Goal: Task Accomplishment & Management: Manage account settings

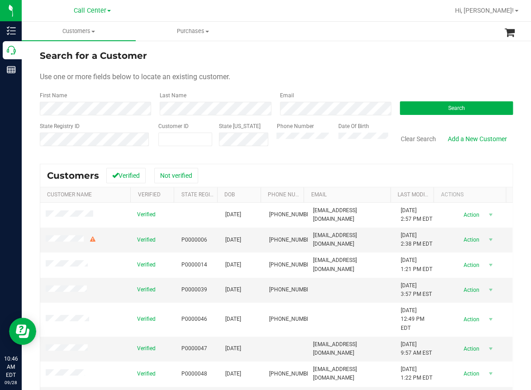
click at [114, 123] on div "State Registry ID" at bounding box center [96, 138] width 112 height 32
click at [0, 0] on input "text" at bounding box center [0, 0] width 0 height 0
paste input "1503996"
type input "1503996"
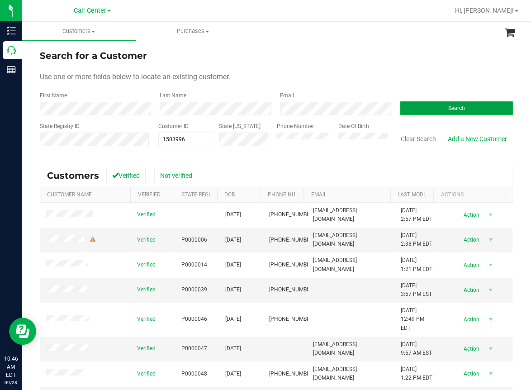
click at [432, 110] on button "Search" at bounding box center [456, 108] width 113 height 14
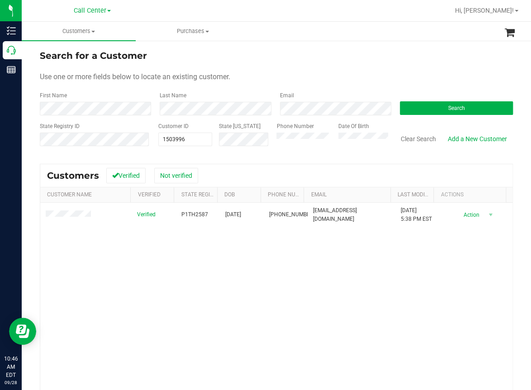
click at [93, 249] on div "Verified P1TH2587 [DATE] (727) 741-2949 [EMAIL_ADDRESS][DOMAIN_NAME] [DATE] 5:3…" at bounding box center [276, 326] width 472 height 246
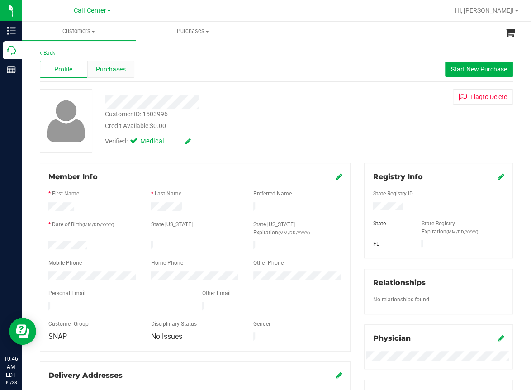
click at [121, 70] on span "Purchases" at bounding box center [111, 70] width 30 height 10
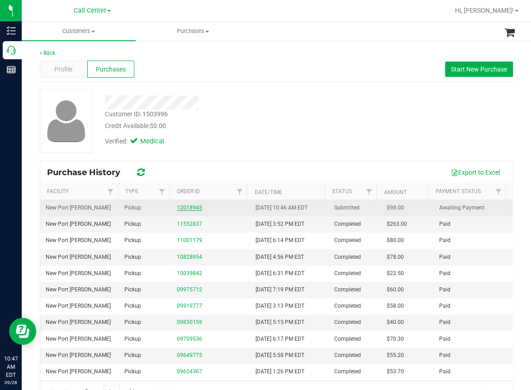
click at [187, 210] on link "12018945" at bounding box center [189, 208] width 25 height 6
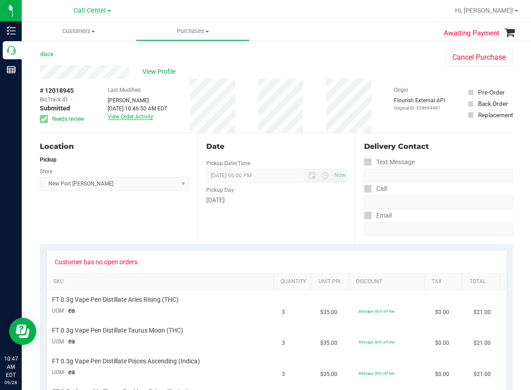
click at [126, 116] on link "View Order Activity" at bounding box center [131, 117] width 46 height 6
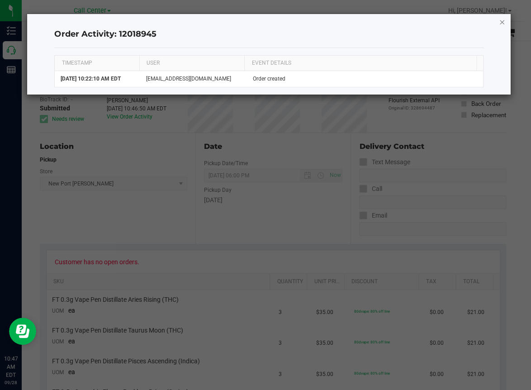
click at [501, 22] on icon "button" at bounding box center [502, 21] width 6 height 11
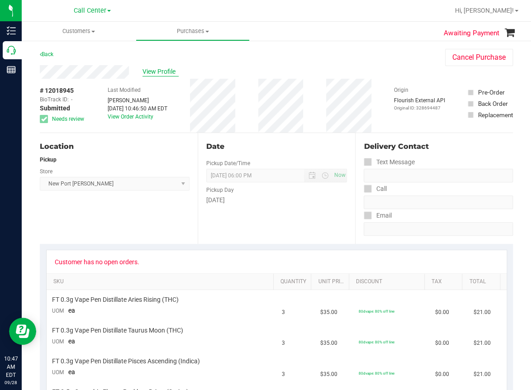
click at [154, 70] on span "View Profile" at bounding box center [161, 72] width 36 height 10
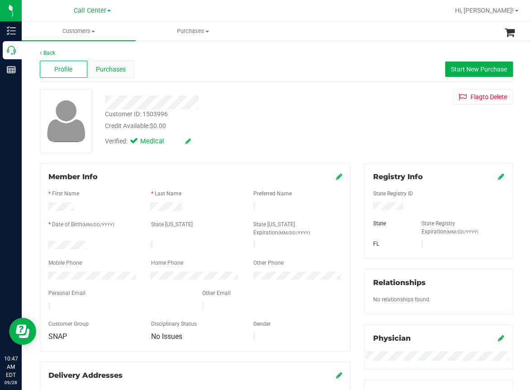
click at [108, 70] on span "Purchases" at bounding box center [111, 70] width 30 height 10
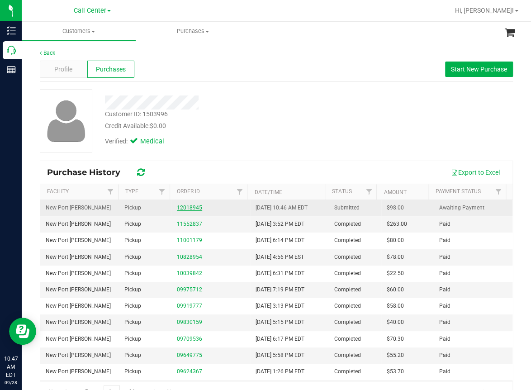
click at [187, 206] on link "12018945" at bounding box center [189, 208] width 25 height 6
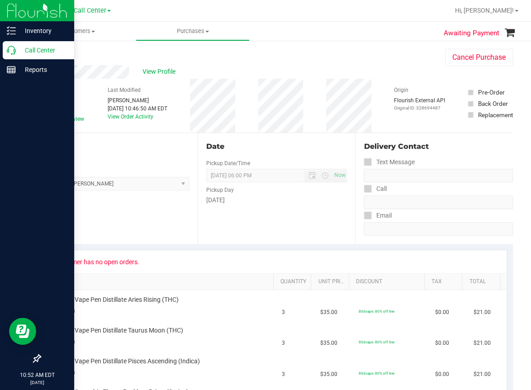
click at [8, 53] on icon at bounding box center [11, 50] width 9 height 9
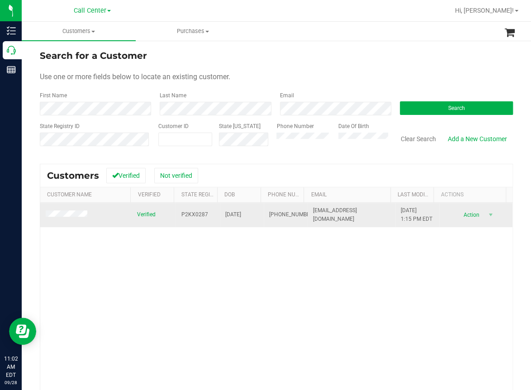
click at [71, 218] on span at bounding box center [68, 214] width 44 height 9
click at [71, 210] on span at bounding box center [68, 214] width 44 height 9
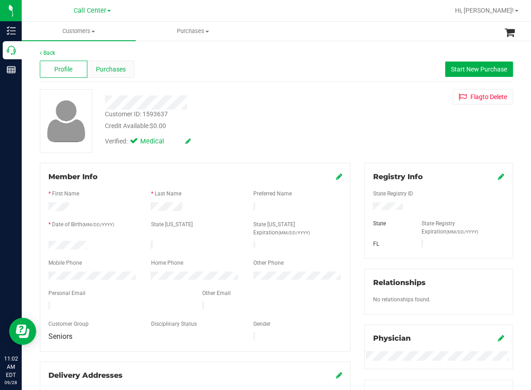
click at [105, 72] on span "Purchases" at bounding box center [111, 70] width 30 height 10
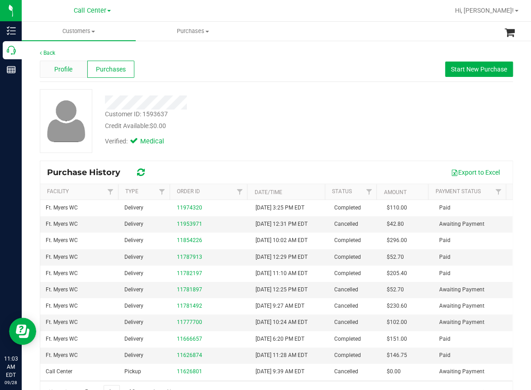
click at [56, 70] on span "Profile" at bounding box center [63, 70] width 18 height 10
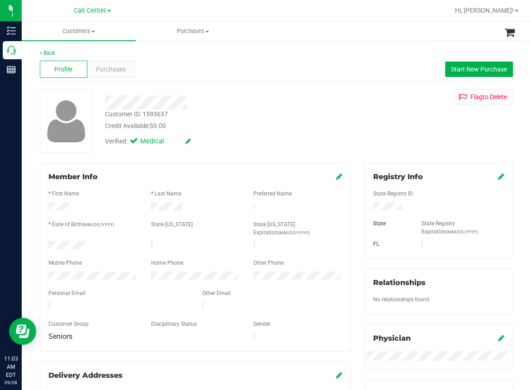
drag, startPoint x: 192, startPoint y: 77, endPoint x: 155, endPoint y: 141, distance: 74.0
click at [192, 78] on div "Profile Purchases Start New Purchase" at bounding box center [276, 69] width 473 height 25
click at [54, 252] on div at bounding box center [195, 255] width 294 height 7
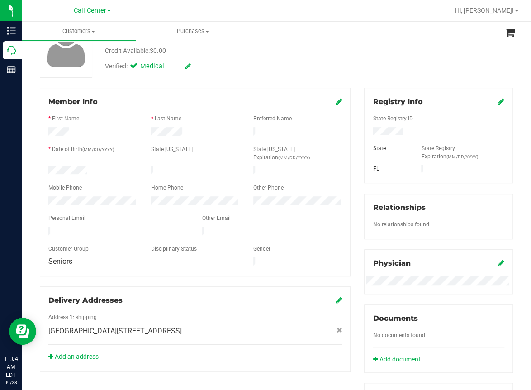
scroll to position [181, 0]
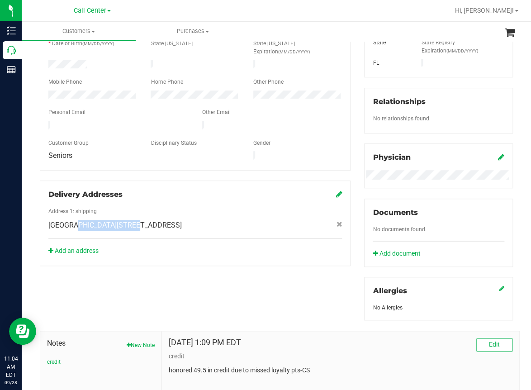
drag, startPoint x: 102, startPoint y: 209, endPoint x: 43, endPoint y: 210, distance: 58.8
click at [43, 220] on div "[GEOGRAPHIC_DATA][STREET_ADDRESS]" at bounding box center [195, 225] width 307 height 11
copy span "[GEOGRAPHIC_DATA]"
click at [112, 287] on div "Member Info * First Name * Last Name Preferred Name * Date of Birth (MM/DD/YYYY…" at bounding box center [276, 217] width 487 height 471
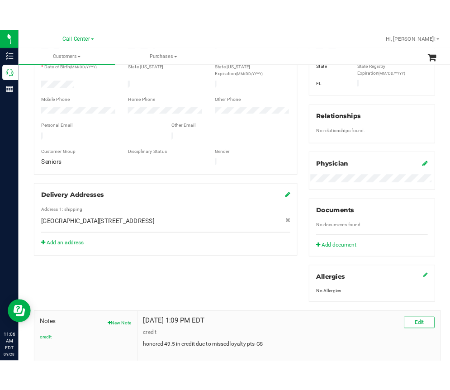
scroll to position [45, 0]
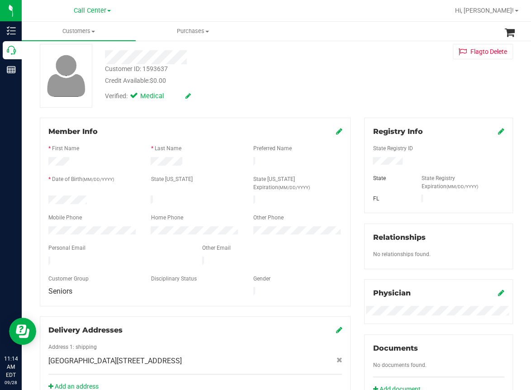
drag, startPoint x: 347, startPoint y: 53, endPoint x: 352, endPoint y: 53, distance: 5.4
click at [347, 53] on div "Customer ID: 1593637 Credit Available: $0.00 Verified: Medical Flag to [GEOGRAP…" at bounding box center [276, 76] width 487 height 64
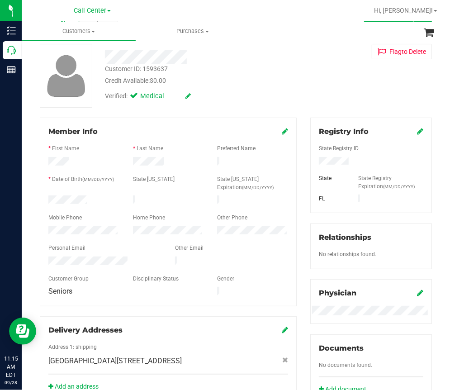
click at [47, 195] on div at bounding box center [84, 200] width 85 height 11
click at [305, 71] on div "Customer ID: 1593637 Credit Available: $0.00 Verified: Medical Flag to [GEOGRAP…" at bounding box center [236, 76] width 406 height 64
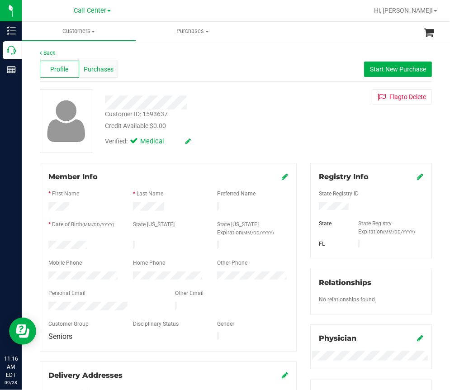
click at [103, 67] on span "Purchases" at bounding box center [99, 70] width 30 height 10
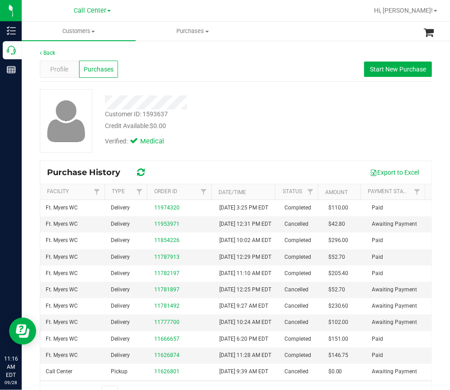
click at [276, 66] on div "Profile Purchases Start New Purchase" at bounding box center [236, 69] width 392 height 25
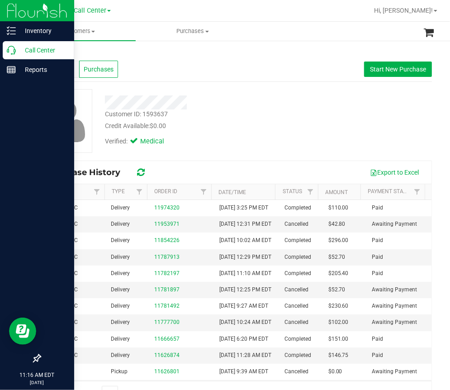
click at [13, 53] on icon at bounding box center [11, 50] width 9 height 9
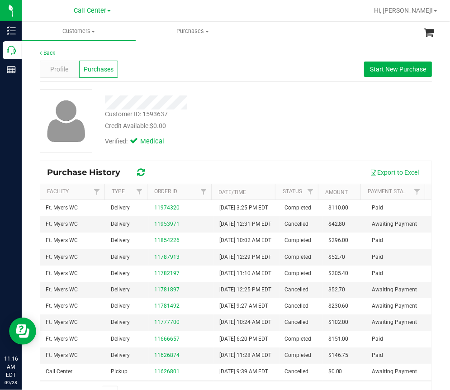
click at [107, 70] on span "Purchases" at bounding box center [99, 70] width 30 height 10
click at [196, 87] on div "Back Profile Purchases Start New Purchase Customer ID: 1593637 Credit Available…" at bounding box center [236, 227] width 392 height 356
click at [106, 70] on span "Purchases" at bounding box center [99, 70] width 30 height 10
click at [234, 134] on div "Verified: Medical" at bounding box center [199, 141] width 203 height 20
click at [102, 66] on span "Purchases" at bounding box center [99, 70] width 30 height 10
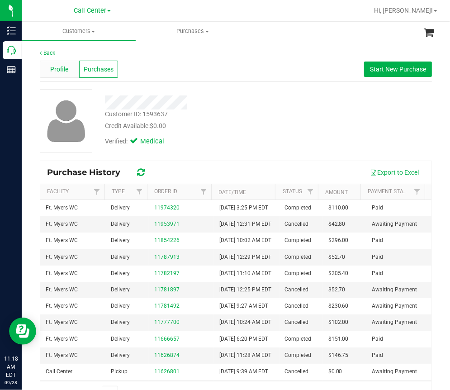
click at [55, 69] on span "Profile" at bounding box center [59, 70] width 18 height 10
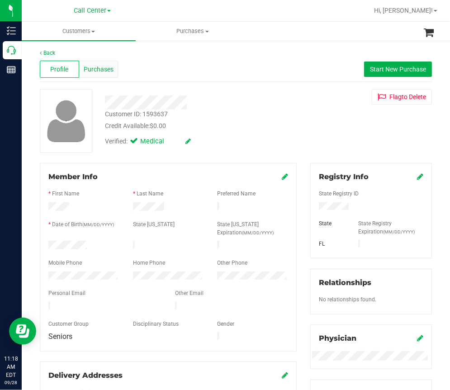
click at [101, 71] on span "Purchases" at bounding box center [99, 70] width 30 height 10
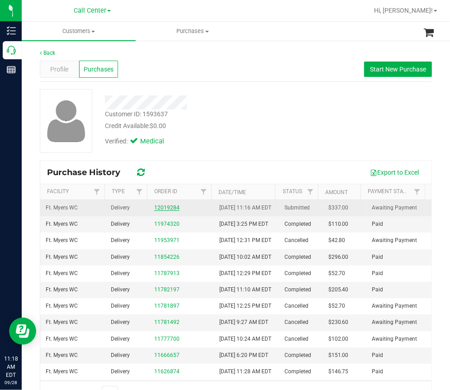
click at [169, 211] on link "12019284" at bounding box center [166, 208] width 25 height 6
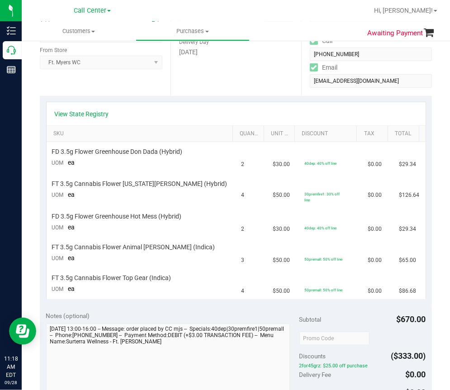
scroll to position [272, 0]
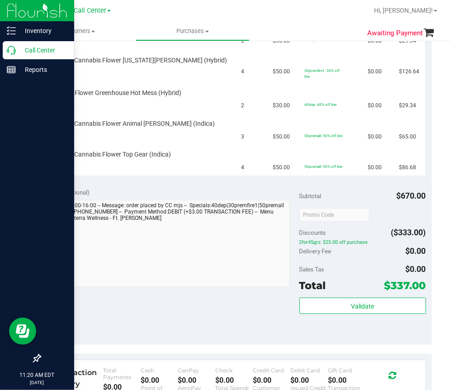
click at [10, 49] on icon at bounding box center [11, 50] width 9 height 9
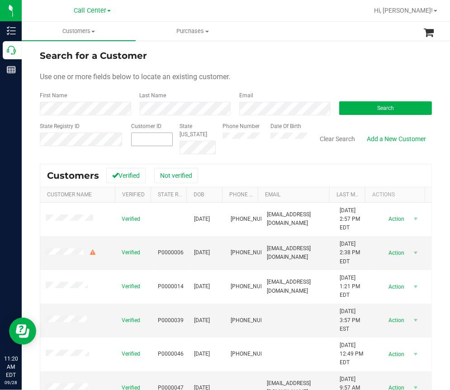
click at [0, 0] on input "text" at bounding box center [0, 0] width 0 height 0
paste input "88815"
type input "88815"
click at [361, 102] on button "Search" at bounding box center [385, 108] width 93 height 14
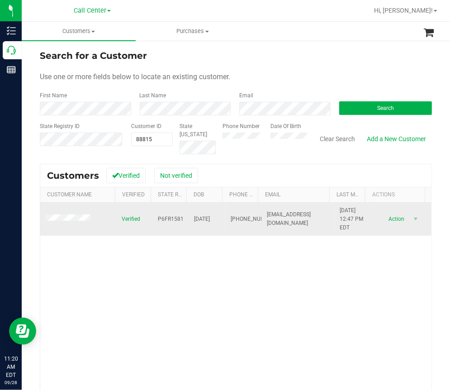
click at [57, 223] on span at bounding box center [70, 219] width 48 height 9
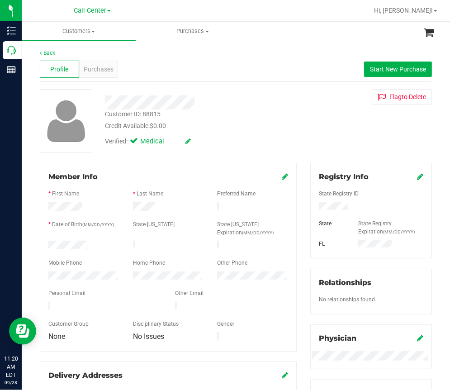
drag, startPoint x: 303, startPoint y: 66, endPoint x: 246, endPoint y: 65, distance: 57.5
click at [302, 65] on div "Profile Purchases Start New Purchase" at bounding box center [236, 69] width 392 height 25
click at [91, 65] on span "Purchases" at bounding box center [99, 70] width 30 height 10
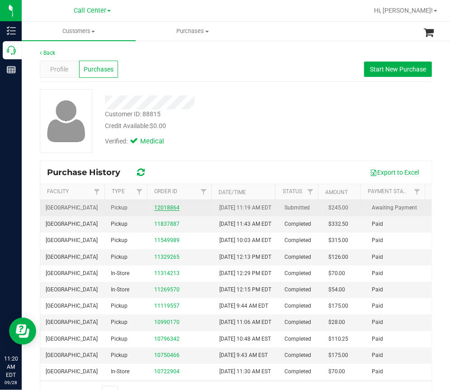
click at [164, 209] on link "12018864" at bounding box center [166, 208] width 25 height 6
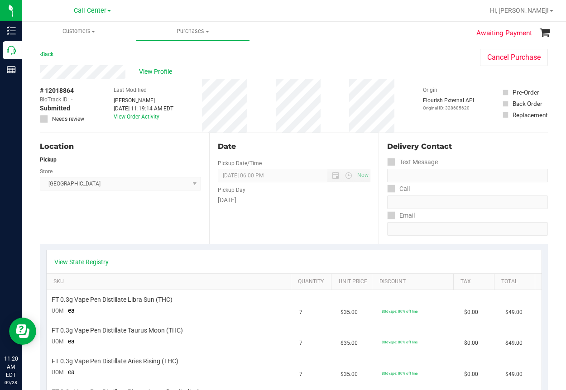
click at [136, 217] on div "Location Pickup Store [GEOGRAPHIC_DATA] WC Select Store [PERSON_NAME][GEOGRAPHI…" at bounding box center [124, 188] width 169 height 111
click at [79, 262] on link "View State Registry" at bounding box center [82, 261] width 54 height 9
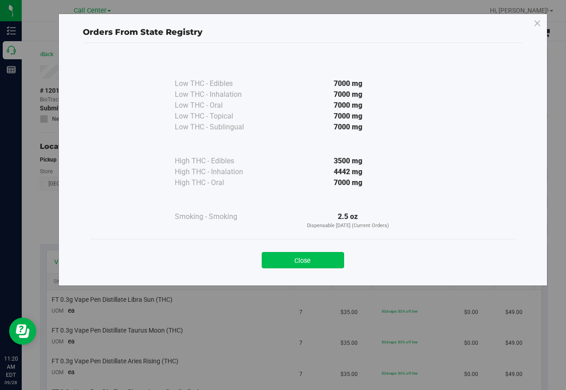
click at [317, 255] on button "Close" at bounding box center [303, 260] width 82 height 16
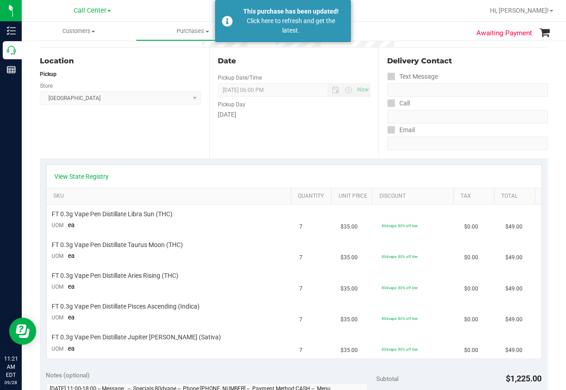
scroll to position [91, 0]
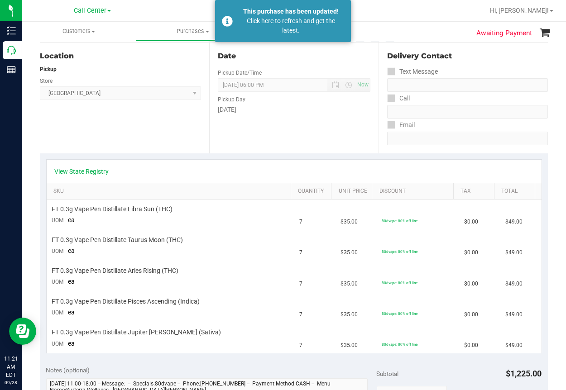
click at [135, 139] on div "Location Pickup Store [GEOGRAPHIC_DATA] WC Select Store [PERSON_NAME][GEOGRAPHI…" at bounding box center [124, 98] width 169 height 111
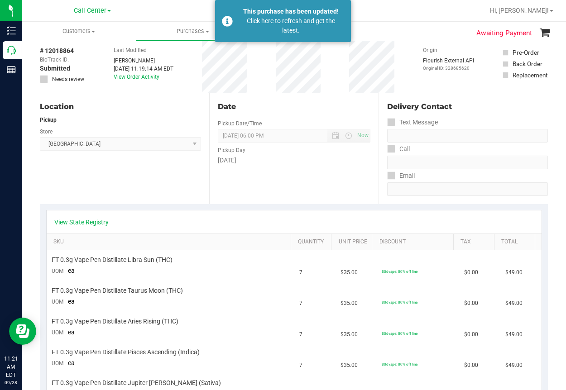
scroll to position [0, 0]
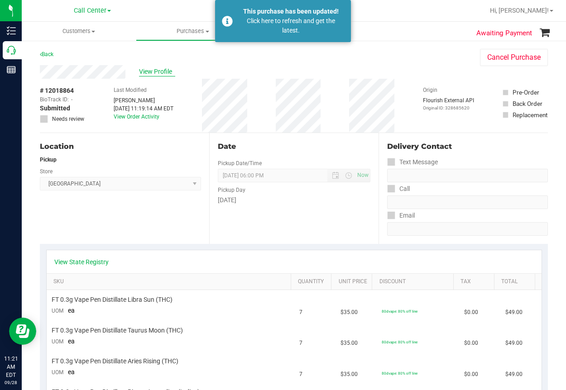
click at [162, 71] on span "View Profile" at bounding box center [157, 72] width 36 height 10
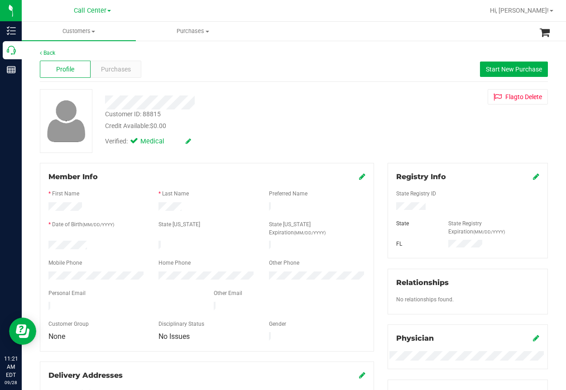
click at [255, 96] on div at bounding box center [228, 102] width 261 height 14
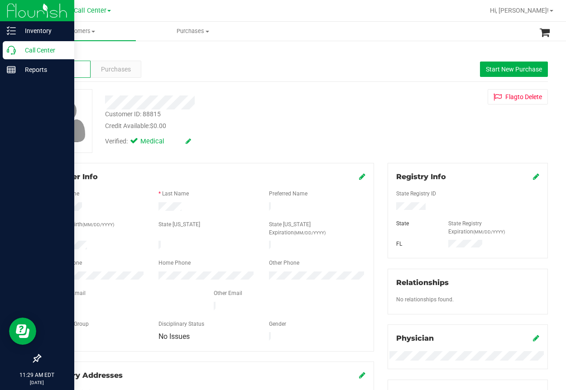
click at [10, 48] on icon at bounding box center [11, 50] width 9 height 9
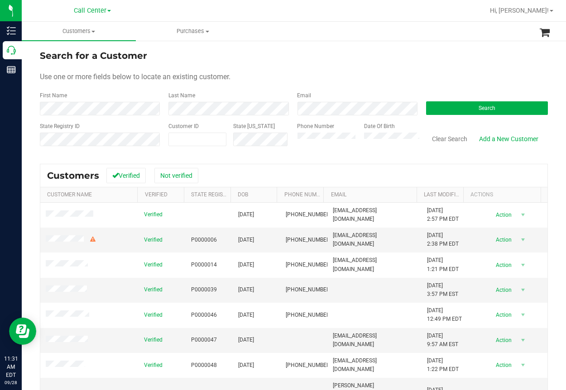
click at [271, 73] on div "Use one or more fields below to locate an existing customer." at bounding box center [294, 77] width 508 height 11
click at [498, 106] on button "Search" at bounding box center [487, 108] width 122 height 14
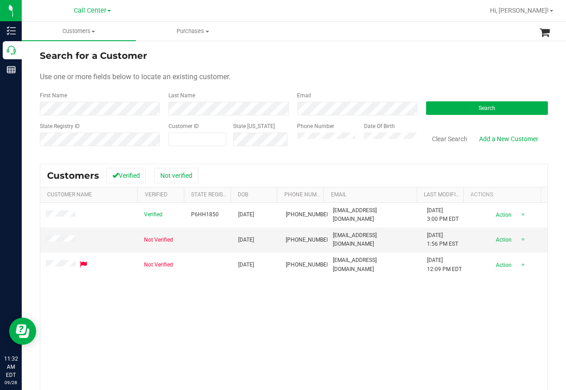
click at [233, 338] on div "Verified P6HH1850 [DATE] (321) 501-4631 [EMAIL_ADDRESS][DOMAIN_NAME] [DATE] 3:0…" at bounding box center [293, 326] width 507 height 246
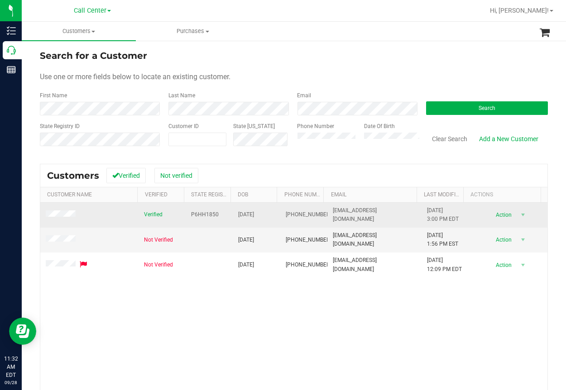
click at [195, 214] on span "P6HH1850" at bounding box center [205, 214] width 28 height 9
click at [196, 214] on span "P6HH1850" at bounding box center [205, 214] width 28 height 9
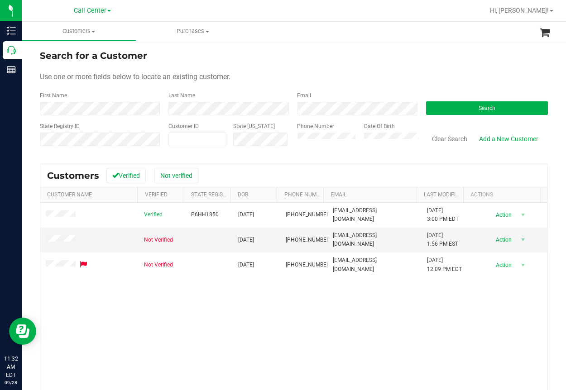
click at [225, 315] on div "Verified P6HH1850 [DATE] (321) 501-4631 [EMAIL_ADDRESS][DOMAIN_NAME] [DATE] 3:0…" at bounding box center [293, 326] width 507 height 246
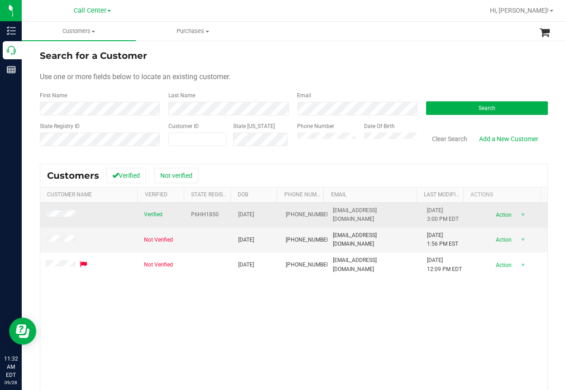
click at [244, 215] on span "[DATE]" at bounding box center [246, 214] width 16 height 9
copy span "[DATE]"
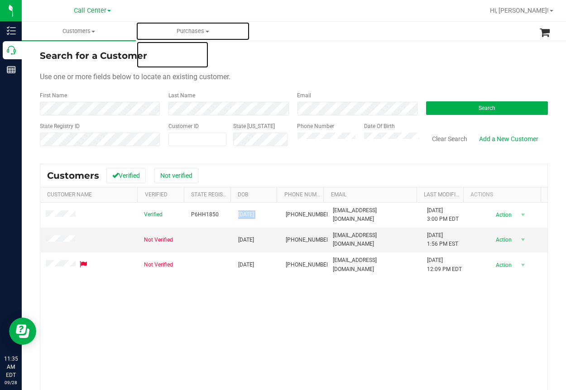
drag, startPoint x: 221, startPoint y: 33, endPoint x: 359, endPoint y: 86, distance: 147.4
click at [221, 33] on span "Purchases" at bounding box center [192, 31] width 113 height 8
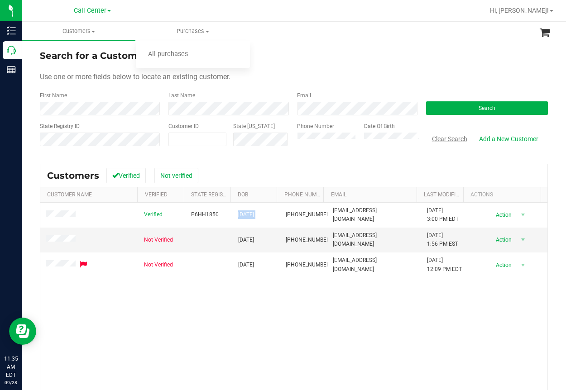
click at [443, 137] on button "Clear Search" at bounding box center [449, 138] width 47 height 15
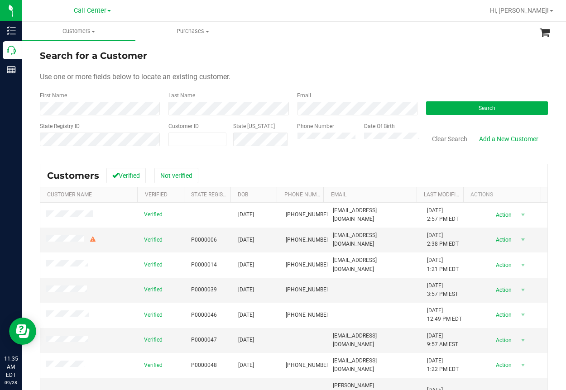
click at [229, 98] on div "Last Name" at bounding box center [226, 103] width 129 height 24
click at [455, 104] on button "Search" at bounding box center [487, 108] width 122 height 14
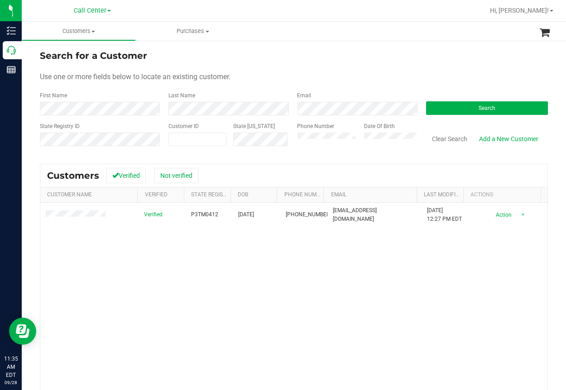
click at [241, 327] on div "Verified P3TM0412 [DATE] (863) 440-4196 [EMAIL_ADDRESS][DOMAIN_NAME] [DATE] 12:…" at bounding box center [293, 326] width 507 height 246
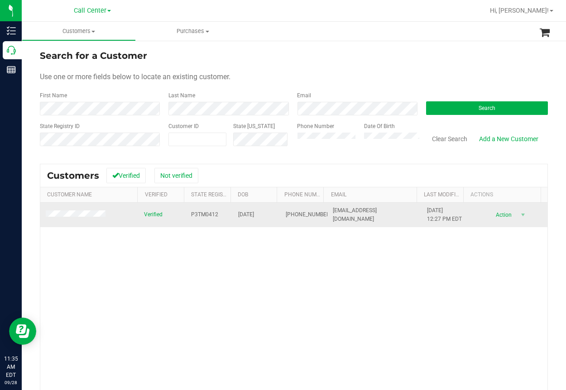
click at [195, 214] on span "P3TM0412" at bounding box center [204, 214] width 27 height 9
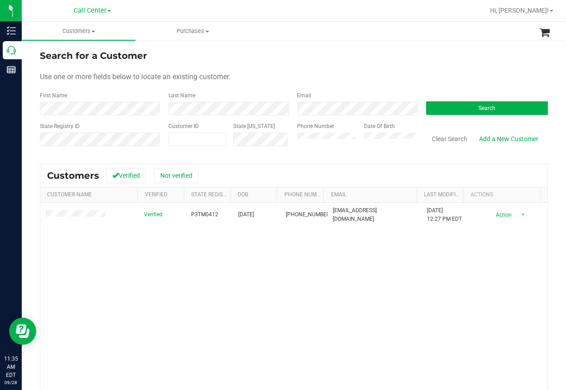
click at [234, 323] on div "Verified P3TM0412 [DATE] (863) 440-4196 [EMAIL_ADDRESS][DOMAIN_NAME] [DATE] 12:…" at bounding box center [293, 326] width 507 height 246
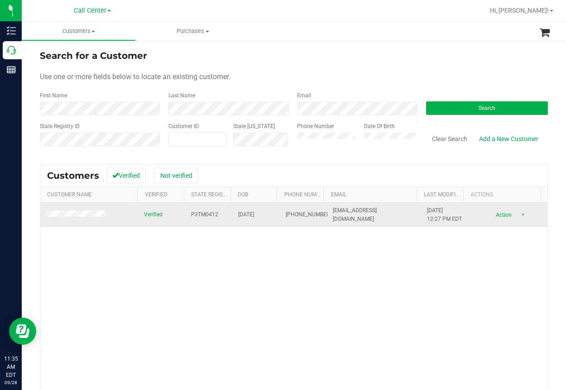
click at [243, 213] on span "[DATE]" at bounding box center [246, 214] width 16 height 9
copy span "[DATE]"
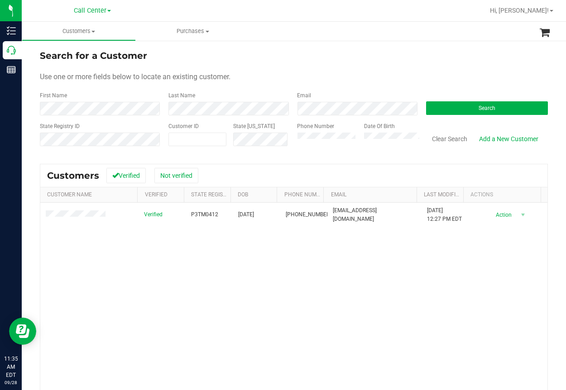
drag, startPoint x: 271, startPoint y: 319, endPoint x: 243, endPoint y: 258, distance: 67.4
click at [271, 319] on div "Verified P3TM0412 [DATE] (863) 440-4196 [EMAIL_ADDRESS][DOMAIN_NAME] [DATE] 12:…" at bounding box center [293, 326] width 507 height 246
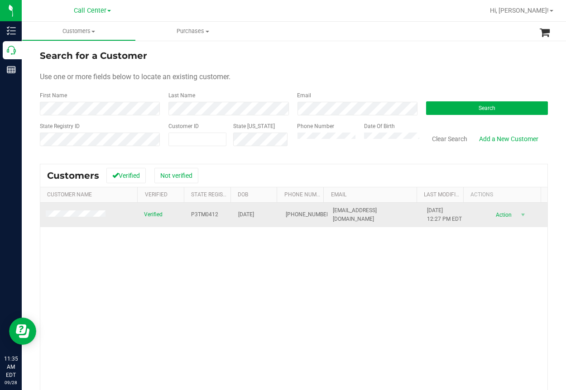
click at [241, 215] on span "[DATE]" at bounding box center [246, 214] width 16 height 9
click at [241, 214] on span "[DATE]" at bounding box center [246, 214] width 16 height 9
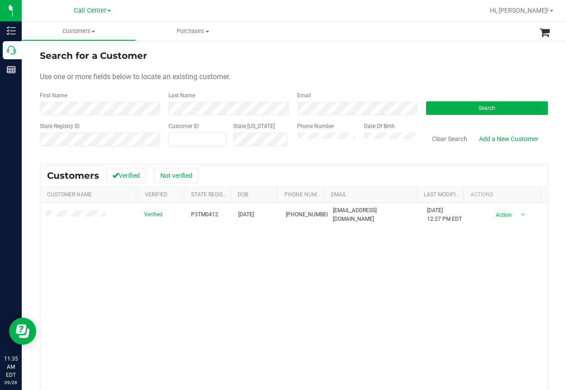
drag, startPoint x: 269, startPoint y: 307, endPoint x: 252, endPoint y: 277, distance: 34.1
click at [268, 307] on div "Verified P3TM0412 [DATE] (863) 440-4196 [EMAIL_ADDRESS][DOMAIN_NAME] [DATE] 12:…" at bounding box center [293, 326] width 507 height 246
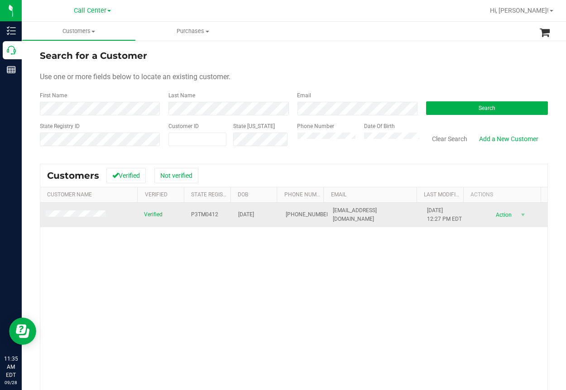
click at [191, 217] on span "P3TM0412" at bounding box center [204, 214] width 27 height 9
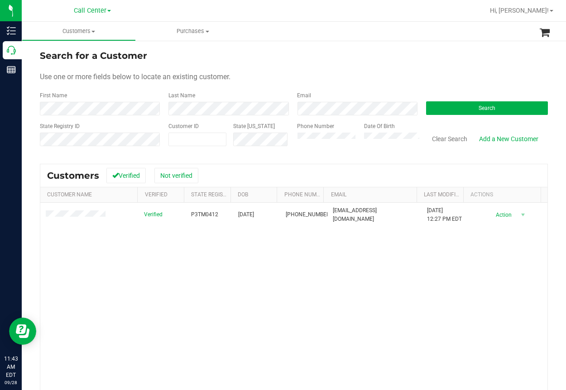
click at [131, 258] on div "Verified P3TM0412 [DATE] (863) 440-4196 [EMAIL_ADDRESS][DOMAIN_NAME] [DATE] 12:…" at bounding box center [293, 326] width 507 height 246
click at [439, 140] on button "Clear Search" at bounding box center [449, 138] width 47 height 15
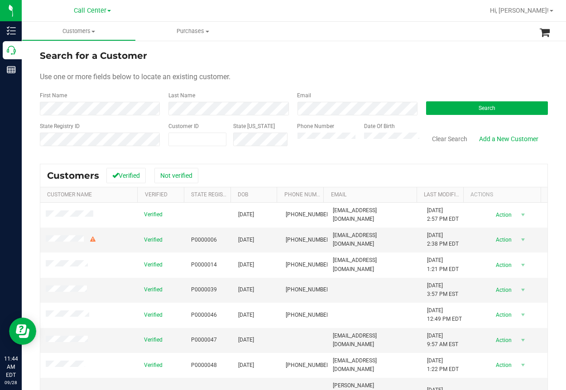
click at [387, 28] on ul "Customers All customers Add a new customer All physicians Purchases All purchas…" at bounding box center [305, 31] width 566 height 19
click at [173, 137] on input "text" at bounding box center [197, 139] width 57 height 13
paste input "768370"
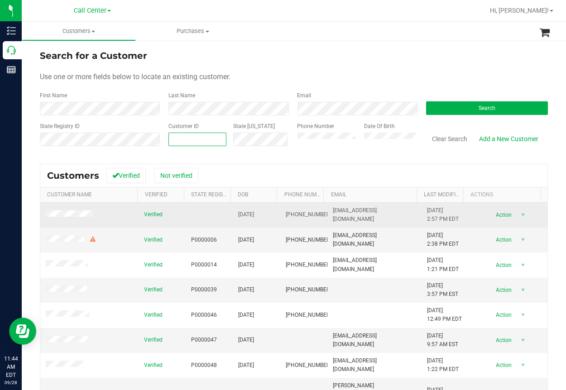
type input "768370"
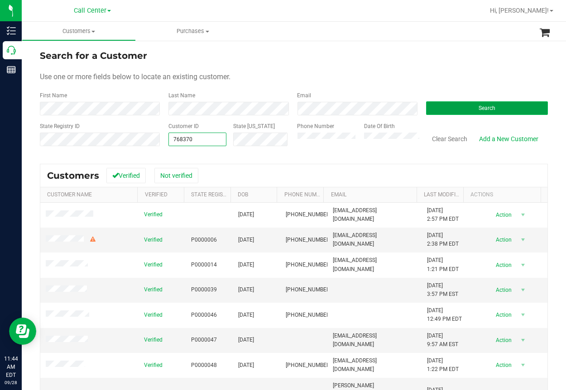
type input "768370"
click at [463, 105] on button "Search" at bounding box center [487, 108] width 122 height 14
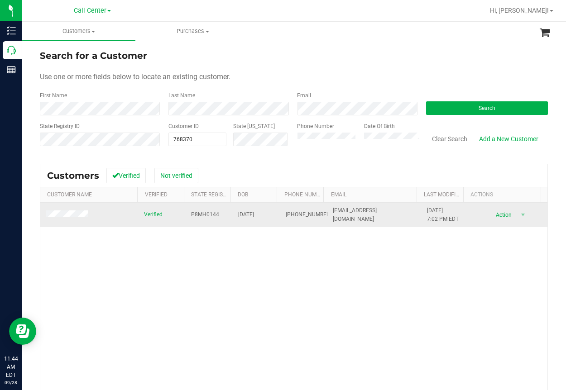
click at [287, 212] on span "[PHONE_NUMBER]" at bounding box center [308, 214] width 45 height 9
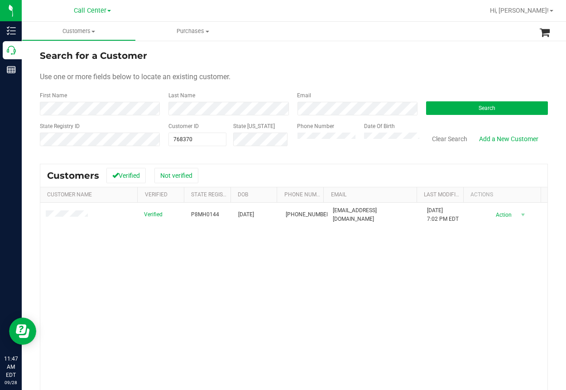
click at [109, 307] on div "Verified P8MH0144 [DATE] (813) 507-8799 [EMAIL_ADDRESS][DOMAIN_NAME] [DATE] 7:0…" at bounding box center [293, 326] width 507 height 246
click at [436, 138] on button "Clear Search" at bounding box center [449, 138] width 47 height 15
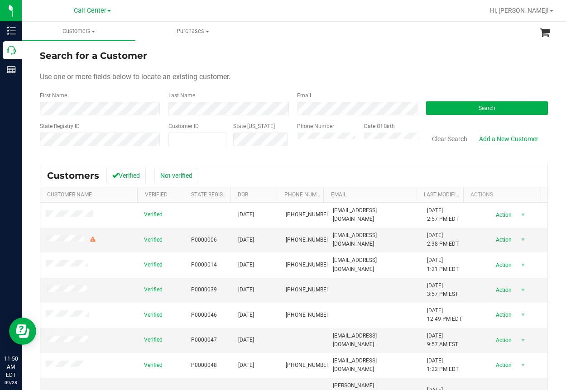
click at [300, 29] on ul "Customers All customers Add a new customer All physicians Purchases All purchas…" at bounding box center [305, 31] width 566 height 19
click at [180, 141] on input "text" at bounding box center [197, 139] width 57 height 13
paste input "639523"
type input "639523"
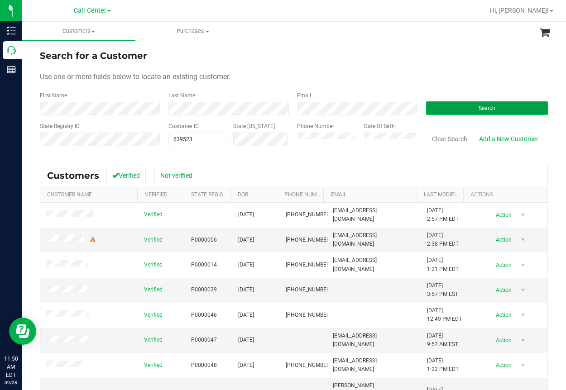
click at [478, 108] on span "Search" at bounding box center [486, 108] width 17 height 6
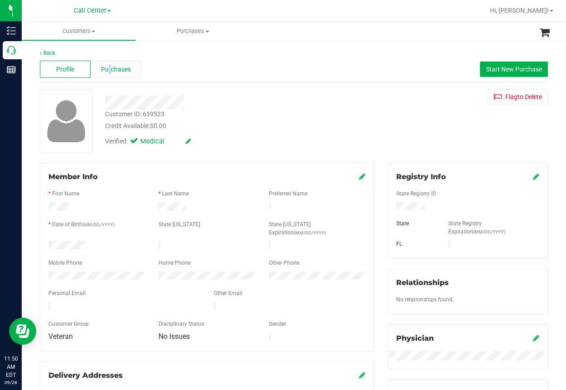
click at [109, 63] on div "Purchases" at bounding box center [116, 69] width 51 height 17
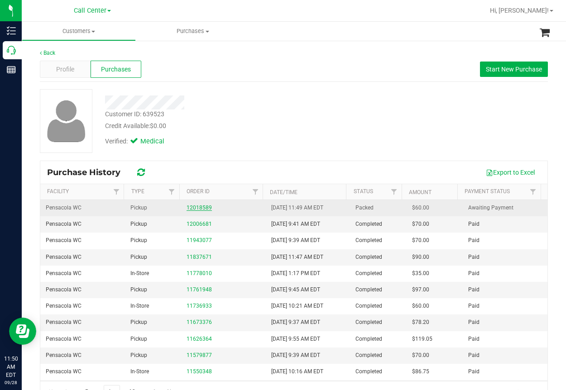
click at [190, 207] on link "12018589" at bounding box center [198, 208] width 25 height 6
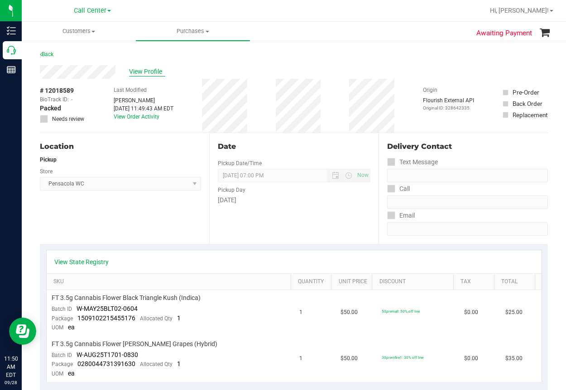
click at [152, 67] on span "View Profile" at bounding box center [147, 72] width 36 height 10
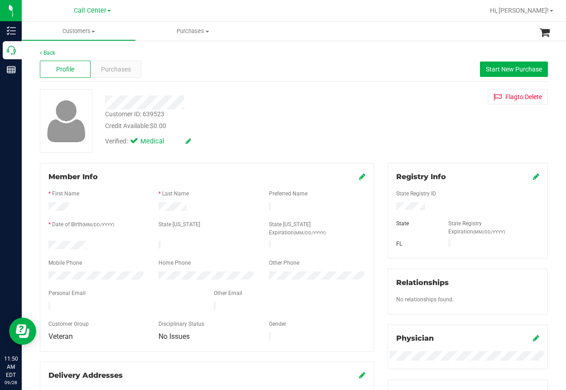
click at [68, 282] on div at bounding box center [206, 285] width 317 height 7
click at [350, 73] on div "Profile Purchases Start New Purchase" at bounding box center [294, 69] width 508 height 25
click at [110, 69] on span "Purchases" at bounding box center [116, 70] width 30 height 10
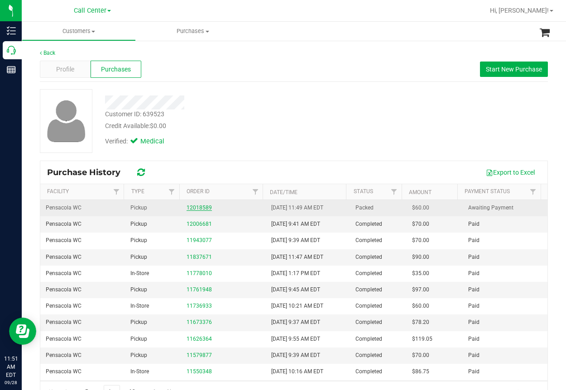
click at [190, 210] on link "12018589" at bounding box center [198, 208] width 25 height 6
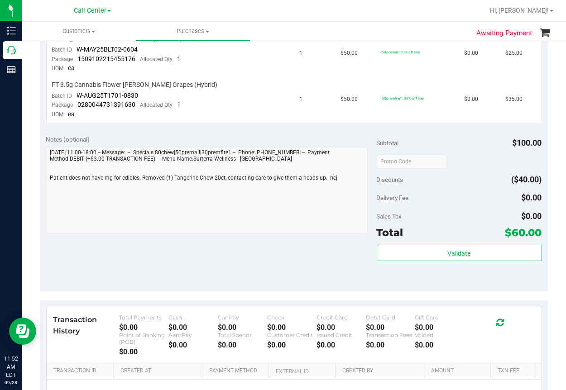
scroll to position [272, 0]
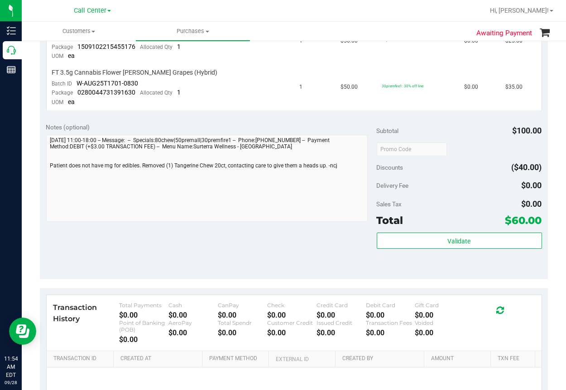
click at [92, 245] on div "Notes (optional) Subtotal $100.00 Discounts ($40.00) Delivery Fee $0.00 Sales T…" at bounding box center [294, 197] width 508 height 163
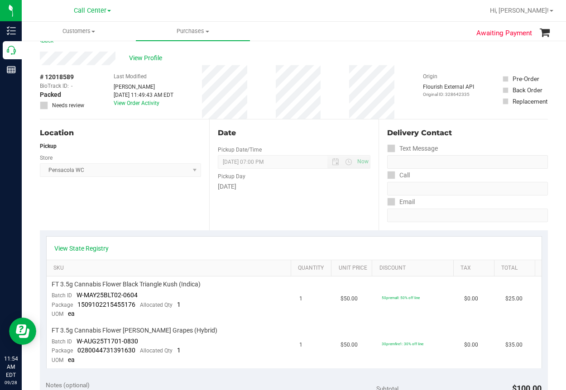
scroll to position [0, 0]
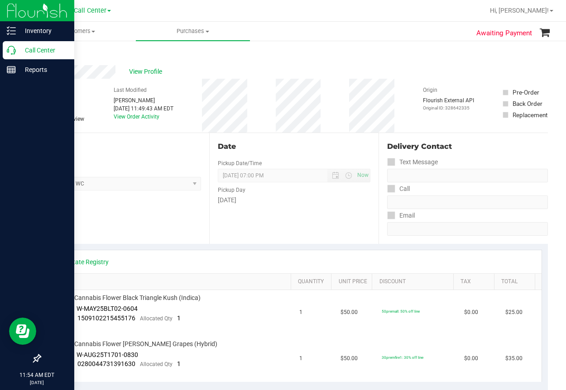
click at [6, 51] on div "Call Center" at bounding box center [39, 50] width 72 height 18
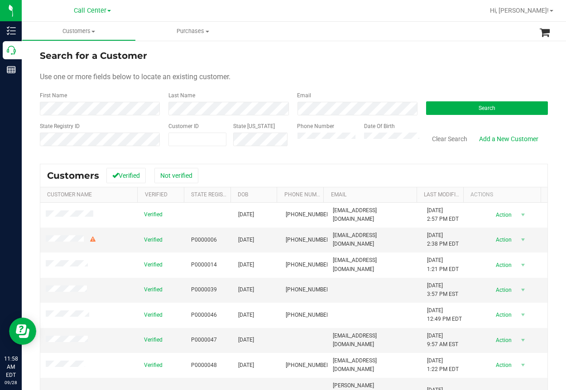
click at [289, 36] on ul "Customers All customers Add a new customer All physicians Purchases All purchas…" at bounding box center [305, 31] width 566 height 19
click at [179, 140] on input "text" at bounding box center [197, 139] width 57 height 13
paste input "1601677"
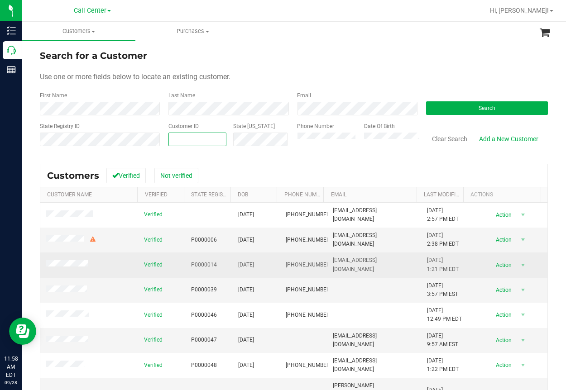
type input "1601677"
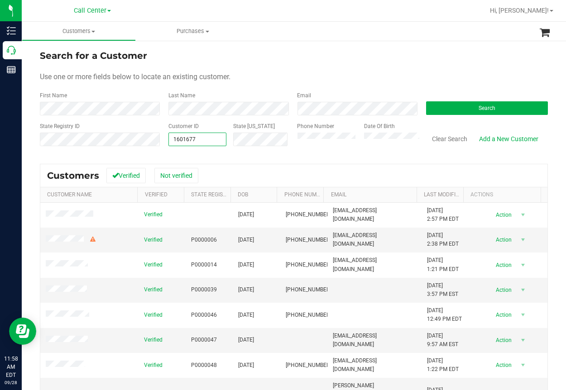
type input "1601677"
click at [481, 100] on div "Search" at bounding box center [483, 103] width 129 height 24
click at [478, 105] on span "Search" at bounding box center [486, 108] width 17 height 6
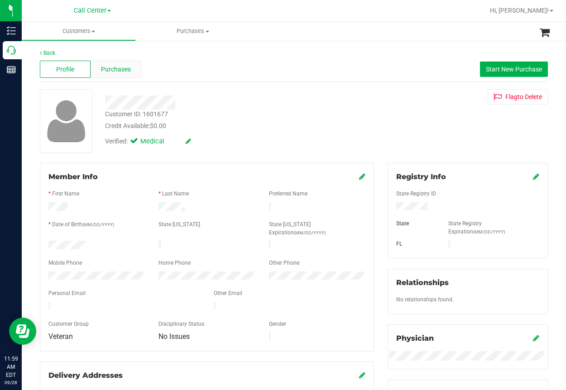
click at [118, 73] on span "Purchases" at bounding box center [116, 70] width 30 height 10
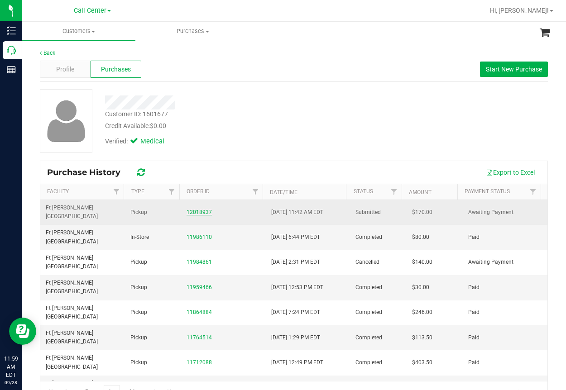
click at [189, 209] on link "12018937" at bounding box center [198, 212] width 25 height 6
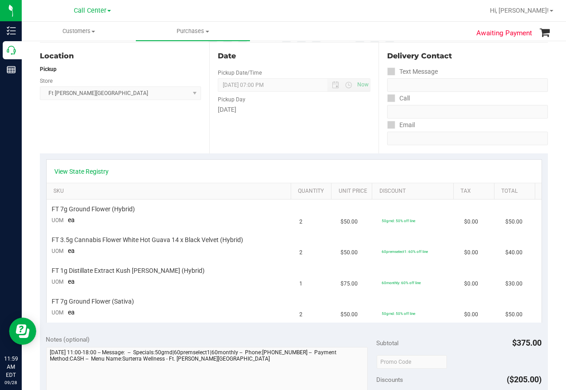
scroll to position [136, 0]
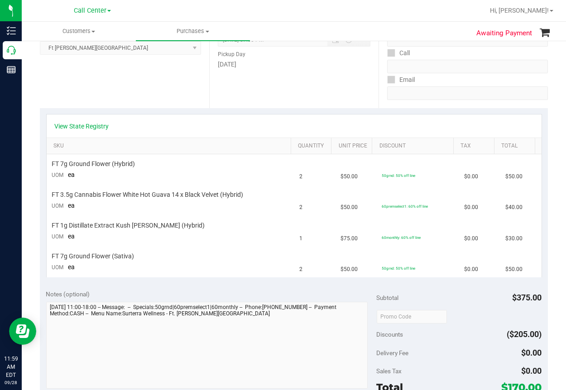
drag, startPoint x: 332, startPoint y: 66, endPoint x: 291, endPoint y: 81, distance: 44.0
click at [331, 66] on div "[DATE]" at bounding box center [294, 65] width 153 height 10
click at [84, 122] on link "View State Registry" at bounding box center [82, 126] width 54 height 9
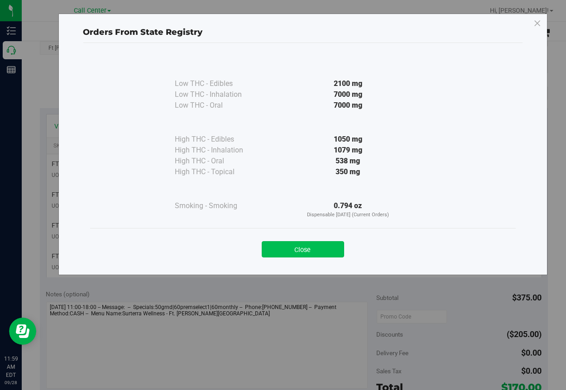
click at [324, 248] on button "Close" at bounding box center [303, 249] width 82 height 16
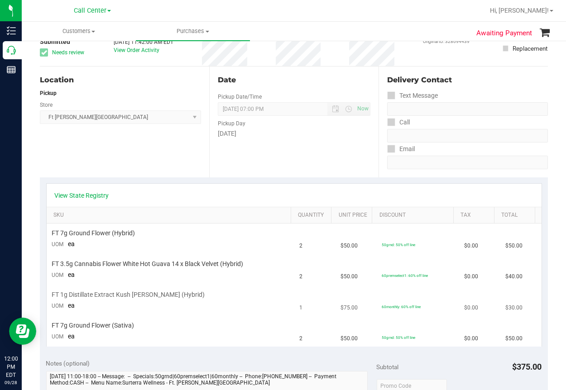
scroll to position [0, 0]
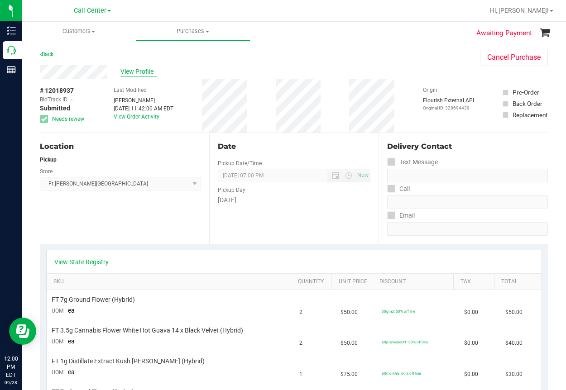
click at [136, 67] on span "View Profile" at bounding box center [138, 72] width 36 height 10
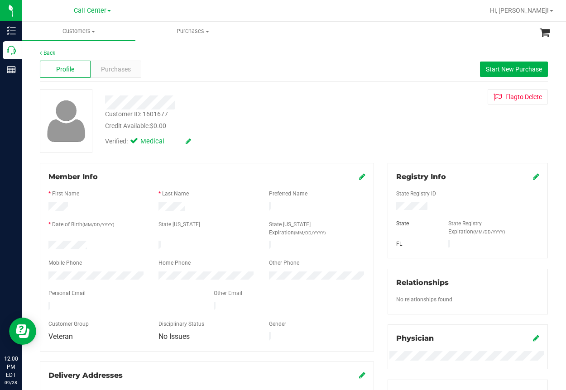
click at [248, 89] on div at bounding box center [228, 99] width 261 height 20
click at [234, 93] on div at bounding box center [228, 99] width 261 height 20
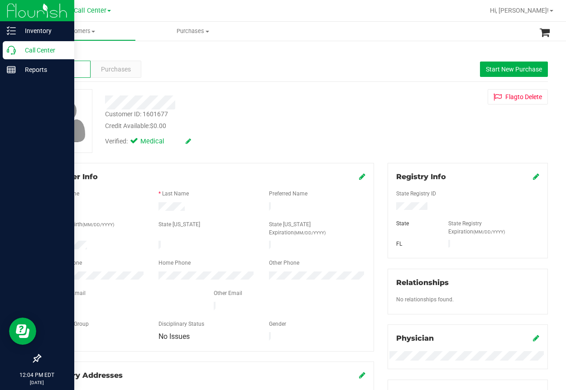
click at [10, 53] on icon at bounding box center [11, 50] width 9 height 9
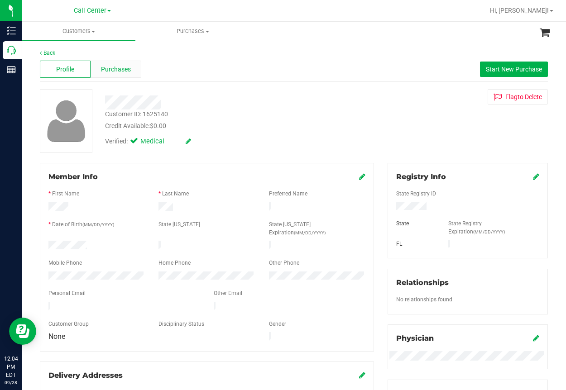
click at [118, 67] on span "Purchases" at bounding box center [116, 70] width 30 height 10
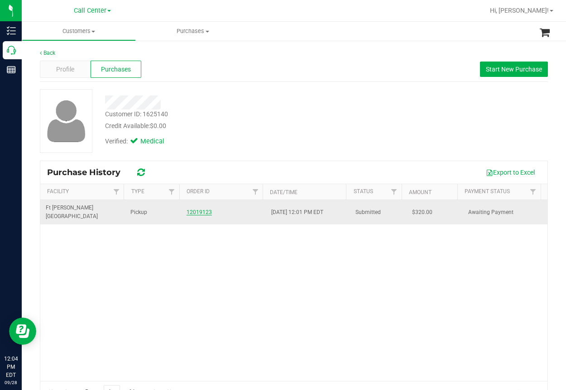
click at [195, 209] on link "12019123" at bounding box center [198, 212] width 25 height 6
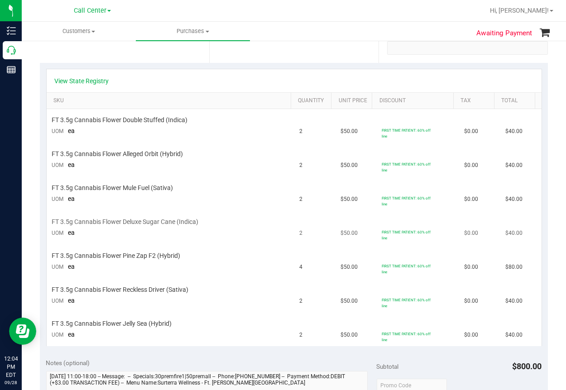
scroll to position [45, 0]
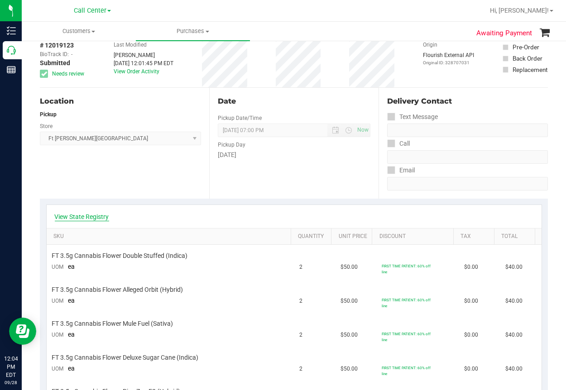
click at [81, 216] on link "View State Registry" at bounding box center [82, 216] width 54 height 9
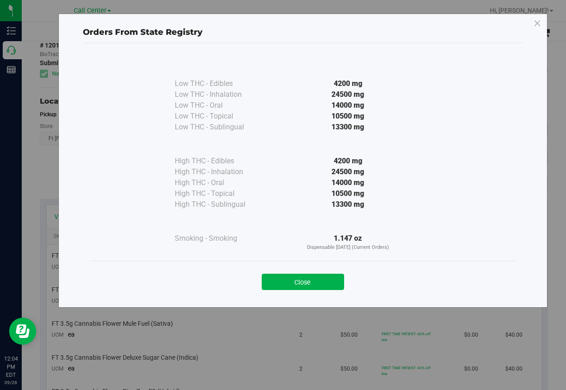
click at [494, 155] on div "Low THC - Edibles 4200 mg Low THC - Inhalation" at bounding box center [302, 157] width 425 height 205
click at [531, 25] on icon at bounding box center [537, 23] width 8 height 14
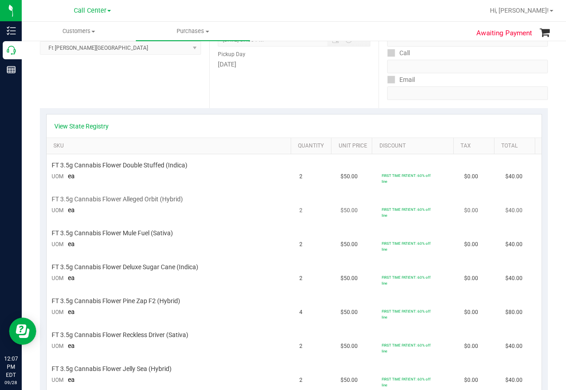
scroll to position [0, 0]
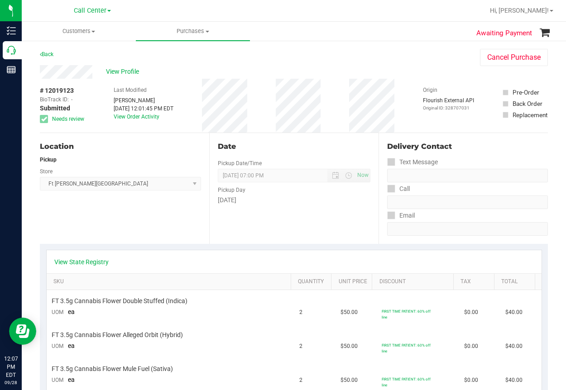
click at [109, 215] on div "Location Pickup Store [GEOGRAPHIC_DATA][PERSON_NAME] WC Select Store [PERSON_NA…" at bounding box center [124, 188] width 169 height 111
click at [129, 68] on span "View Profile" at bounding box center [124, 72] width 36 height 10
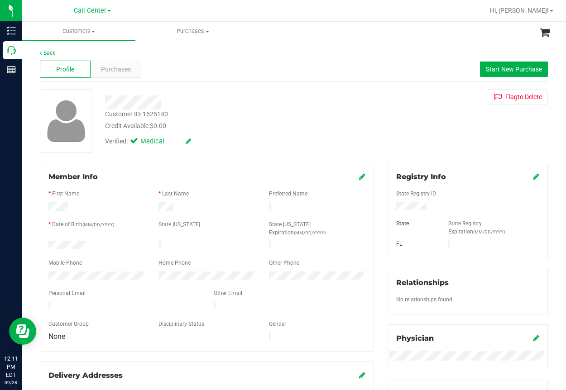
click at [191, 52] on div "Back" at bounding box center [294, 53] width 508 height 8
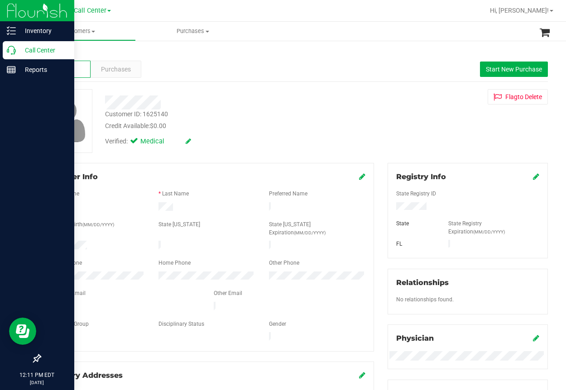
click at [14, 50] on icon at bounding box center [11, 50] width 9 height 9
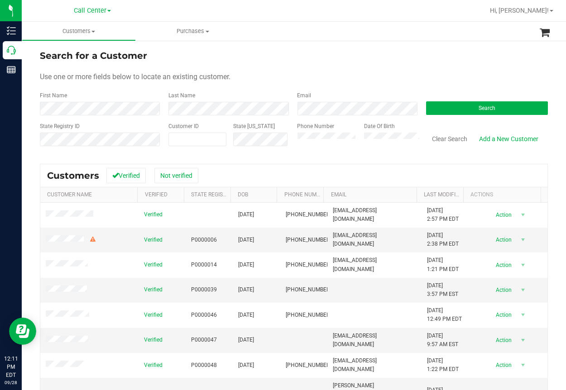
click at [280, 84] on form "Search for a Customer Use one or more fields below to locate an existing custom…" at bounding box center [294, 101] width 508 height 105
click at [453, 106] on button "Search" at bounding box center [487, 108] width 122 height 14
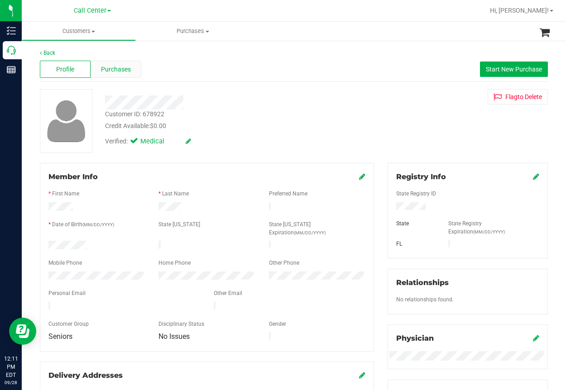
click at [126, 69] on span "Purchases" at bounding box center [116, 70] width 30 height 10
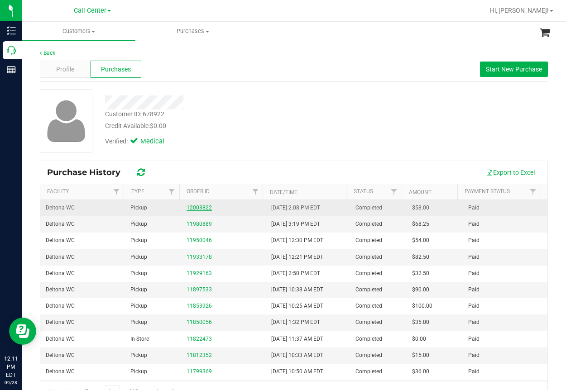
click at [193, 205] on link "12003822" at bounding box center [198, 208] width 25 height 6
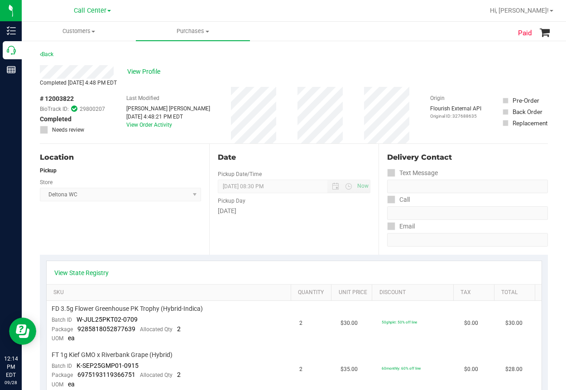
drag, startPoint x: 291, startPoint y: 55, endPoint x: 289, endPoint y: 62, distance: 7.9
click at [289, 62] on div "Paid Back View Profile Completed [DATE] 4:48 PM EDT # 12003822 BioTrack ID: 298…" at bounding box center [294, 392] width 544 height 705
click at [57, 100] on span "# 12003822" at bounding box center [57, 99] width 34 height 10
click at [118, 352] on span "FT 1g Kief GMO x Riverbank Grape (Hybrid)" at bounding box center [112, 355] width 121 height 9
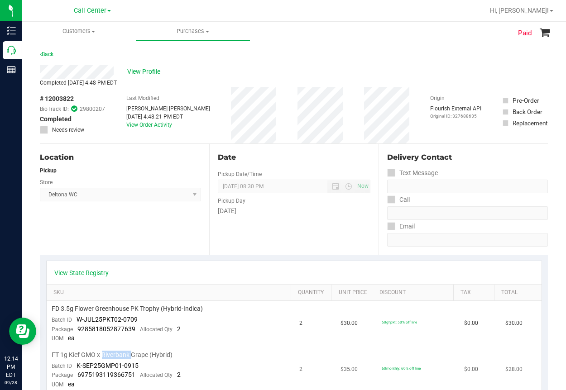
click at [118, 352] on span "FT 1g Kief GMO x Riverbank Grape (Hybrid)" at bounding box center [112, 355] width 121 height 9
drag, startPoint x: 138, startPoint y: 366, endPoint x: 75, endPoint y: 369, distance: 62.6
click at [75, 369] on td "FT 1g Kief GMO x Riverbank Grape (Hybrid) Batch ID K-SEP25GMP01-0915 Package 69…" at bounding box center [171, 370] width 248 height 46
drag, startPoint x: 133, startPoint y: 375, endPoint x: 76, endPoint y: 372, distance: 57.5
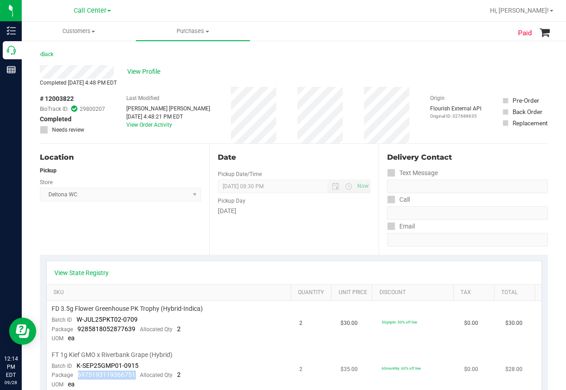
click at [78, 372] on span "6975193119366751" at bounding box center [107, 374] width 58 height 7
click at [150, 72] on span "View Profile" at bounding box center [145, 72] width 36 height 10
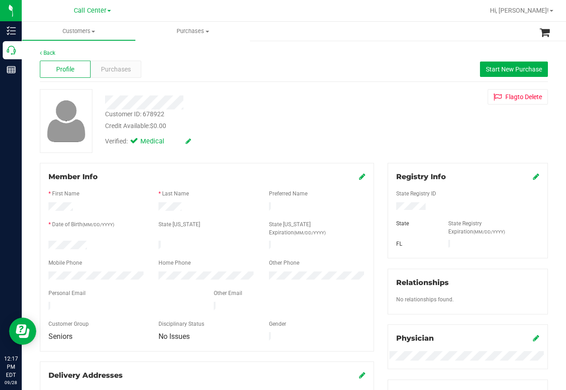
click at [148, 114] on div "Customer ID: 678922" at bounding box center [134, 115] width 59 height 10
click at [148, 113] on div "Customer ID: 678922" at bounding box center [134, 115] width 59 height 10
copy div "678922"
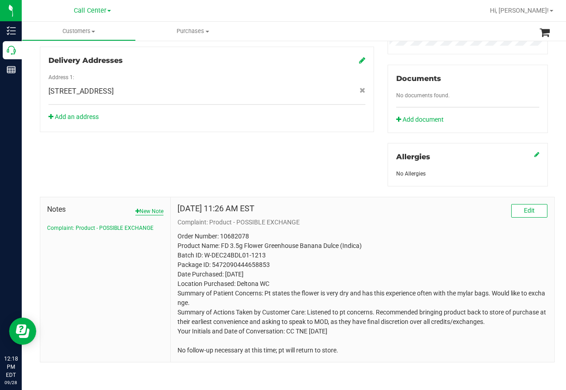
click at [140, 207] on button "New Note" at bounding box center [149, 211] width 28 height 8
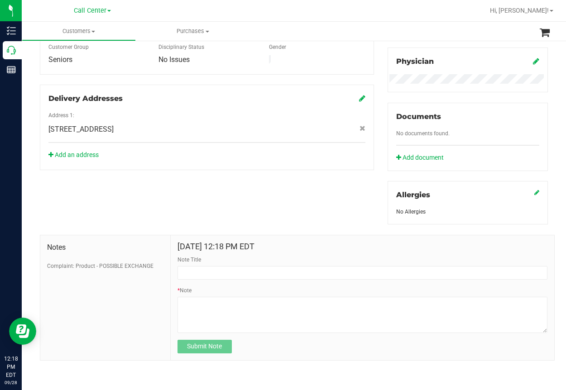
scroll to position [276, 0]
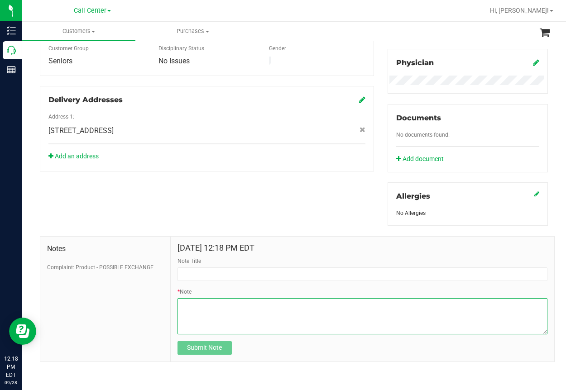
click at [188, 305] on textarea "* Note" at bounding box center [362, 316] width 370 height 36
paste textarea "Contact Reasons Feedback > Complaint > Product Order Number 12003822 Product Ca…"
type textarea "Contact Reasons Feedback > Complaint > Product Order Number 12003822 Product Ca…"
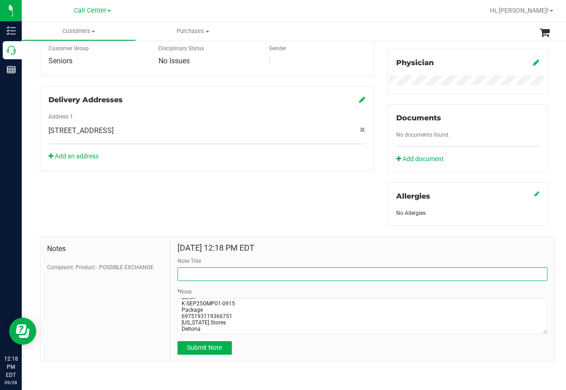
click at [204, 273] on input "Note Title" at bounding box center [362, 274] width 370 height 14
type input "Customer Complaint"
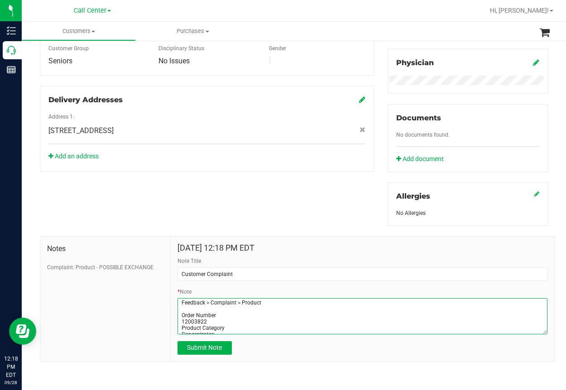
scroll to position [0, 0]
drag, startPoint x: 205, startPoint y: 317, endPoint x: 175, endPoint y: 298, distance: 35.8
click at [175, 298] on div "[DATE] 12:18 PM EDT Note Title Customer Complaint * Note Submit Note" at bounding box center [362, 299] width 383 height 125
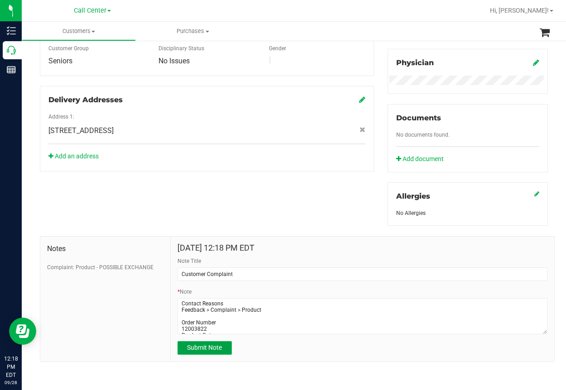
click at [196, 346] on span "Submit Note" at bounding box center [204, 347] width 35 height 7
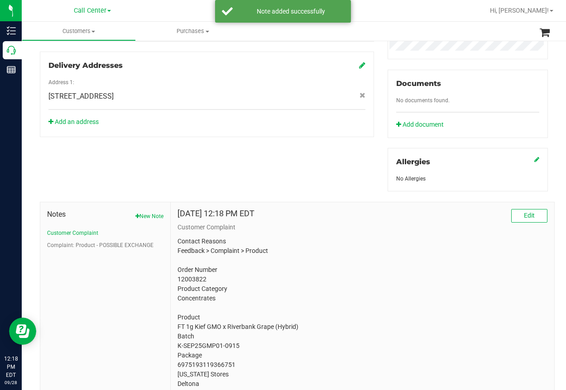
scroll to position [343, 0]
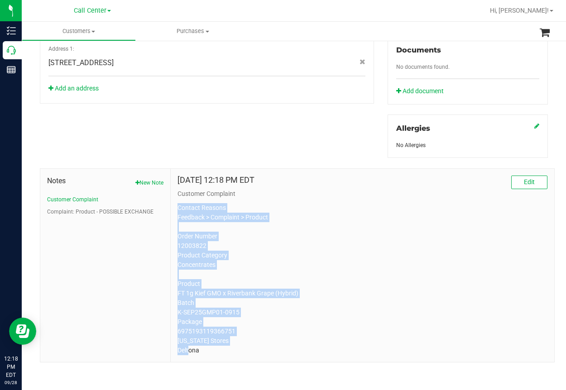
drag, startPoint x: 204, startPoint y: 345, endPoint x: 172, endPoint y: 200, distance: 148.2
click at [172, 200] on div "[DATE] 12:18 PM EDT Edit Customer Complaint Contact Reasons Feedback > Complain…" at bounding box center [362, 265] width 383 height 193
copy p "Contact Reasons Feedback > Complaint > Product Order Number 12003822 Product Ca…"
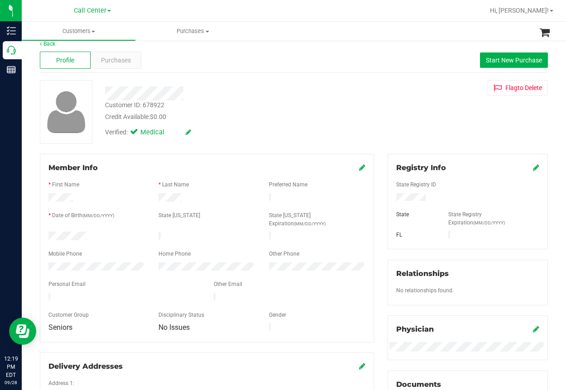
scroll to position [0, 0]
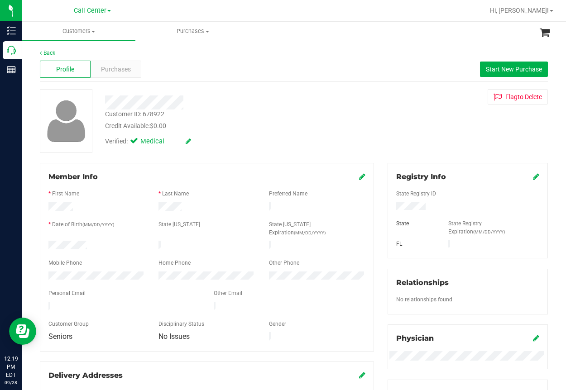
click at [146, 115] on div "Customer ID: 678922" at bounding box center [134, 115] width 59 height 10
copy div "Customer ID: 678922"
click at [297, 45] on div "Back Profile Purchases Start New Purchase Customer ID: 678922 Credit Available:…" at bounding box center [294, 388] width 544 height 696
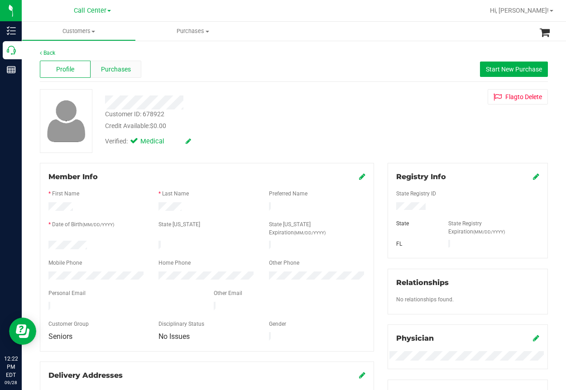
click at [113, 71] on span "Purchases" at bounding box center [116, 70] width 30 height 10
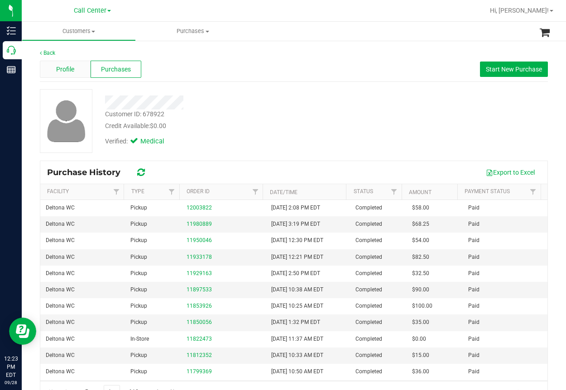
click at [63, 68] on span "Profile" at bounding box center [65, 70] width 18 height 10
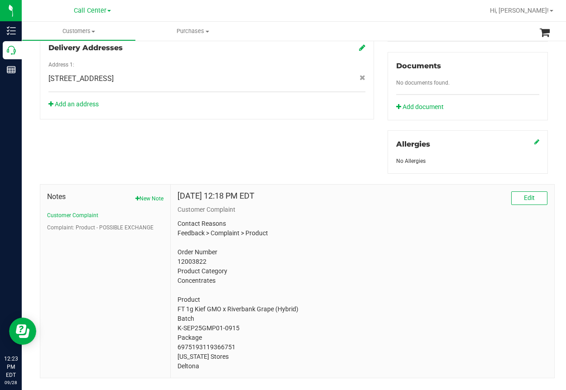
scroll to position [343, 0]
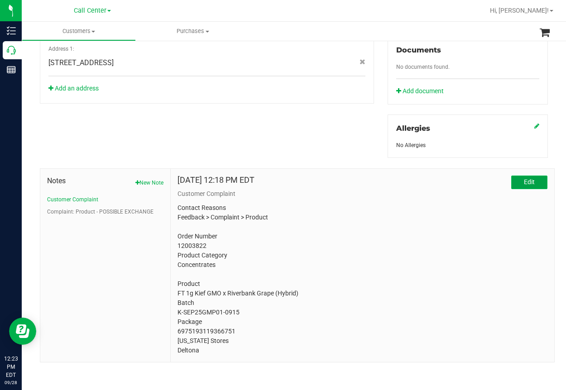
click at [527, 183] on span "Edit" at bounding box center [529, 181] width 11 height 7
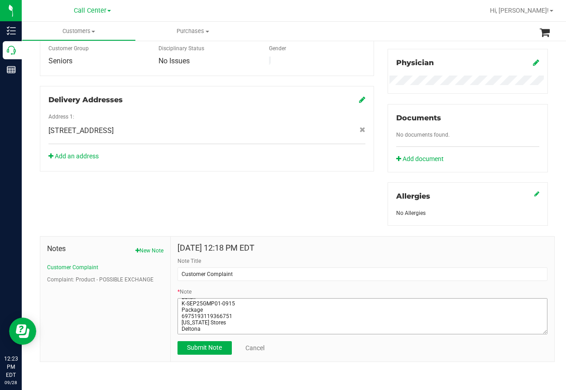
scroll to position [0, 0]
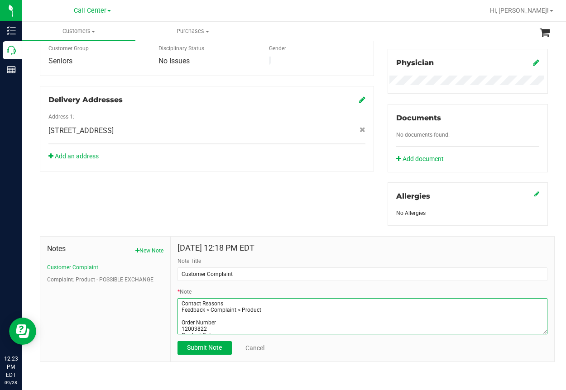
click at [177, 299] on textarea "* Note" at bounding box center [362, 316] width 370 height 36
paste textarea "Customer ID: 678922"
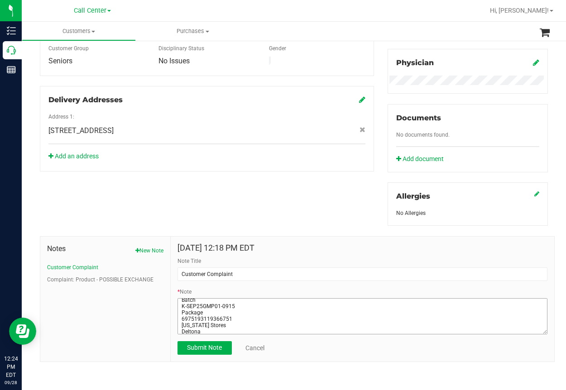
scroll to position [76, 0]
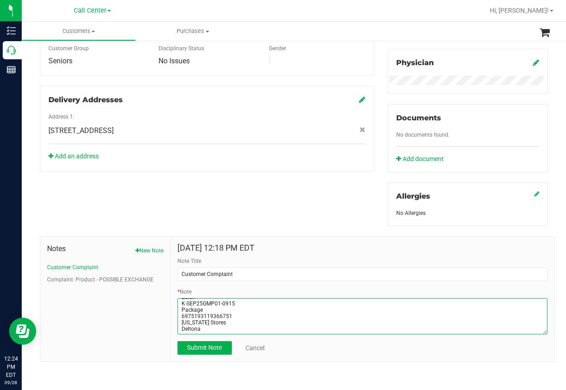
click at [221, 324] on textarea "* Note" at bounding box center [362, 316] width 370 height 36
click at [213, 327] on textarea "* Note" at bounding box center [362, 316] width 370 height 36
type textarea "C"
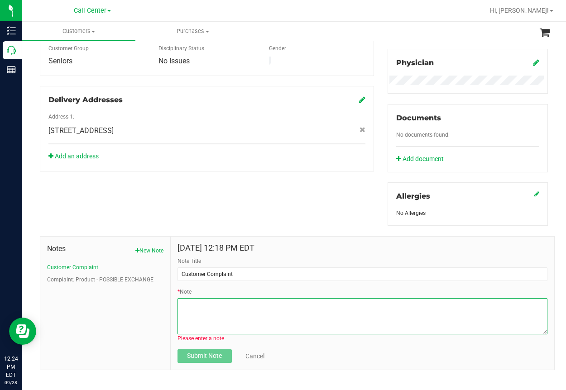
paste textarea "Customer ID: 678922 called to ask if she can return a product she doesn't like,…"
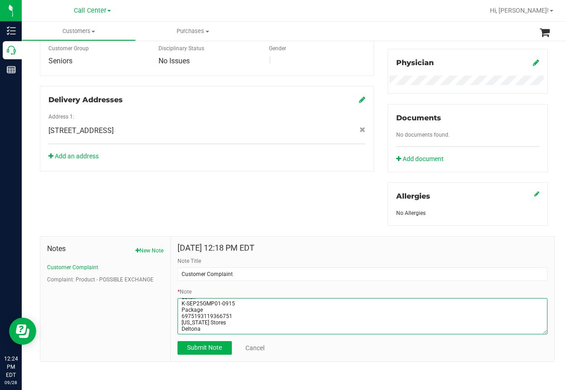
click at [182, 307] on textarea "* Note" at bounding box center [362, 316] width 370 height 36
paste textarea "Customer ID: 678922 called to ask if she can return a product she doesn't like,…"
click at [184, 308] on textarea "* Note" at bounding box center [362, 316] width 370 height 36
paste textarea "Customer ID: 678922 called to ask if she can return a product she doesn't like,…"
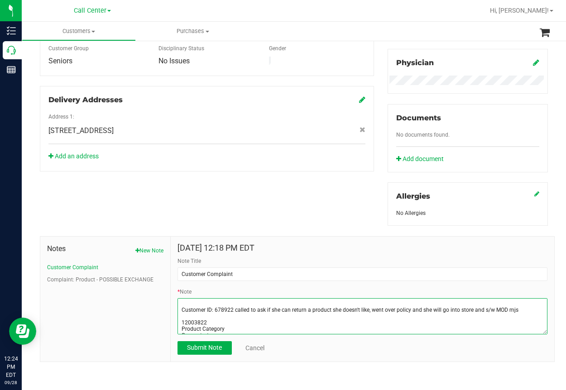
scroll to position [254, 0]
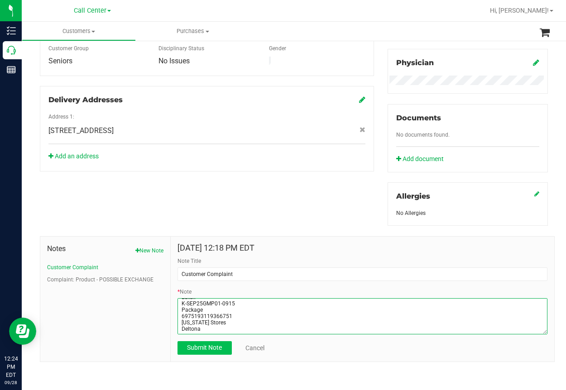
type textarea "Customer ID: 678922 called to ask if she can return a product she doesn't like,…"
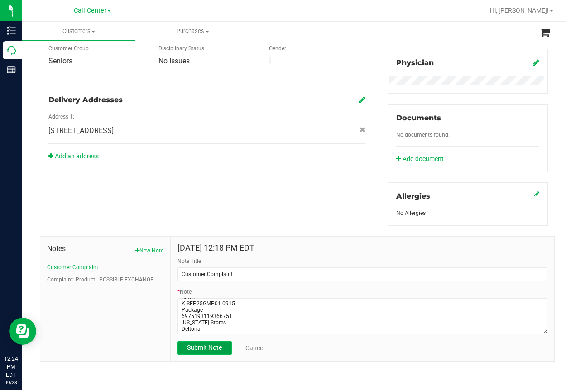
click at [207, 344] on span "Submit Note" at bounding box center [204, 347] width 35 height 7
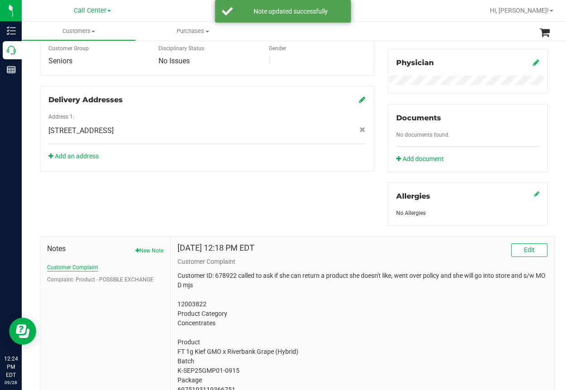
click at [65, 263] on button "Customer Complaint" at bounding box center [72, 267] width 51 height 8
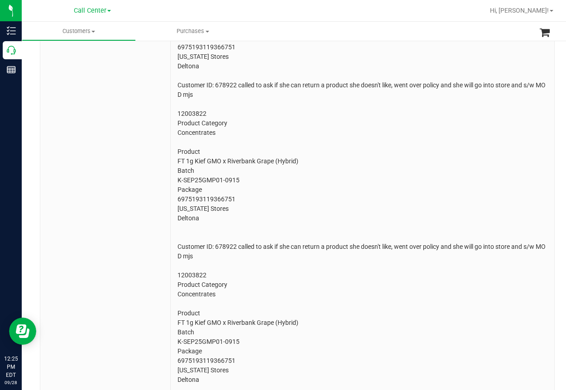
scroll to position [648, 0]
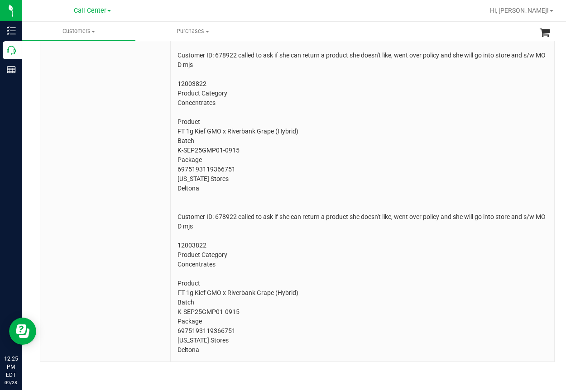
click at [214, 350] on p "Customer ID: 678922 called to ask if she can return a product she doesn't like,…" at bounding box center [362, 127] width 370 height 456
click at [204, 348] on p "Customer ID: 678922 called to ask if she can return a product she doesn't like,…" at bounding box center [362, 127] width 370 height 456
click at [204, 351] on p "Customer ID: 678922 called to ask if she can return a product she doesn't like,…" at bounding box center [362, 127] width 370 height 456
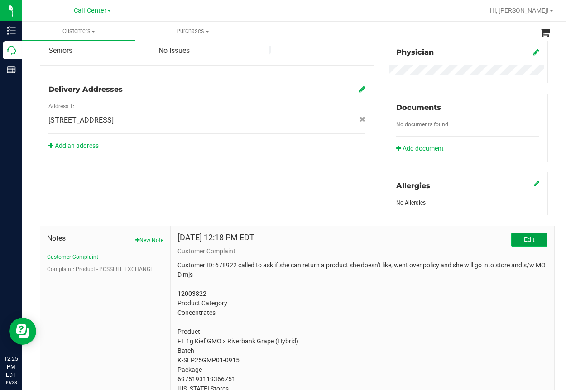
click at [524, 239] on span "Edit" at bounding box center [529, 239] width 11 height 7
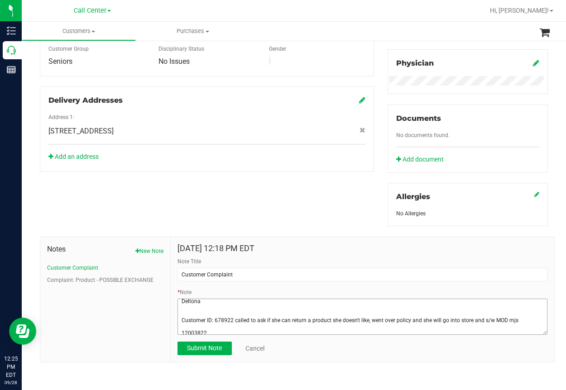
scroll to position [256, 0]
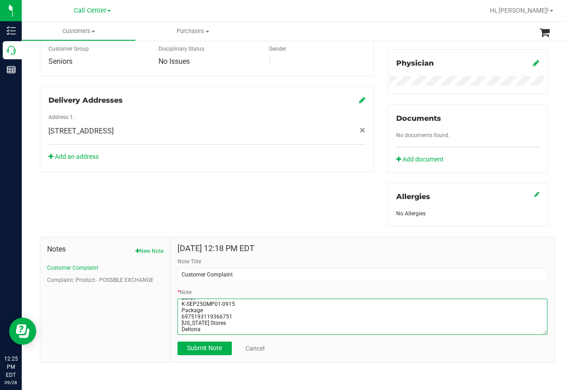
click at [205, 329] on textarea "* Note" at bounding box center [362, 317] width 370 height 36
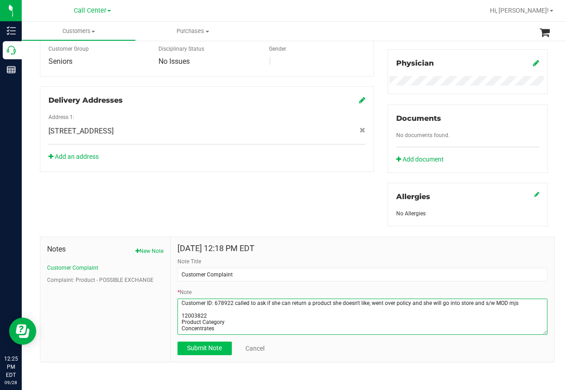
type textarea "Customer ID: 678922 called to ask if she can return a product she doesn't like,…"
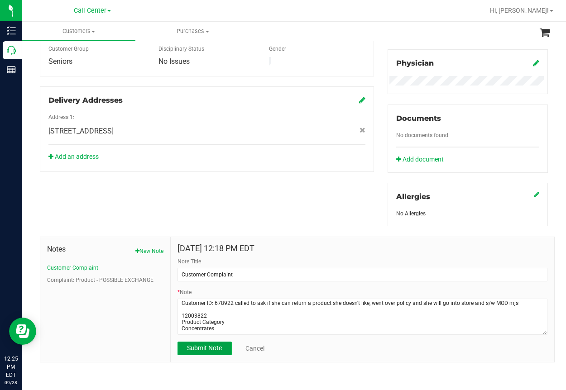
click at [191, 345] on span "Submit Note" at bounding box center [204, 347] width 35 height 7
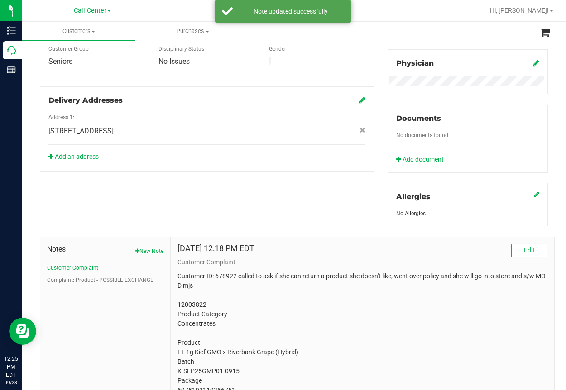
click at [254, 175] on div "Member Info * First Name * Last Name Preferred Name * Date of Birth (MM/DD/YYYY…" at bounding box center [293, 230] width 521 height 685
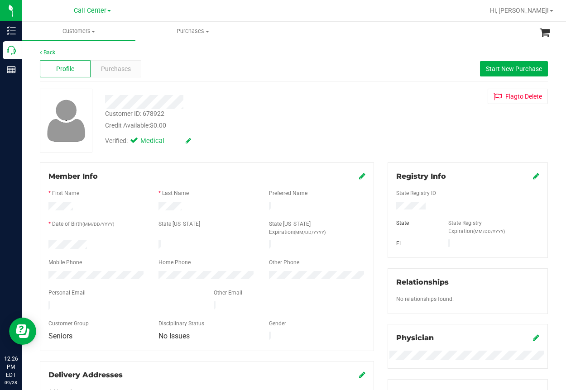
scroll to position [0, 0]
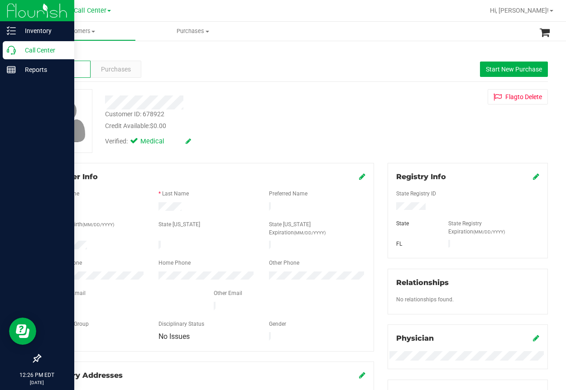
click at [6, 52] on div "Call Center" at bounding box center [39, 50] width 72 height 18
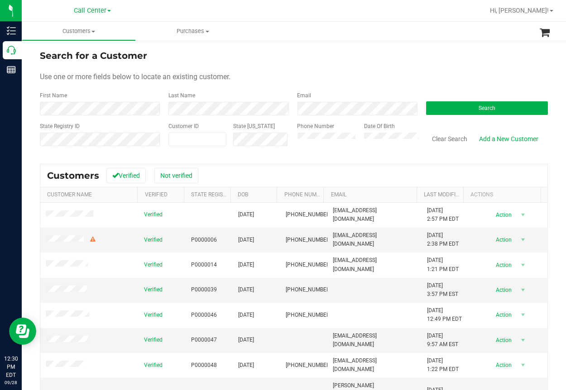
click at [221, 80] on span "Use one or more fields below to locate an existing customer." at bounding box center [135, 76] width 191 height 9
click at [452, 104] on button "Search" at bounding box center [487, 108] width 122 height 14
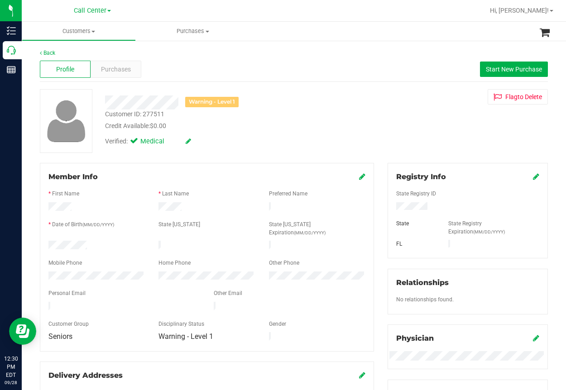
click at [259, 66] on div "Profile Purchases Start New Purchase" at bounding box center [294, 69] width 508 height 25
click at [263, 124] on div "Credit Available: $0.00" at bounding box center [228, 126] width 247 height 10
click at [269, 69] on div "Profile Purchases Start New Purchase" at bounding box center [294, 69] width 508 height 25
click at [256, 26] on ul "Customers All customers Add a new customer All physicians Purchases All purchas…" at bounding box center [305, 31] width 566 height 19
click at [491, 66] on span "Start New Purchase" at bounding box center [514, 69] width 56 height 7
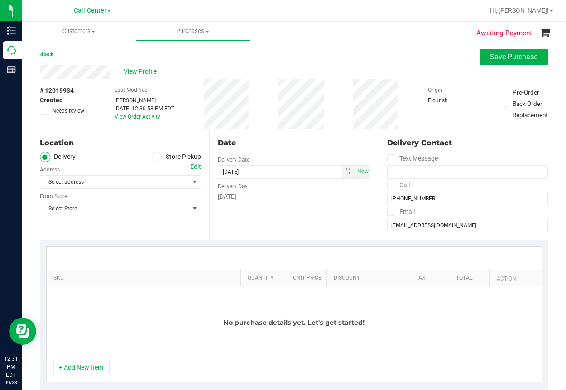
click at [154, 157] on icon at bounding box center [156, 157] width 5 height 0
click at [0, 0] on input "Store Pickup" at bounding box center [0, 0] width 0 height 0
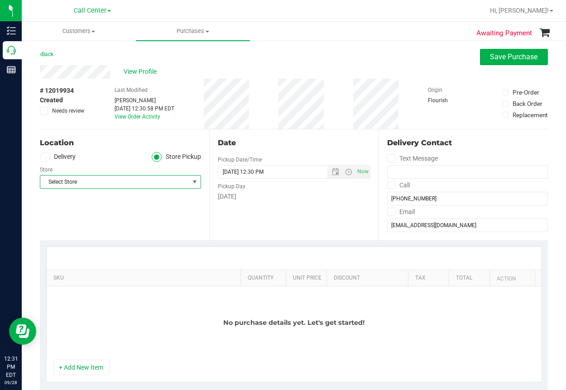
click at [99, 183] on span "Select Store" at bounding box center [114, 182] width 149 height 13
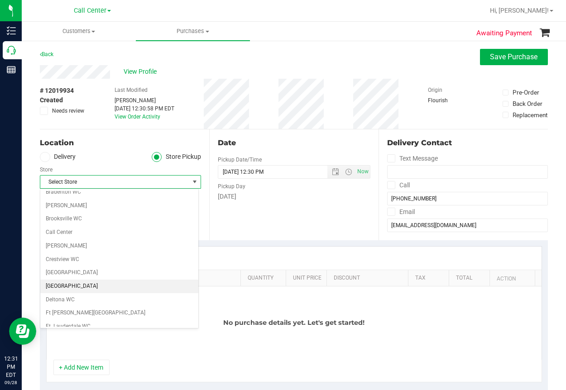
scroll to position [45, 0]
click at [55, 285] on li "Deltona WC" at bounding box center [119, 287] width 158 height 14
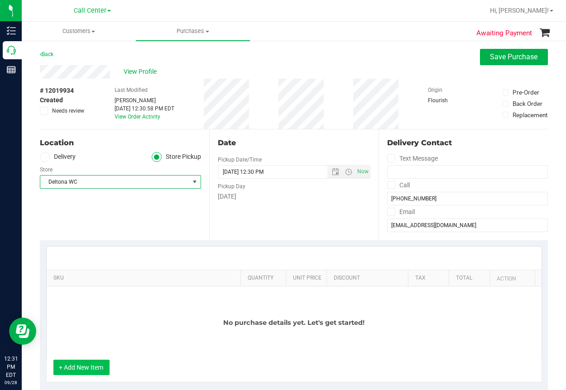
click at [82, 369] on button "+ Add New Item" at bounding box center [81, 367] width 56 height 15
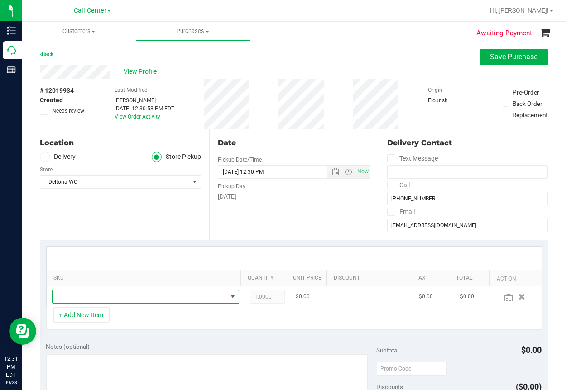
drag, startPoint x: 85, startPoint y: 302, endPoint x: 80, endPoint y: 302, distance: 5.0
click at [84, 302] on span "NO DATA FOUND" at bounding box center [139, 297] width 175 height 13
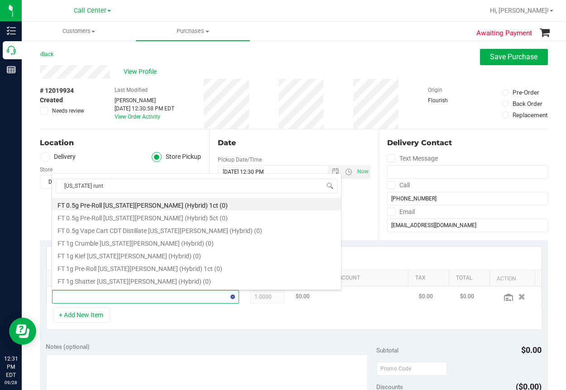
type input "[US_STATE][PERSON_NAME]"
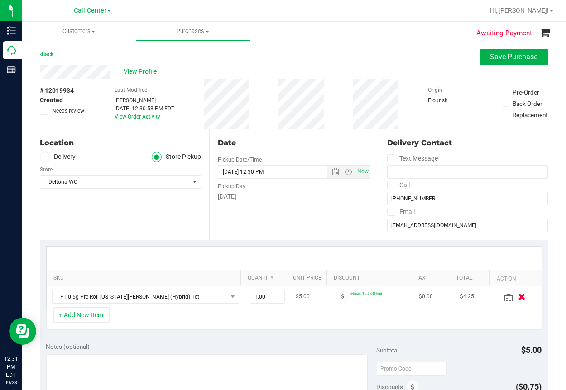
click at [518, 297] on icon "button" at bounding box center [522, 296] width 8 height 7
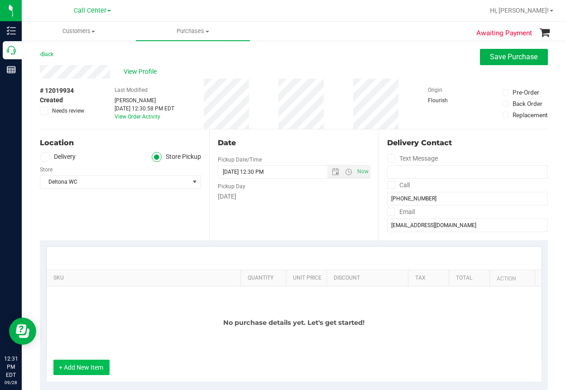
click at [76, 365] on button "+ Add New Item" at bounding box center [81, 367] width 56 height 15
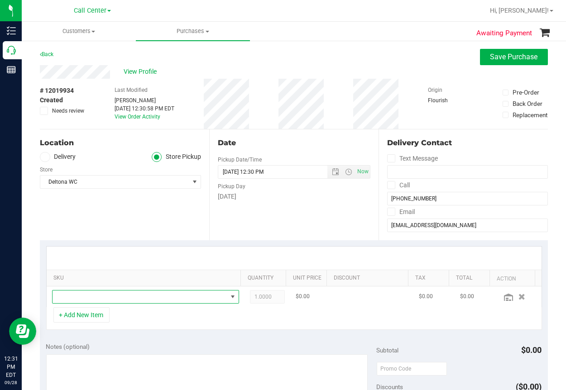
click at [75, 294] on span "NO DATA FOUND" at bounding box center [139, 297] width 175 height 13
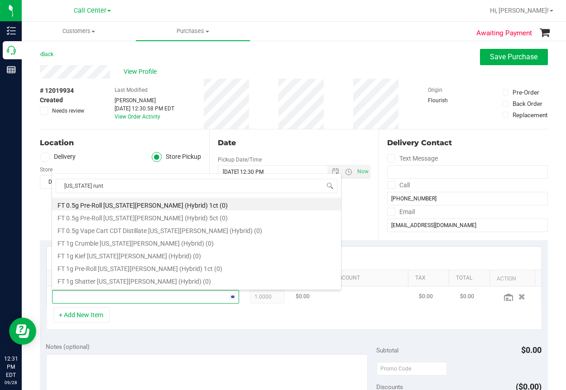
type input "[US_STATE][PERSON_NAME]"
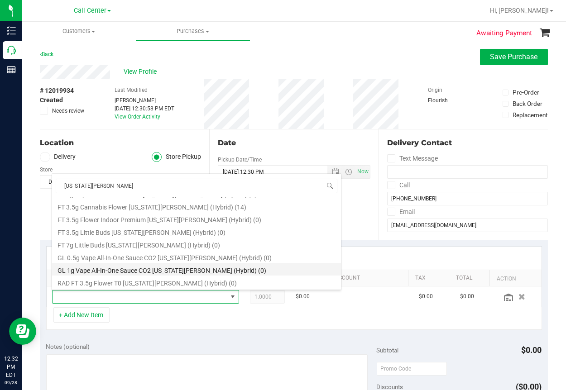
scroll to position [67, 0]
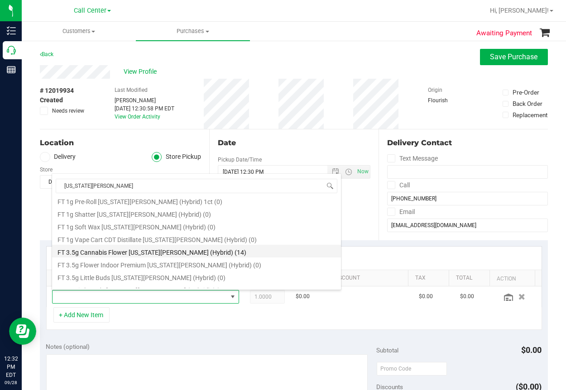
click at [117, 250] on li "FT 3.5g Cannabis Flower [US_STATE][PERSON_NAME] (Hybrid) (14)" at bounding box center [196, 251] width 289 height 13
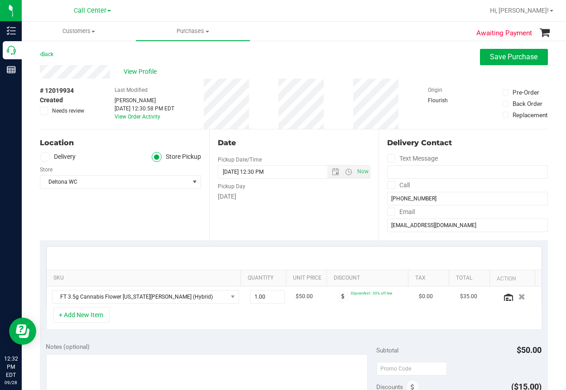
click at [195, 222] on div "Location Delivery Store Pickup Store Deltona WC Select Store [PERSON_NAME][GEOG…" at bounding box center [124, 184] width 169 height 111
drag, startPoint x: 259, startPoint y: 293, endPoint x: 229, endPoint y: 306, distance: 33.2
click at [229, 306] on tr "FT 3.5g Cannabis Flower [US_STATE][PERSON_NAME] (Hybrid) 1.00 1 $50.00 30premfi…" at bounding box center [294, 296] width 495 height 21
type input "8"
type input "8.00"
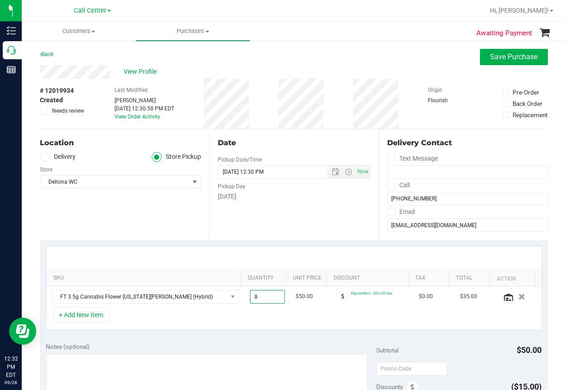
click at [279, 325] on div "+ Add New Item" at bounding box center [294, 318] width 496 height 23
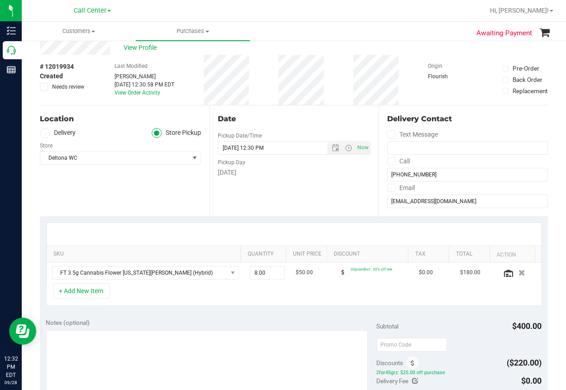
scroll to position [91, 0]
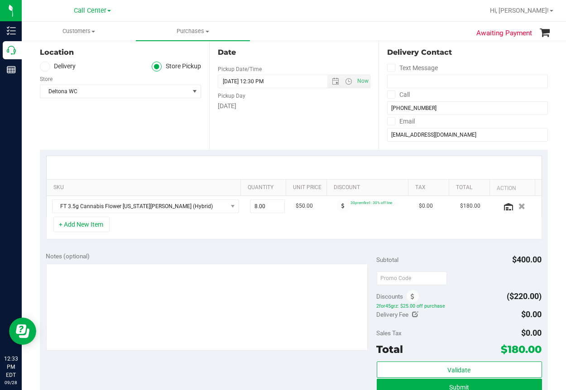
click at [275, 231] on div "+ Add New Item" at bounding box center [294, 228] width 496 height 23
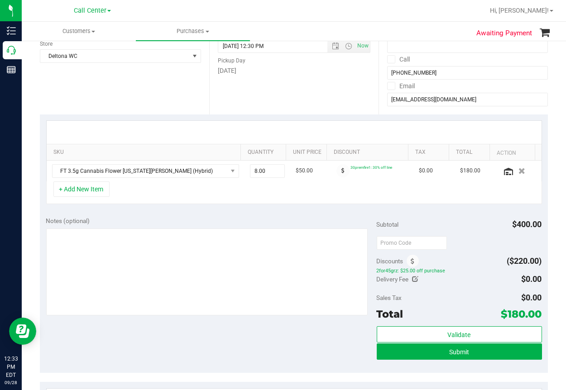
scroll to position [226, 0]
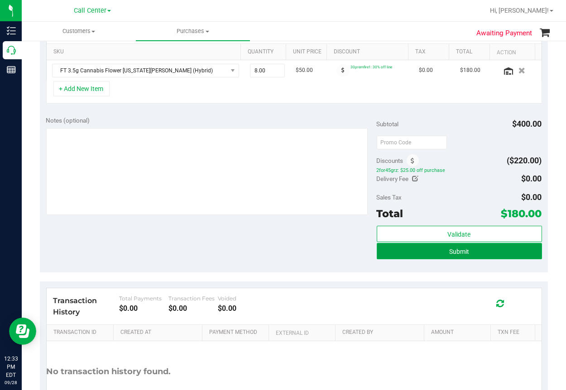
click at [454, 252] on span "Submit" at bounding box center [459, 251] width 20 height 7
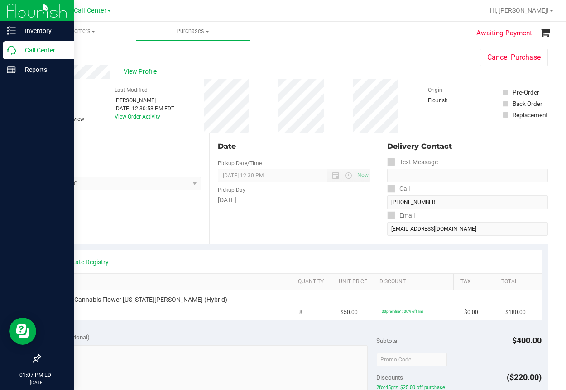
click at [11, 52] on icon at bounding box center [11, 50] width 9 height 9
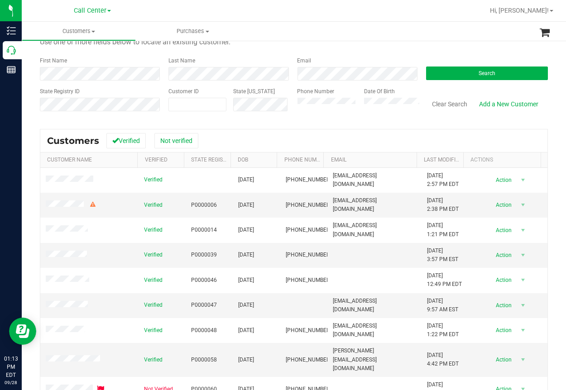
scroll to position [45, 0]
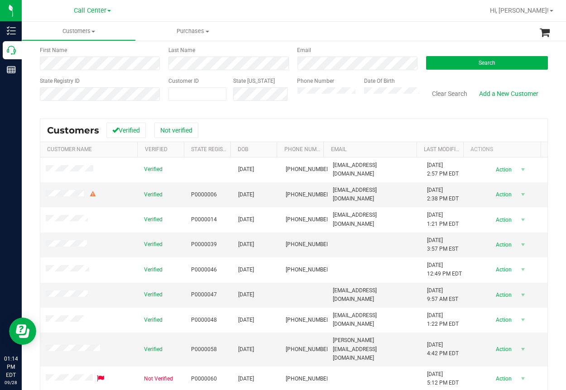
click at [275, 47] on div "Last Name" at bounding box center [226, 58] width 129 height 24
click at [241, 51] on div "Last Name" at bounding box center [226, 58] width 129 height 24
click at [447, 58] on button "Search" at bounding box center [487, 63] width 122 height 14
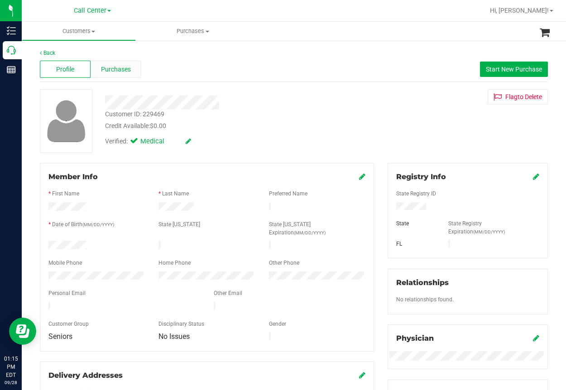
click at [123, 72] on span "Purchases" at bounding box center [116, 70] width 30 height 10
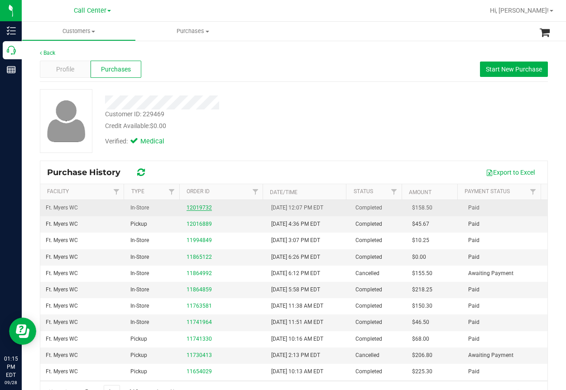
click at [196, 209] on link "12019732" at bounding box center [198, 208] width 25 height 6
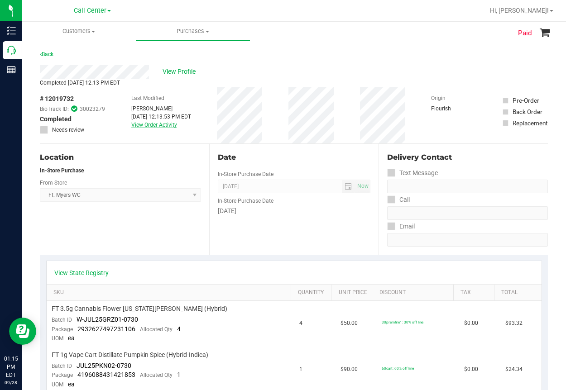
click at [149, 124] on link "View Order Activity" at bounding box center [154, 125] width 46 height 6
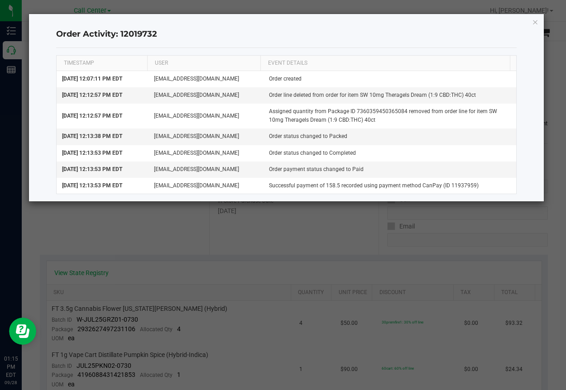
click at [299, 235] on ngb-modal-window "Order Activity: 12019732 TIMESTAMP USER EVENT DETAILS [DATE] 12:07:11 PM EDT [E…" at bounding box center [286, 195] width 572 height 390
click at [531, 23] on icon "button" at bounding box center [535, 21] width 6 height 11
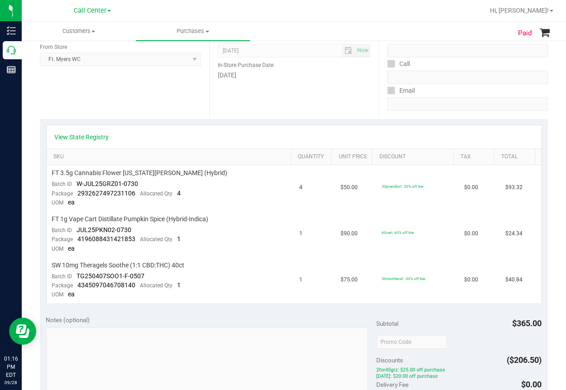
scroll to position [181, 0]
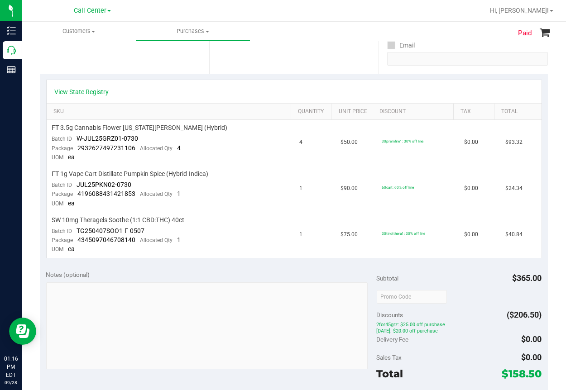
drag, startPoint x: 515, startPoint y: 243, endPoint x: 264, endPoint y: 263, distance: 252.4
click at [264, 263] on div "View State Registry SKU Quantity Unit Price Discount Tax Total FT 3.5g Cannabis…" at bounding box center [294, 169] width 508 height 190
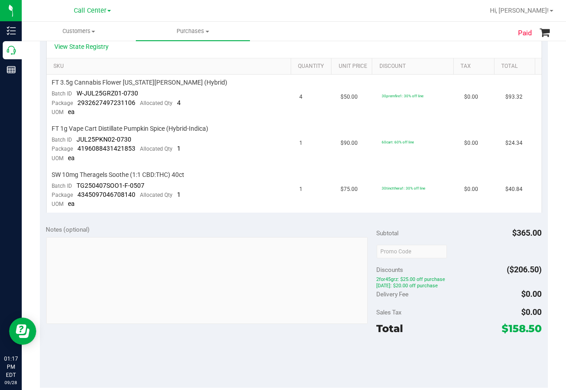
scroll to position [272, 0]
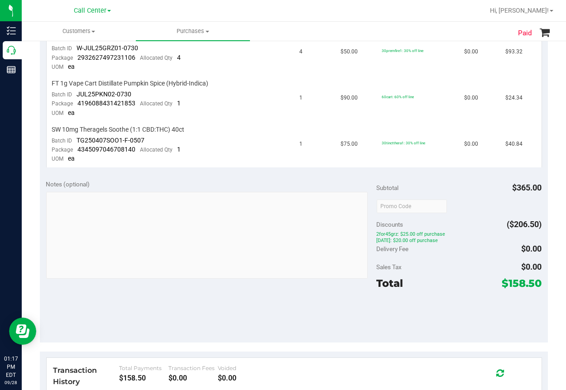
drag, startPoint x: 285, startPoint y: 238, endPoint x: 448, endPoint y: 325, distance: 184.4
click at [474, 328] on div at bounding box center [459, 316] width 165 height 41
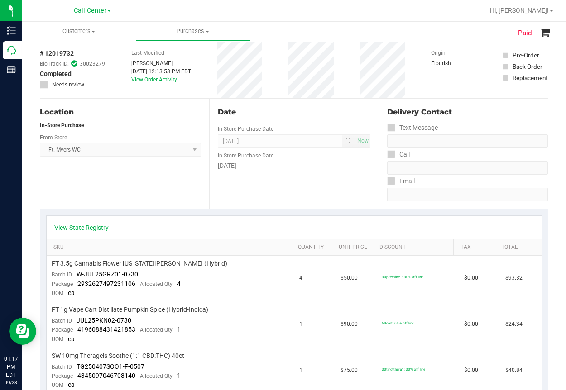
scroll to position [0, 0]
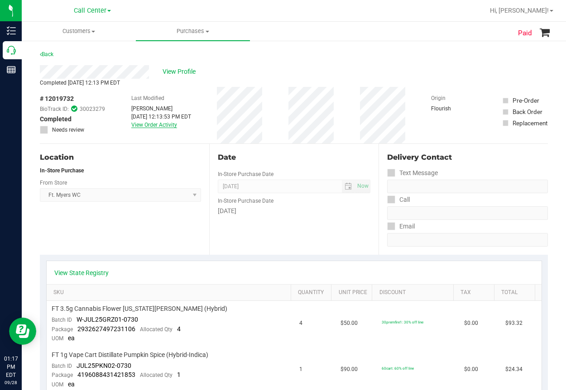
click at [151, 125] on link "View Order Activity" at bounding box center [154, 125] width 46 height 6
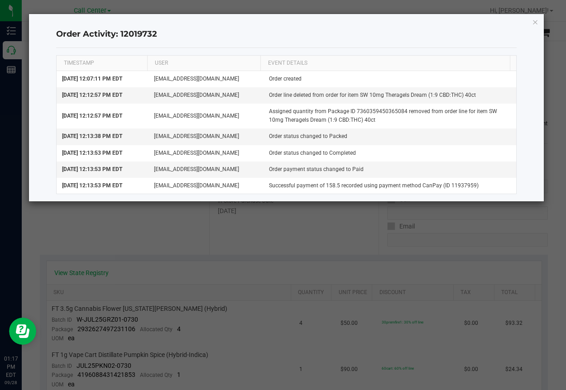
click at [264, 243] on ngb-modal-window "Order Activity: 12019732 TIMESTAMP USER EVENT DETAILS [DATE] 12:07:11 PM EDT [E…" at bounding box center [286, 195] width 572 height 390
click at [531, 22] on icon "button" at bounding box center [535, 21] width 6 height 11
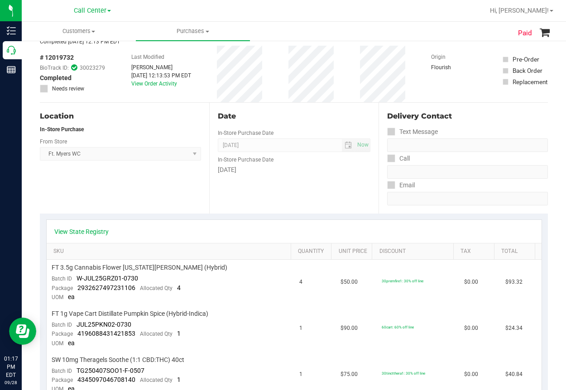
scroll to position [136, 0]
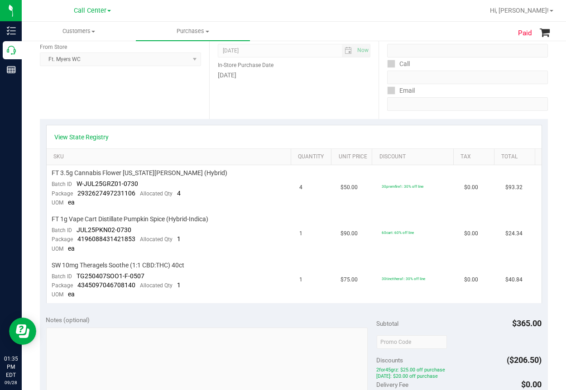
click at [138, 135] on div "View State Registry" at bounding box center [294, 137] width 478 height 9
click at [120, 90] on div "Location In-Store Purchase From Store Ft. [PERSON_NAME] Select Store [PERSON_NA…" at bounding box center [124, 63] width 169 height 111
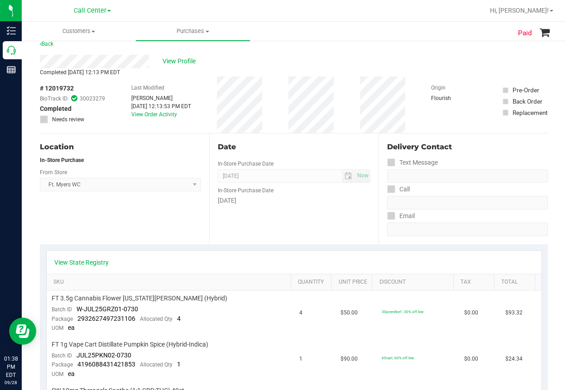
scroll to position [0, 0]
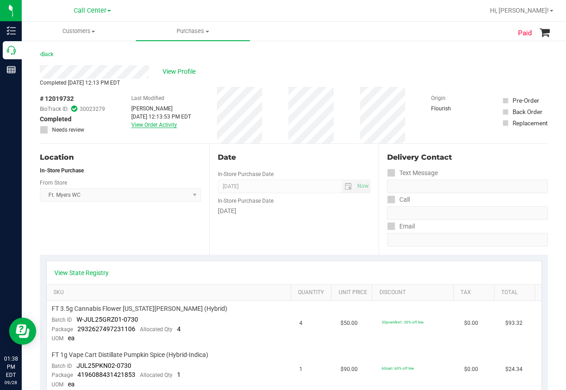
click at [145, 124] on link "View Order Activity" at bounding box center [154, 125] width 46 height 6
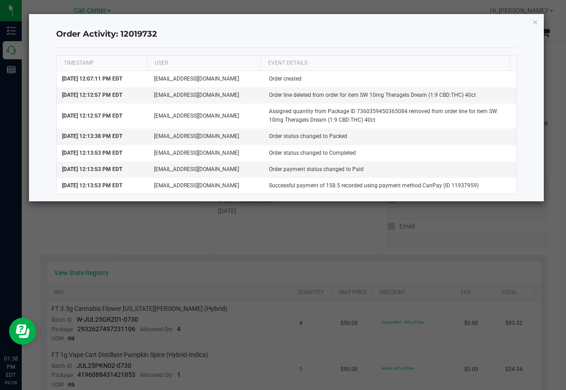
click at [230, 228] on ngb-modal-window "Order Activity: 12019732 TIMESTAMP USER EVENT DETAILS [DATE] 12:07:11 PM EDT [E…" at bounding box center [286, 195] width 572 height 390
click at [136, 228] on ngb-modal-window "Order Activity: 12019732 TIMESTAMP USER EVENT DETAILS [DATE] 12:07:11 PM EDT [E…" at bounding box center [286, 195] width 572 height 390
click at [148, 228] on ngb-modal-window "Order Activity: 12019732 TIMESTAMP USER EVENT DETAILS [DATE] 12:07:11 PM EDT [E…" at bounding box center [286, 195] width 572 height 390
click at [531, 19] on icon "button" at bounding box center [535, 21] width 6 height 11
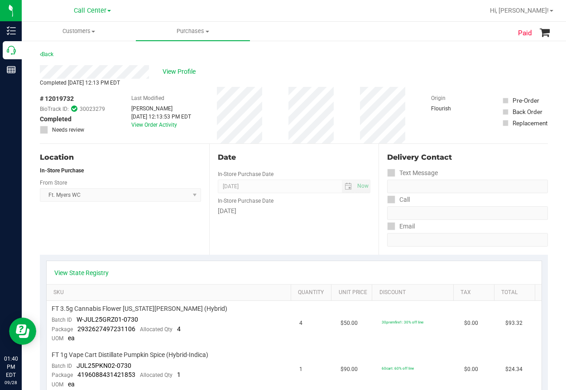
click at [135, 232] on div "Location In-Store Purchase From Store Ft. [PERSON_NAME] Select Store [PERSON_NA…" at bounding box center [124, 199] width 169 height 111
click at [55, 95] on span "# 12019732" at bounding box center [57, 99] width 34 height 10
copy div "# 12019732"
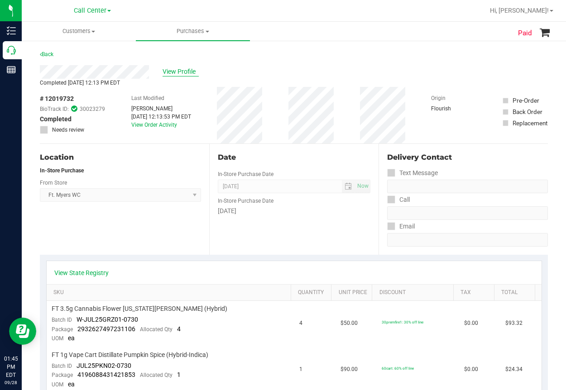
click at [176, 73] on span "View Profile" at bounding box center [180, 72] width 36 height 10
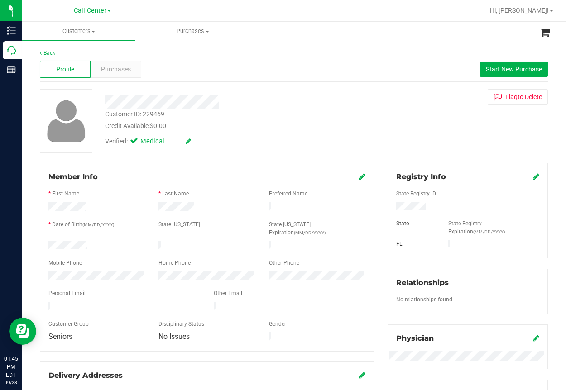
click at [133, 111] on div "Customer ID: 229469" at bounding box center [134, 115] width 59 height 10
copy div "Customer ID: 229469"
click at [123, 68] on span "Purchases" at bounding box center [116, 70] width 30 height 10
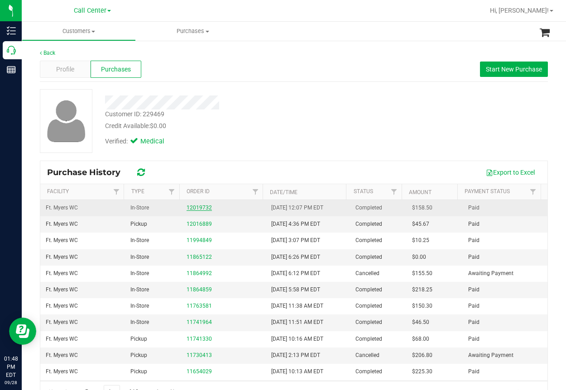
click at [195, 207] on link "12019732" at bounding box center [198, 208] width 25 height 6
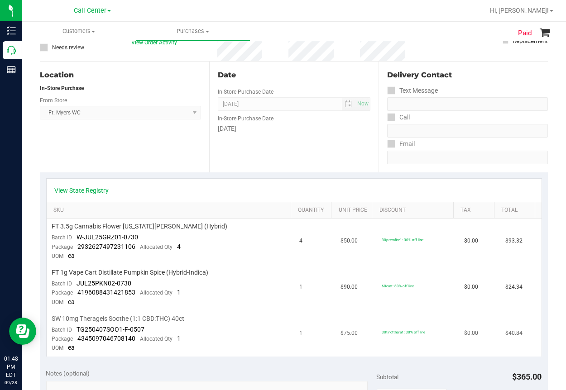
scroll to position [91, 0]
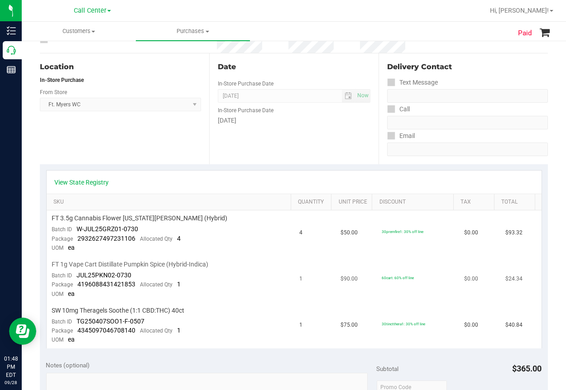
click at [92, 263] on span "FT 1g Vape Cart Distillate Pumpkin Spice (Hybrid-Indica)" at bounding box center [130, 264] width 157 height 9
copy div "FT 1g Vape Cart Distillate Pumpkin Spice (Hybrid-Indica)"
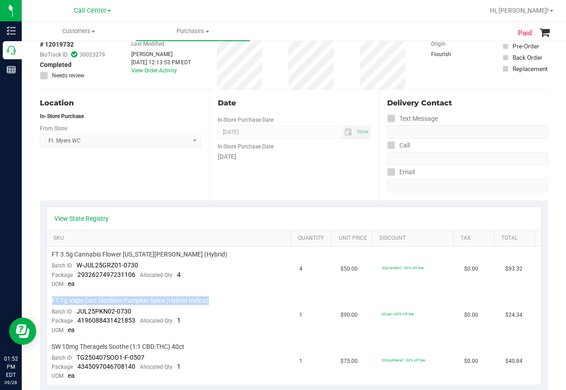
scroll to position [136, 0]
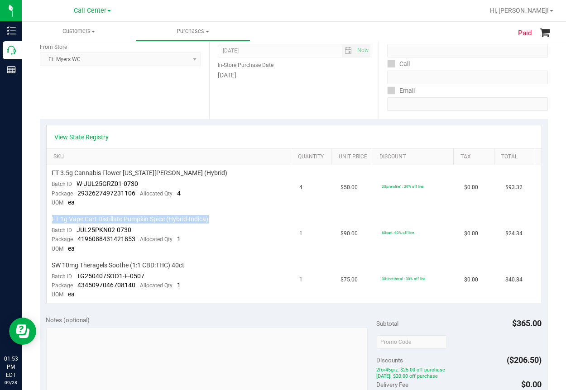
click at [110, 99] on div "Location In-Store Purchase From Store Ft. [PERSON_NAME] Select Store [PERSON_NA…" at bounding box center [124, 63] width 169 height 111
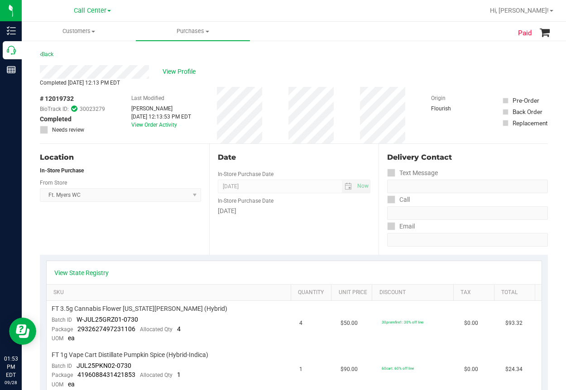
click at [62, 95] on span "# 12019732" at bounding box center [57, 99] width 34 height 10
copy div "# 12019732"
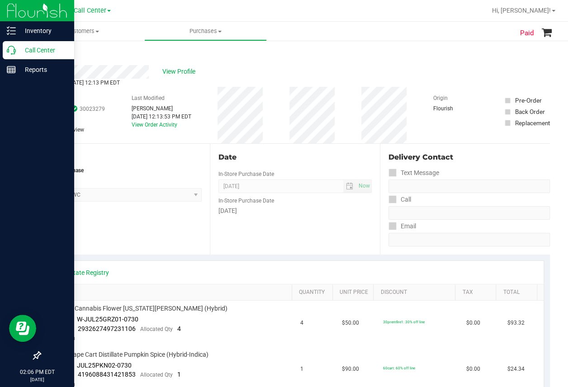
click at [15, 49] on icon at bounding box center [11, 50] width 9 height 9
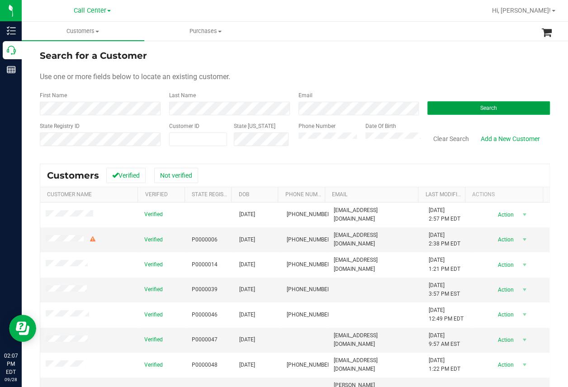
click at [460, 108] on button "Search" at bounding box center [489, 108] width 123 height 14
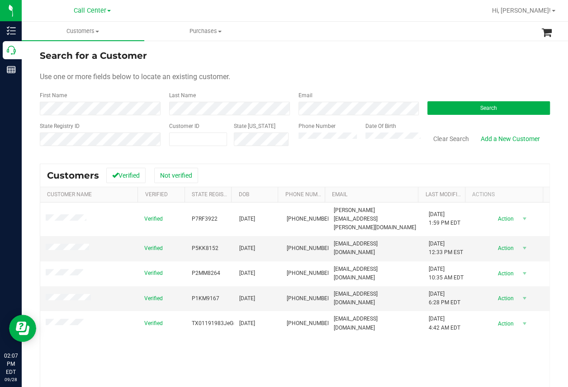
click at [281, 35] on ul "Customers All customers Add a new customer All physicians Purchases All purchas…" at bounding box center [306, 31] width 568 height 19
click at [182, 136] on span at bounding box center [198, 140] width 58 height 14
paste input "144344"
type input "144344"
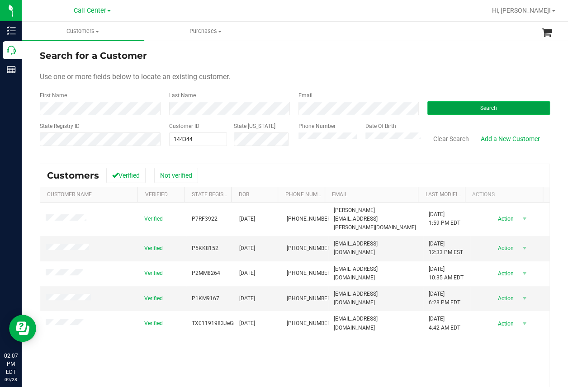
click at [490, 105] on span "Search" at bounding box center [489, 108] width 17 height 6
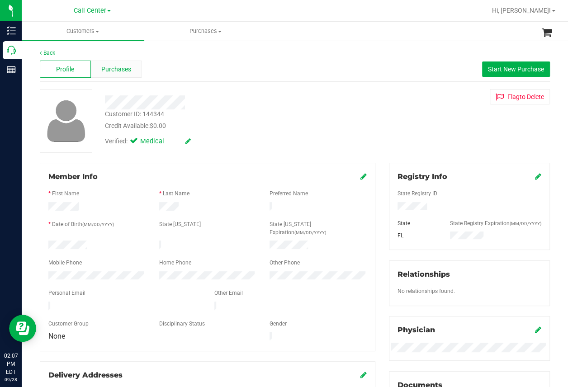
click at [115, 70] on span "Purchases" at bounding box center [116, 70] width 30 height 10
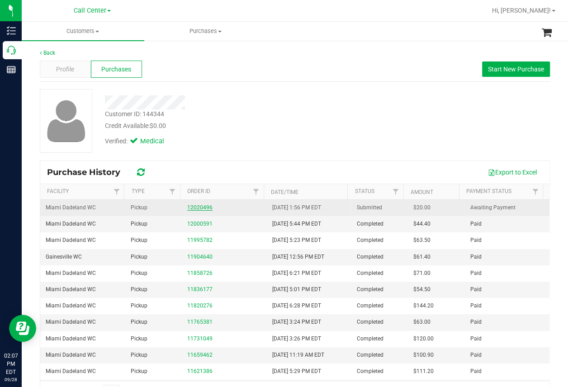
click at [198, 207] on link "12020496" at bounding box center [199, 208] width 25 height 6
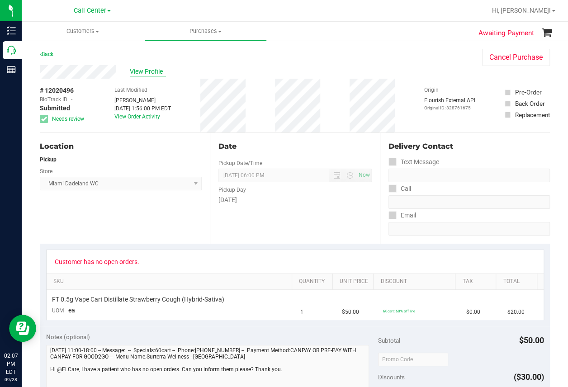
click at [152, 72] on span "View Profile" at bounding box center [148, 72] width 36 height 10
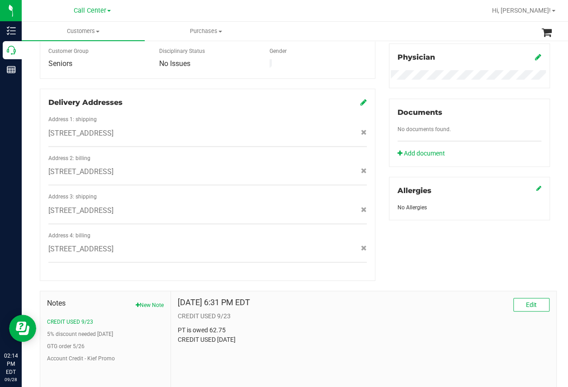
scroll to position [311, 0]
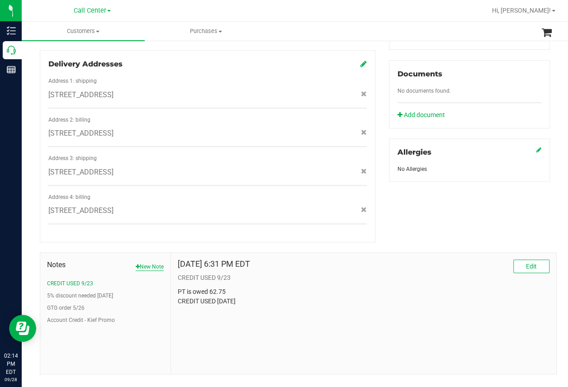
click at [143, 263] on button "New Note" at bounding box center [150, 267] width 28 height 8
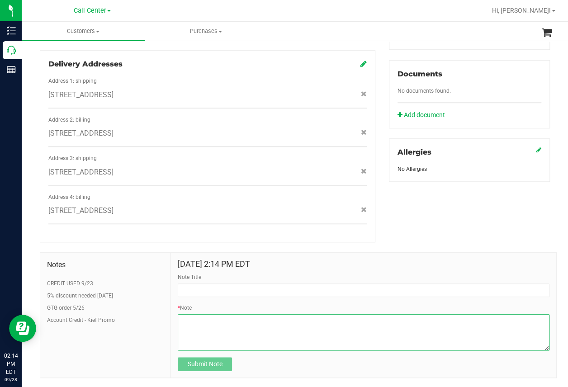
click at [183, 315] on textarea "* Note" at bounding box center [364, 333] width 372 height 36
paste textarea "Customer ID: 229469 call to advise she was overcharged on her order today. She …"
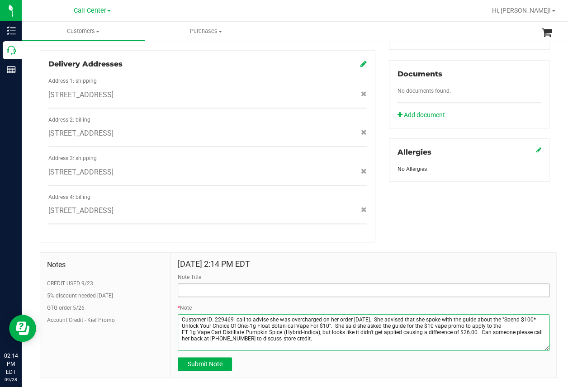
type textarea "Customer ID: 229469 call to advise she was overcharged on her order today. She …"
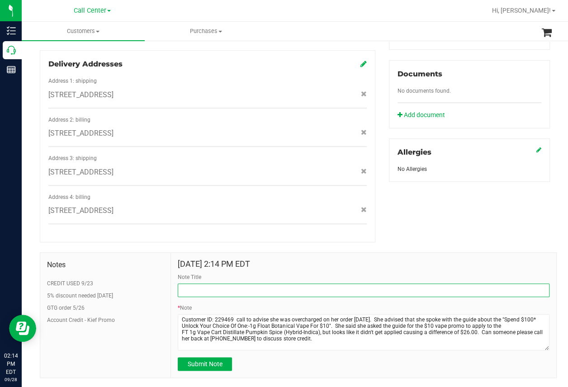
click at [215, 284] on input "Note Title" at bounding box center [364, 291] width 372 height 14
type input "Customer Complaint"
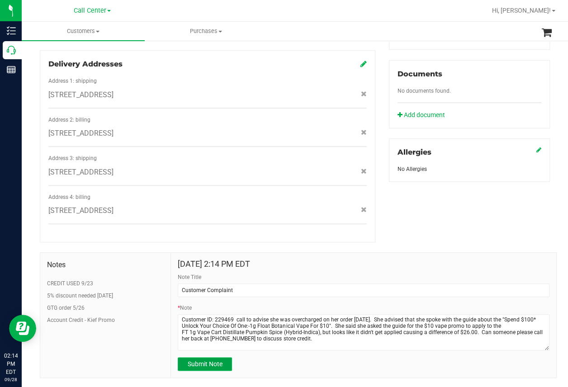
click at [192, 361] on span "Submit Note" at bounding box center [205, 364] width 35 height 7
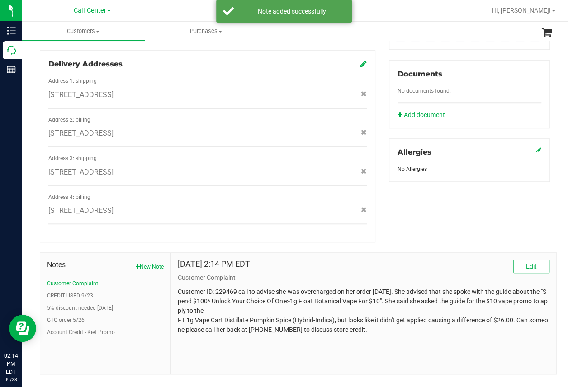
click at [472, 223] on div "Member Info * First Name * Last Name Preferred Name * Date of Birth (MM/DD/YYYY…" at bounding box center [295, 113] width 524 height 523
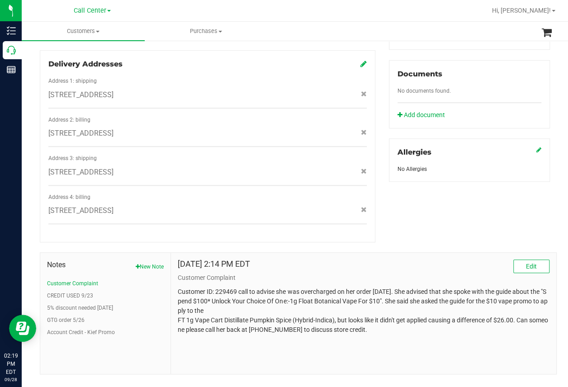
drag, startPoint x: 336, startPoint y: 5, endPoint x: 329, endPoint y: 6, distance: 7.4
click at [336, 5] on div at bounding box center [324, 11] width 324 height 18
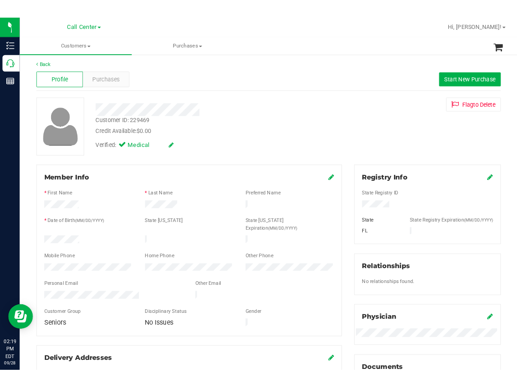
scroll to position [0, 0]
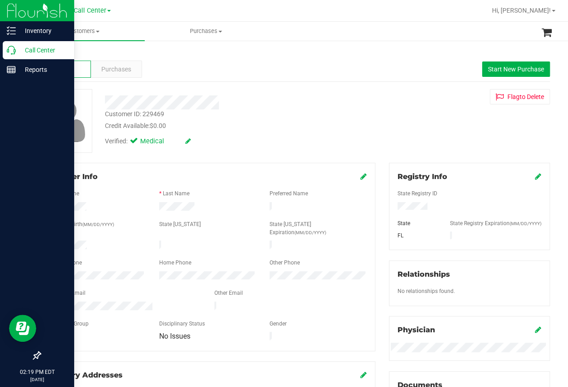
click at [12, 51] on icon at bounding box center [11, 50] width 9 height 9
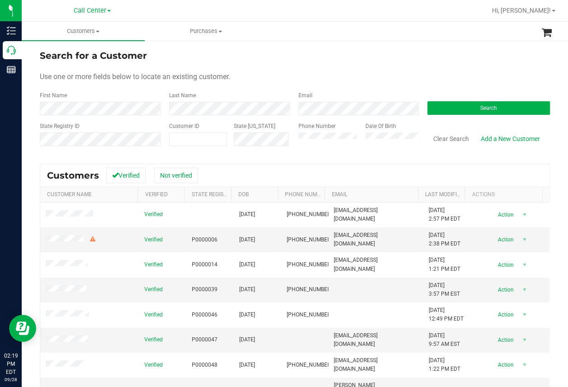
click at [228, 94] on div "Last Name" at bounding box center [226, 103] width 129 height 24
click at [441, 109] on button "Search" at bounding box center [489, 108] width 123 height 14
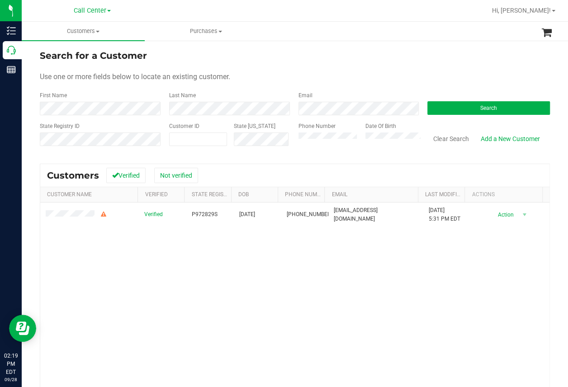
drag, startPoint x: 84, startPoint y: 296, endPoint x: 100, endPoint y: 268, distance: 32.4
click at [85, 297] on div "Verified P972829S 02/29/1952 (813) 360-7753 lyzbethnarvaez@gmail.com 10/31/2024…" at bounding box center [295, 325] width 510 height 244
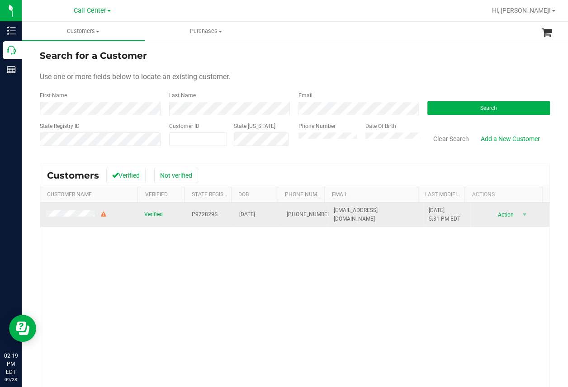
click at [196, 216] on span "P972829S" at bounding box center [205, 214] width 26 height 9
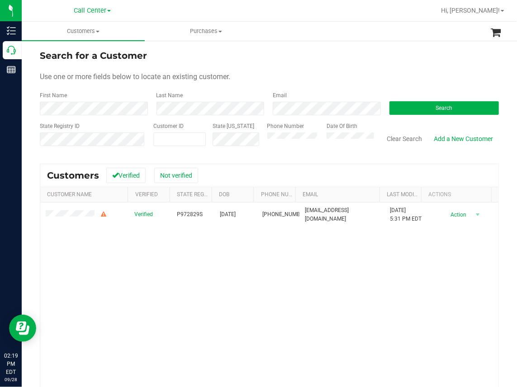
drag, startPoint x: 133, startPoint y: 299, endPoint x: 136, endPoint y: 285, distance: 14.9
click at [133, 299] on div "Verified P972829S 02/29/1952 (813) 360-7753 lyzbethnarvaez@gmail.com 10/31/2024…" at bounding box center [269, 325] width 458 height 244
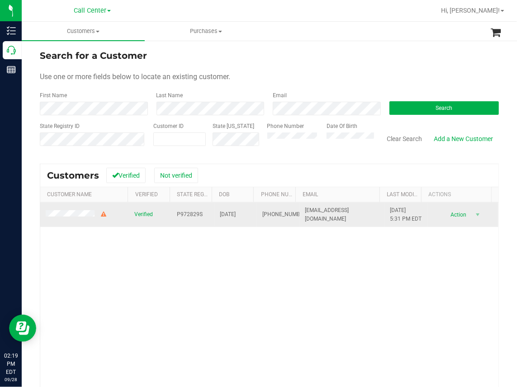
click at [188, 219] on span "P972829S" at bounding box center [190, 214] width 26 height 9
click at [187, 219] on span "P972829S" at bounding box center [190, 214] width 26 height 9
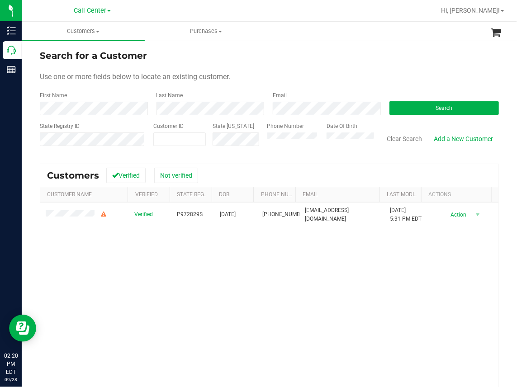
click at [141, 270] on div "Verified P972829S 02/29/1952 (813) 360-7753 lyzbethnarvaez@gmail.com 10/31/2024…" at bounding box center [269, 325] width 458 height 244
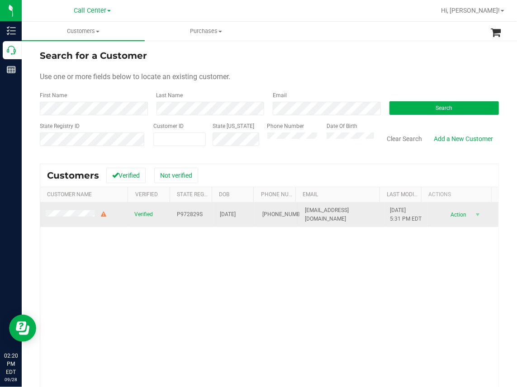
click at [220, 215] on span "02/29/1952" at bounding box center [228, 214] width 16 height 9
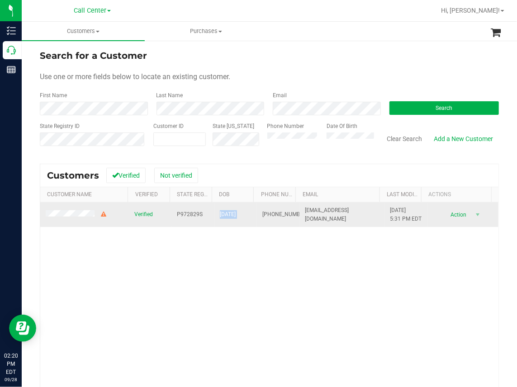
click at [220, 215] on span "02/29/1952" at bounding box center [228, 214] width 16 height 9
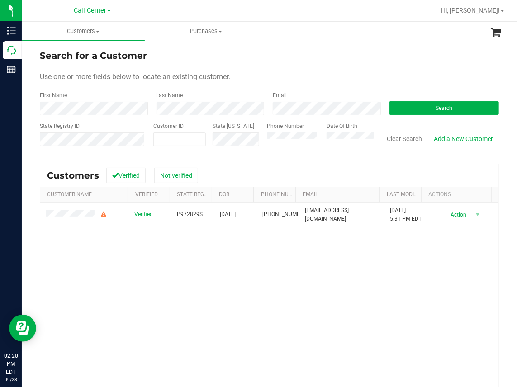
click at [143, 263] on div "Verified P972829S 02/29/1952 (813) 360-7753 lyzbethnarvaez@gmail.com 10/31/2024…" at bounding box center [269, 325] width 458 height 244
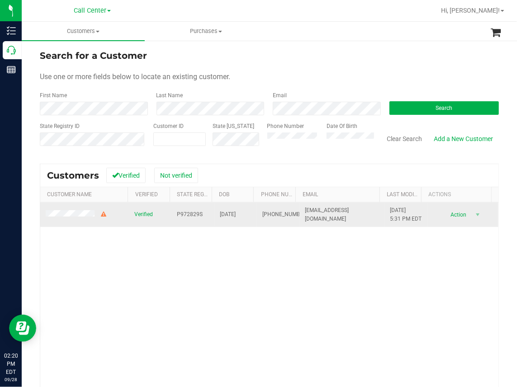
click at [183, 216] on span "P972829S" at bounding box center [190, 214] width 26 height 9
click at [182, 216] on span "P972829S" at bounding box center [190, 214] width 26 height 9
copy span "P972829S"
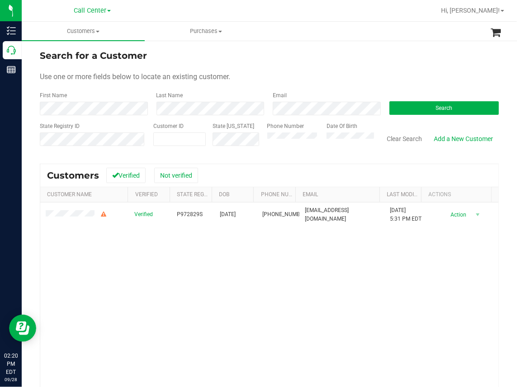
click at [127, 251] on div "Verified P972829S 02/29/1952 (813) 360-7753 lyzbethnarvaez@gmail.com 10/31/2024…" at bounding box center [269, 325] width 458 height 244
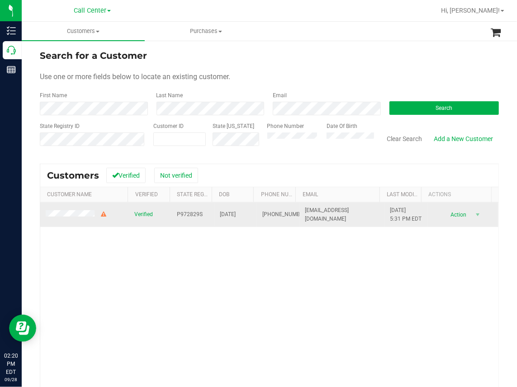
click at [225, 215] on span "02/29/1952" at bounding box center [228, 214] width 16 height 9
copy span "02/29/1952"
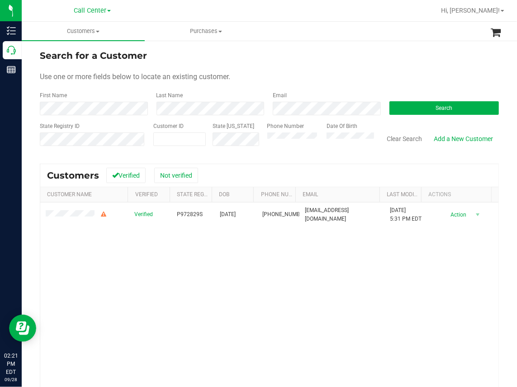
click at [143, 287] on div "Verified P972829S 02/29/1952 (813) 360-7753 lyzbethnarvaez@gmail.com 10/31/2024…" at bounding box center [269, 325] width 458 height 244
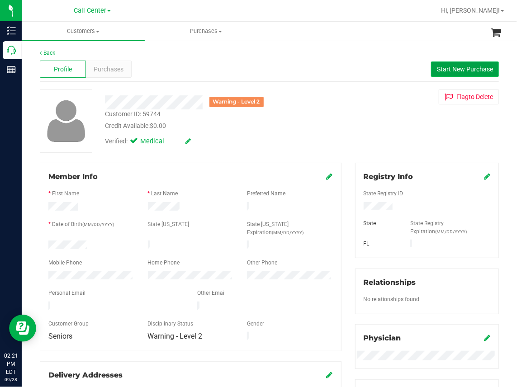
click at [440, 67] on span "Start New Purchase" at bounding box center [465, 69] width 56 height 7
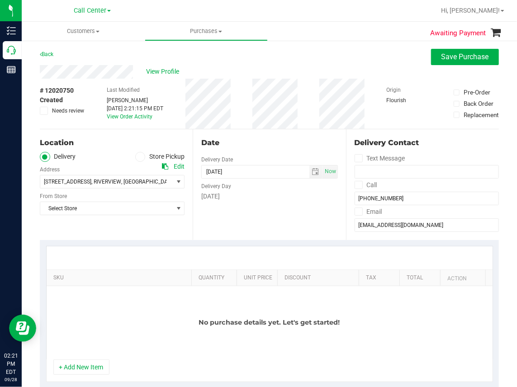
click at [110, 230] on div "Location Delivery Store Pickup Address Edit 6305 OSPREY LAKE CIR , RIVERVIEW , …" at bounding box center [116, 184] width 153 height 111
click at [90, 211] on span "Select Store" at bounding box center [106, 208] width 133 height 13
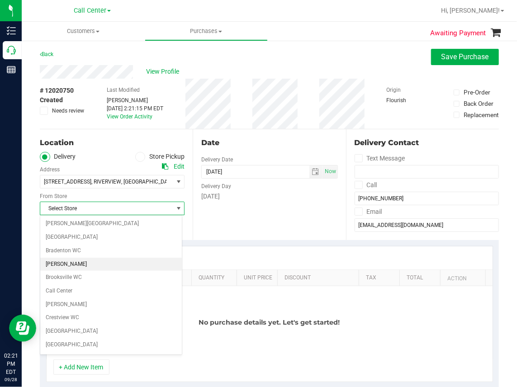
click at [59, 262] on li "[PERSON_NAME]" at bounding box center [111, 265] width 142 height 14
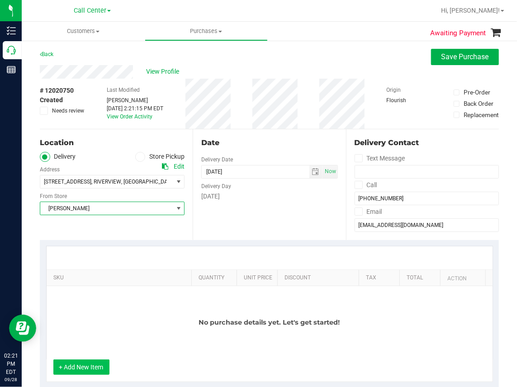
click at [88, 369] on button "+ Add New Item" at bounding box center [81, 367] width 56 height 15
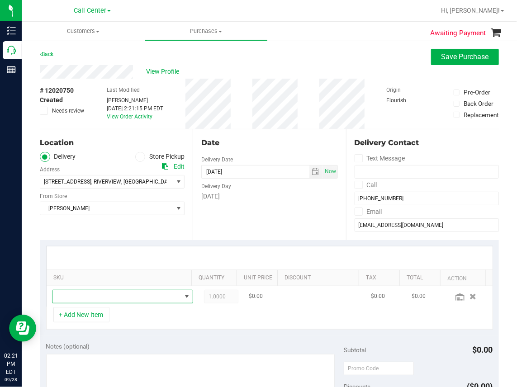
click at [76, 298] on span "NO DATA FOUND" at bounding box center [116, 297] width 129 height 13
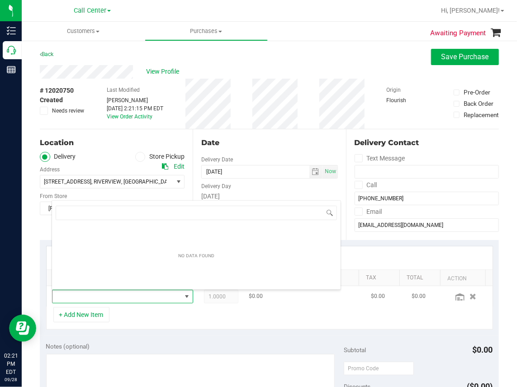
scroll to position [13, 121]
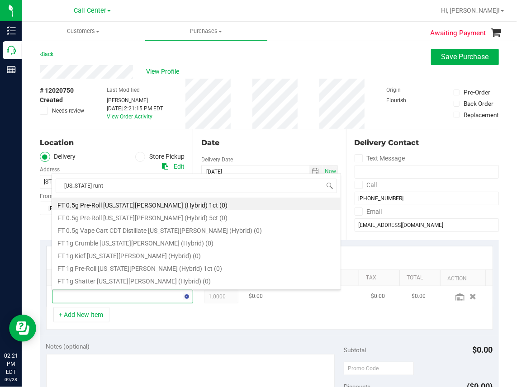
type input "[US_STATE][PERSON_NAME]"
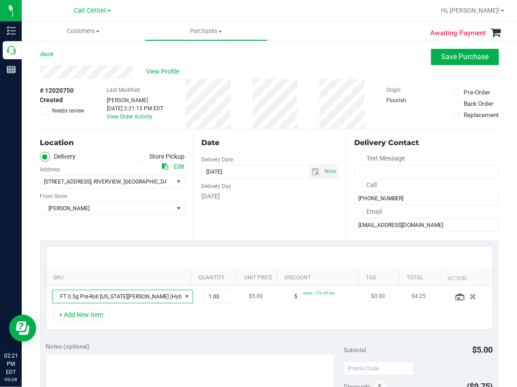
click at [152, 302] on span "FT 0.5g Pre-Roll [US_STATE][PERSON_NAME] (Hybrid) 1ct" at bounding box center [116, 297] width 129 height 13
click at [470, 298] on icon "button" at bounding box center [474, 296] width 8 height 7
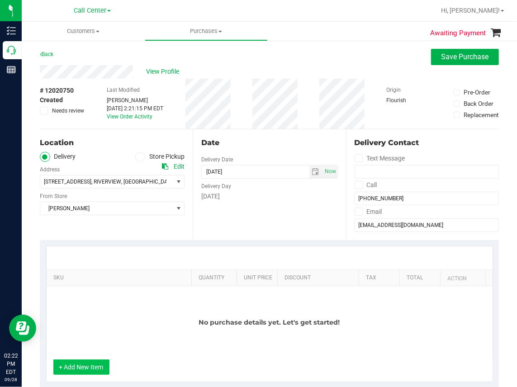
click at [70, 370] on button "+ Add New Item" at bounding box center [81, 367] width 56 height 15
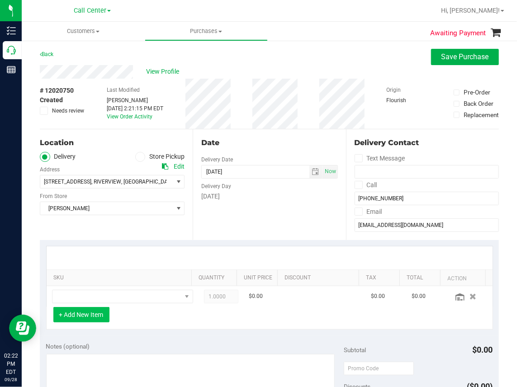
click at [53, 307] on button "+ Add New Item" at bounding box center [81, 314] width 56 height 15
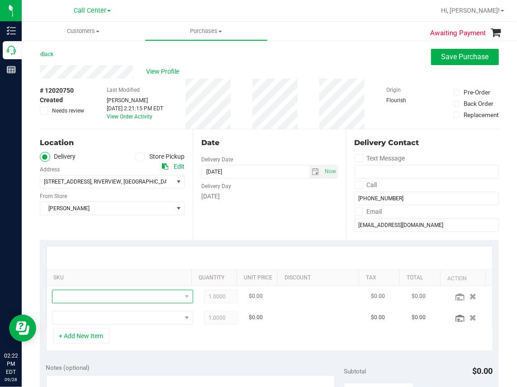
click at [80, 300] on span "NO DATA FOUND" at bounding box center [116, 297] width 129 height 13
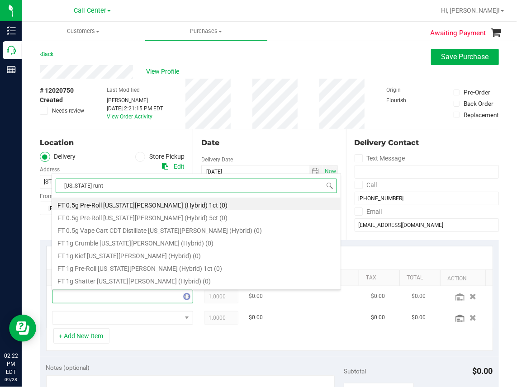
type input "[US_STATE][PERSON_NAME]"
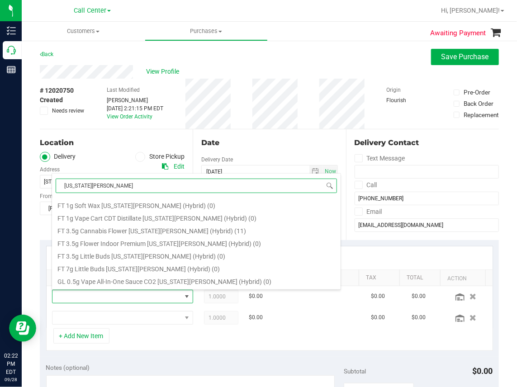
scroll to position [91, 0]
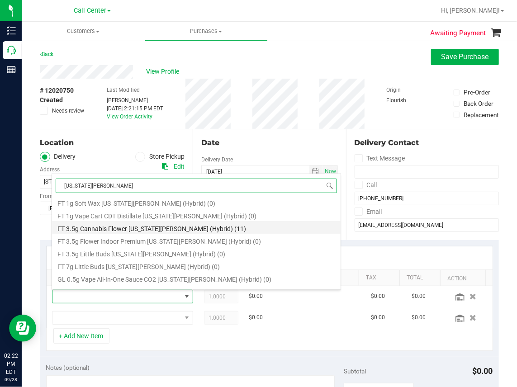
click at [132, 232] on li "FT 3.5g Cannabis Flower Georgia Runtz (Hybrid) (11)" at bounding box center [196, 227] width 289 height 13
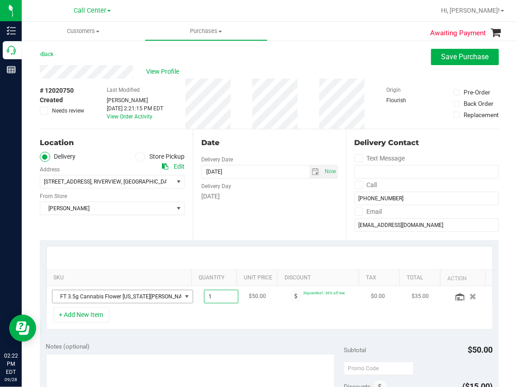
drag, startPoint x: 205, startPoint y: 293, endPoint x: 170, endPoint y: 300, distance: 35.5
click at [171, 300] on tr "FT 3.5g Cannabis Flower [US_STATE][PERSON_NAME] (Hybrid) 1.00 1 $50.00 30premfi…" at bounding box center [270, 296] width 446 height 21
type input "4"
type input "4.00"
click at [248, 319] on div "+ Add New Item" at bounding box center [269, 318] width 447 height 23
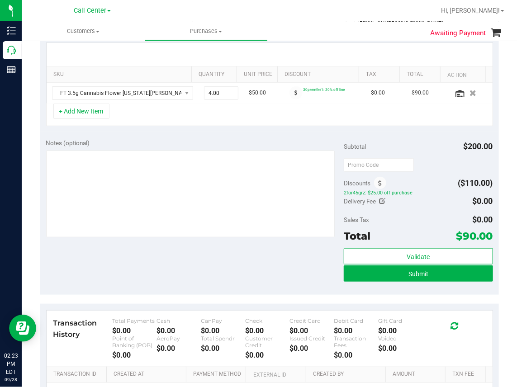
scroll to position [226, 0]
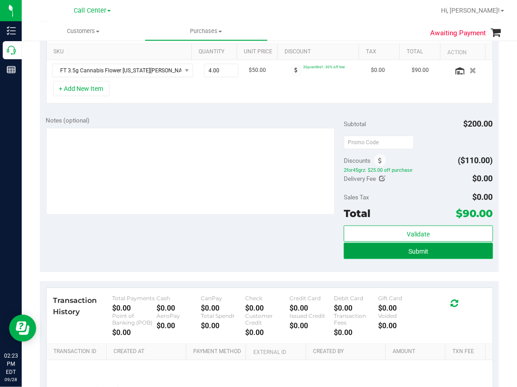
click at [409, 248] on span "Submit" at bounding box center [419, 251] width 20 height 7
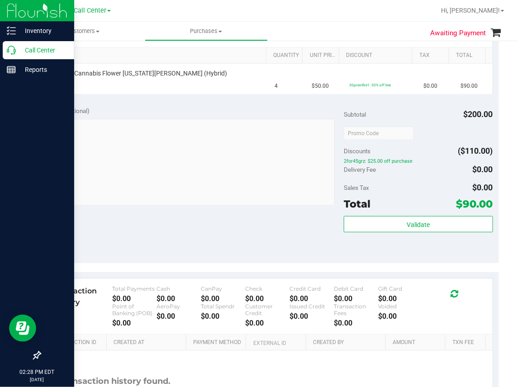
click at [11, 48] on icon at bounding box center [11, 50] width 9 height 9
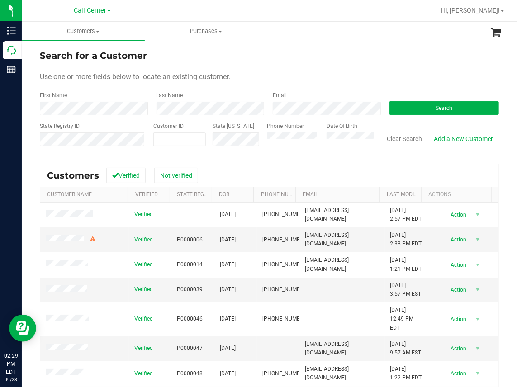
click at [188, 100] on div "Last Name" at bounding box center [208, 103] width 117 height 24
click at [407, 103] on button "Search" at bounding box center [445, 108] width 110 height 14
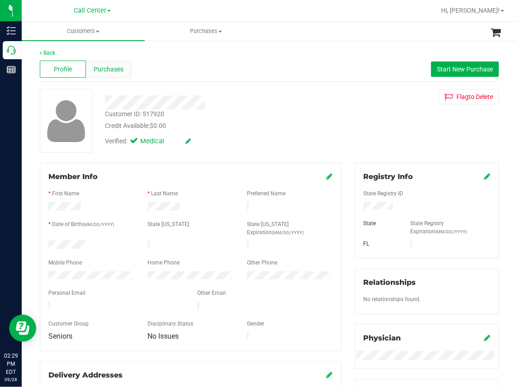
click at [110, 71] on span "Purchases" at bounding box center [109, 70] width 30 height 10
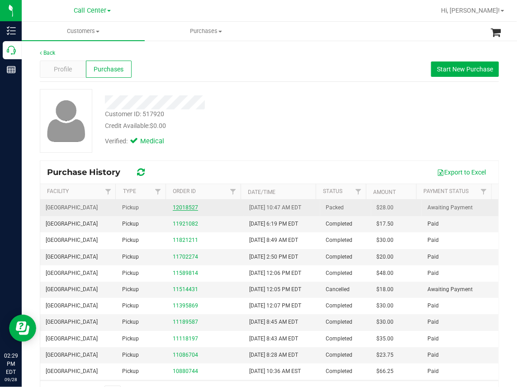
click at [181, 207] on link "12018527" at bounding box center [185, 208] width 25 height 6
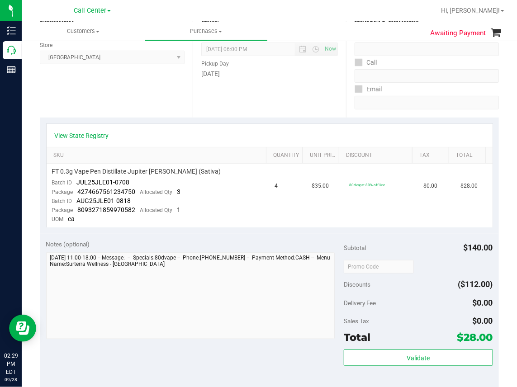
scroll to position [136, 0]
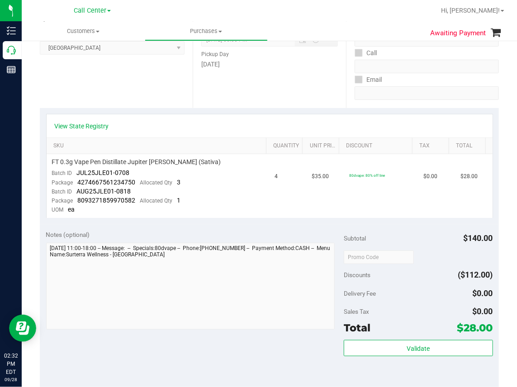
click at [267, 86] on div "Date Pickup Date/Time 09/28/2025 Now 09/28/2025 06:00 PM Now Pickup Day Sunday" at bounding box center [269, 52] width 153 height 111
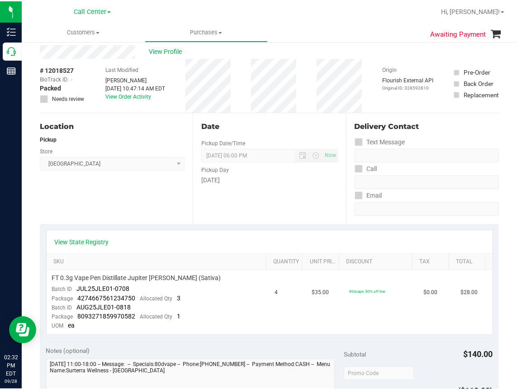
scroll to position [0, 0]
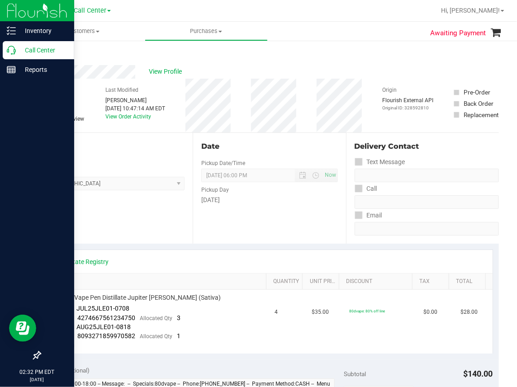
click at [16, 50] on p "Call Center" at bounding box center [43, 50] width 54 height 11
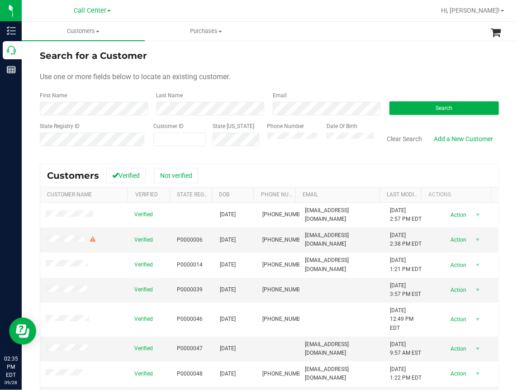
click at [346, 33] on ul "Customers All customers Add a new customer All physicians Purchases All purchas…" at bounding box center [280, 31] width 517 height 19
click at [316, 56] on div "Search for a Customer" at bounding box center [269, 56] width 459 height 14
click at [300, 50] on div "Search for a Customer" at bounding box center [269, 56] width 459 height 14
click at [429, 105] on button "Search" at bounding box center [445, 108] width 110 height 14
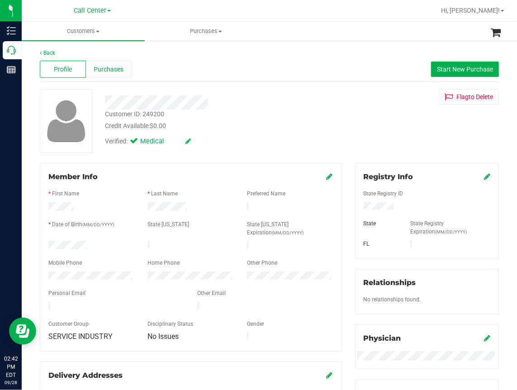
click at [112, 67] on span "Purchases" at bounding box center [109, 70] width 30 height 10
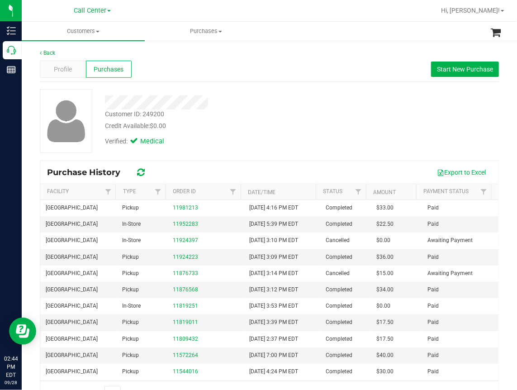
click at [387, 110] on div "Customer ID: 249200 Credit Available: $0.00 Verified: Medical" at bounding box center [269, 121] width 473 height 64
click at [157, 51] on div "Back" at bounding box center [269, 53] width 459 height 8
click at [60, 69] on span "Profile" at bounding box center [63, 70] width 18 height 10
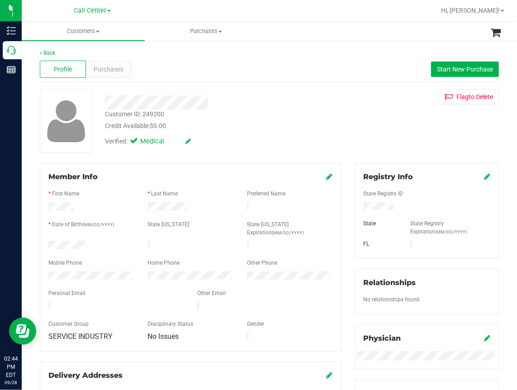
click at [150, 172] on div "Member Info" at bounding box center [190, 177] width 285 height 11
click at [517, 308] on html "Inventory Call Center Reports 02:44 PM EDT 09/28/2025 09/28 Call Center Hi, Mic…" at bounding box center [258, 195] width 517 height 390
click at [153, 65] on div "Profile Purchases Start New Purchase" at bounding box center [269, 69] width 459 height 25
click at [146, 13] on div "Call Center" at bounding box center [92, 11] width 132 height 14
drag, startPoint x: 163, startPoint y: 59, endPoint x: 124, endPoint y: 77, distance: 43.3
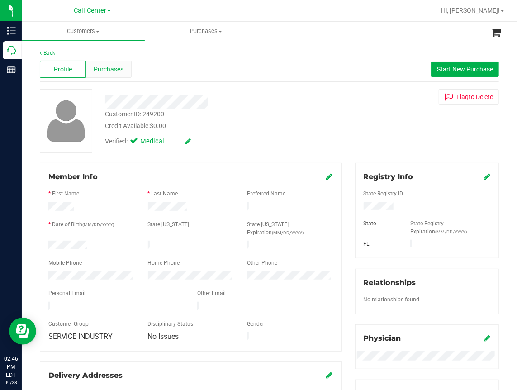
click at [158, 60] on div "Profile Purchases Start New Purchase" at bounding box center [269, 69] width 459 height 25
click at [439, 69] on span "Start New Purchase" at bounding box center [465, 69] width 56 height 7
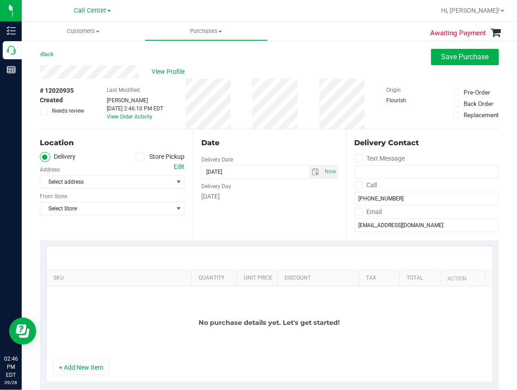
click at [138, 157] on icon at bounding box center [140, 157] width 5 height 0
click at [0, 0] on input "Store Pickup" at bounding box center [0, 0] width 0 height 0
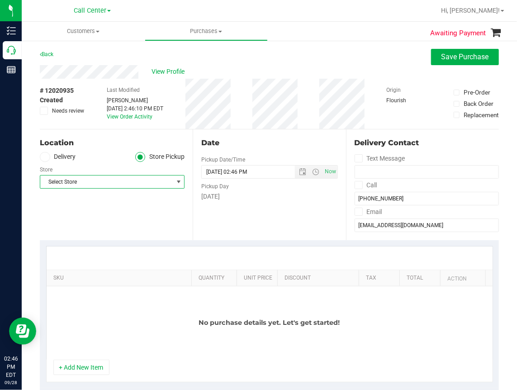
click at [87, 182] on span "Select Store" at bounding box center [106, 182] width 133 height 13
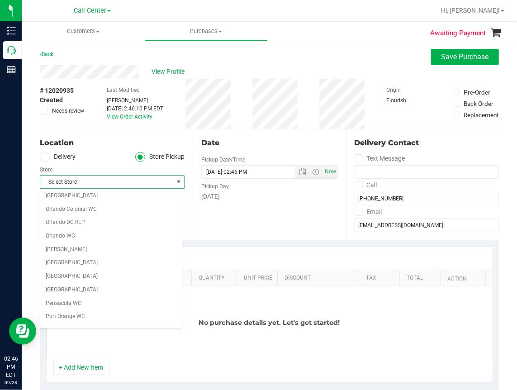
scroll to position [453, 0]
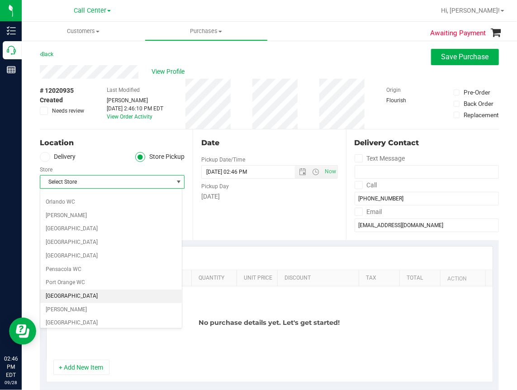
click at [62, 294] on li "[GEOGRAPHIC_DATA]" at bounding box center [111, 297] width 142 height 14
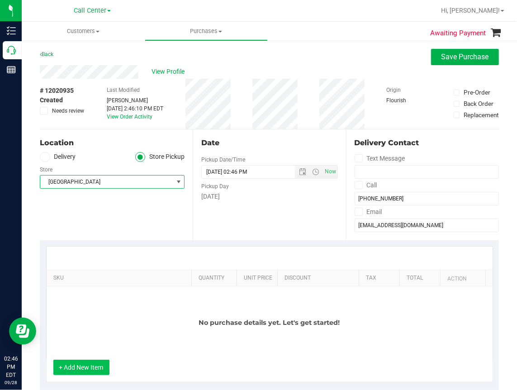
click at [84, 366] on button "+ Add New Item" at bounding box center [81, 367] width 56 height 15
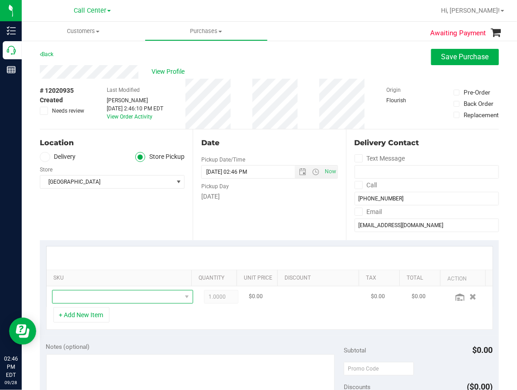
click at [89, 301] on span "NO DATA FOUND" at bounding box center [116, 297] width 129 height 13
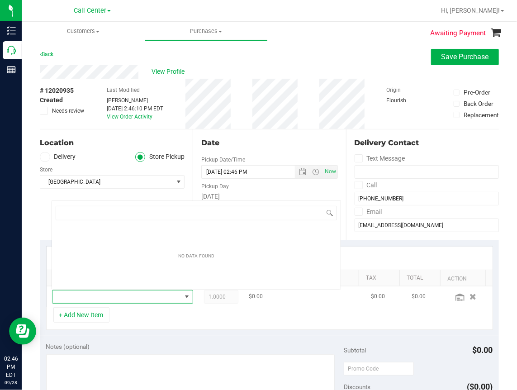
scroll to position [13, 121]
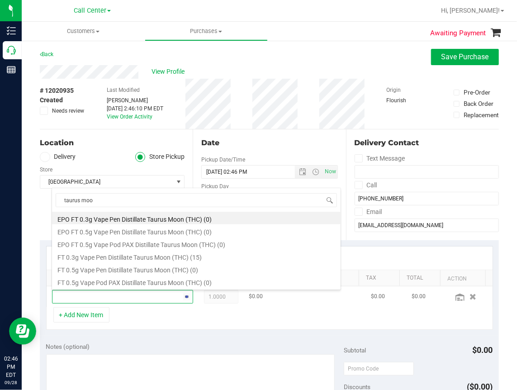
type input "taurus moon"
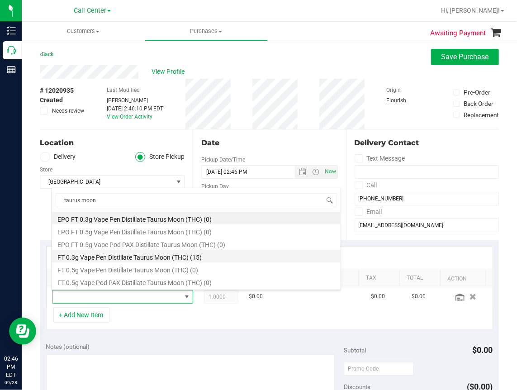
click at [104, 256] on li "FT 0.3g Vape Pen Distillate Taurus Moon (THC) (15)" at bounding box center [196, 256] width 289 height 13
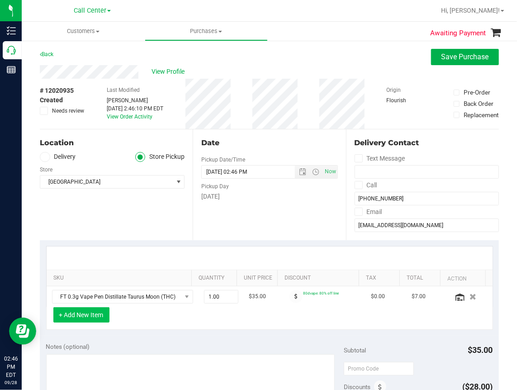
click at [81, 315] on button "+ Add New Item" at bounding box center [81, 314] width 56 height 15
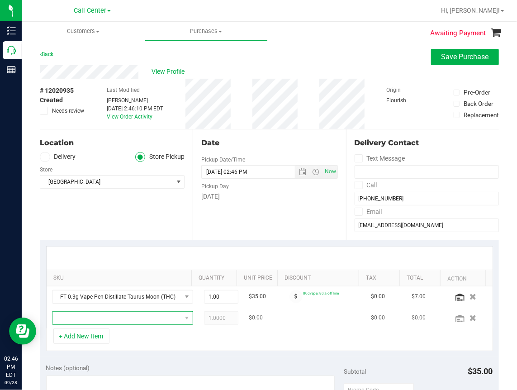
click at [73, 321] on span "NO DATA FOUND" at bounding box center [116, 318] width 129 height 13
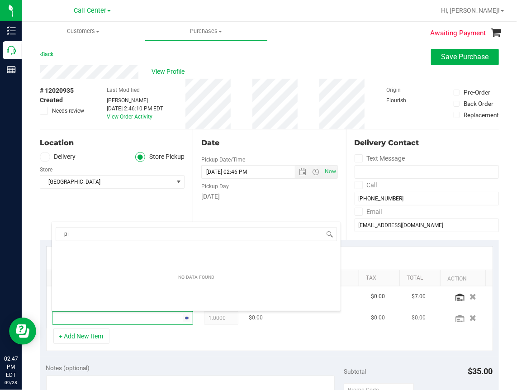
type input "p"
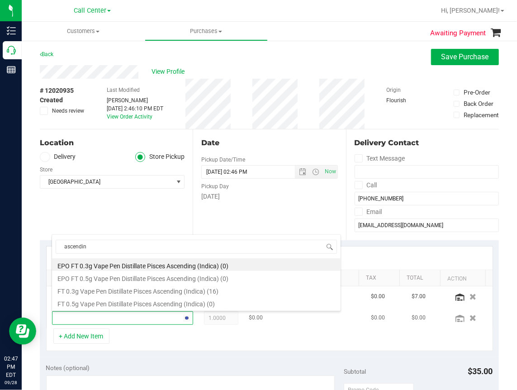
type input "ascending"
click at [146, 288] on li "FT 0.3g Vape Pen Distillate Pisces Ascending (Indica) (16)" at bounding box center [196, 290] width 289 height 13
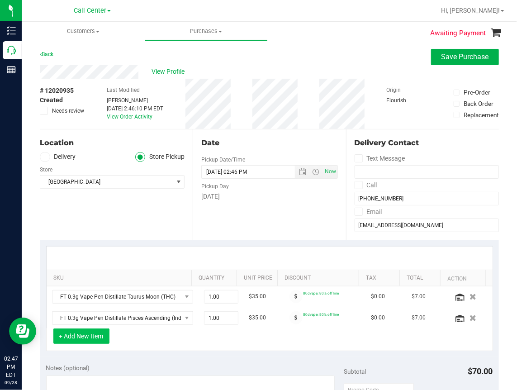
click at [85, 336] on button "+ Add New Item" at bounding box center [81, 336] width 56 height 15
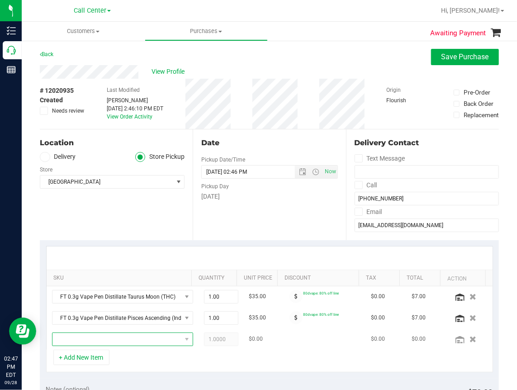
click at [71, 339] on span "NO DATA FOUND" at bounding box center [116, 339] width 129 height 13
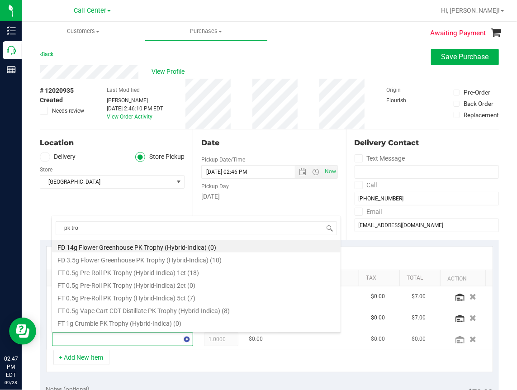
type input "pk trop"
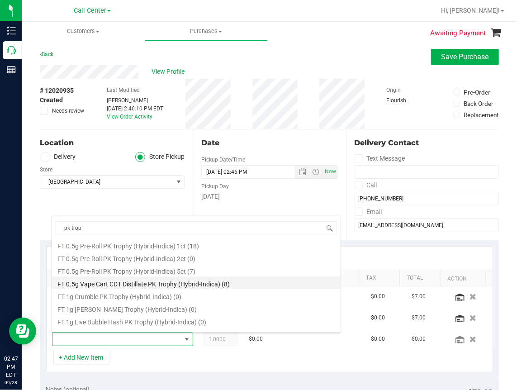
scroll to position [0, 0]
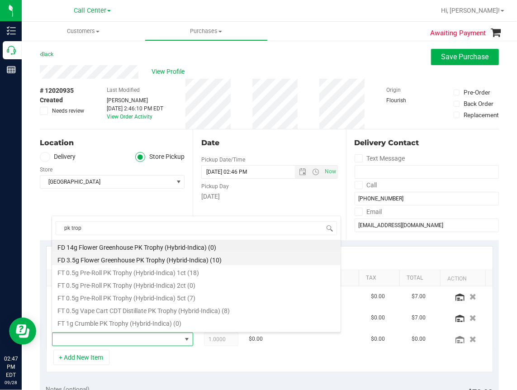
click at [127, 259] on li "FD 3.5g Flower Greenhouse PK Trophy (Hybrid-Indica) (10)" at bounding box center [196, 259] width 289 height 13
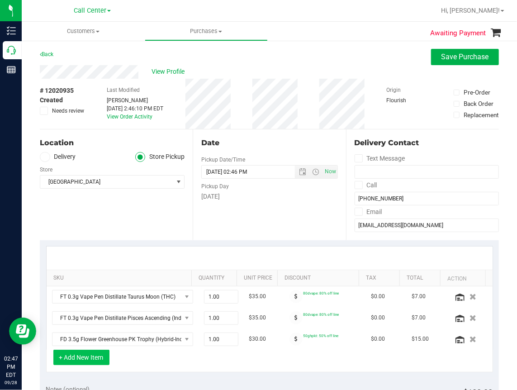
click at [95, 358] on button "+ Add New Item" at bounding box center [81, 357] width 56 height 15
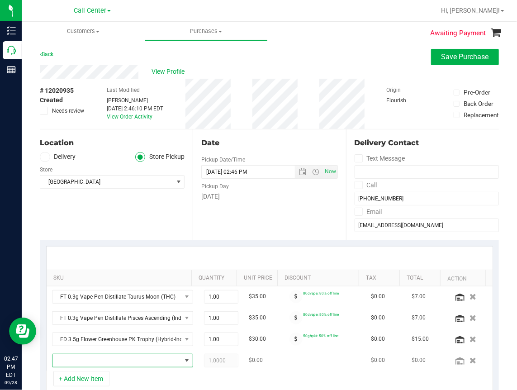
click at [89, 359] on span "NO DATA FOUND" at bounding box center [116, 360] width 129 height 13
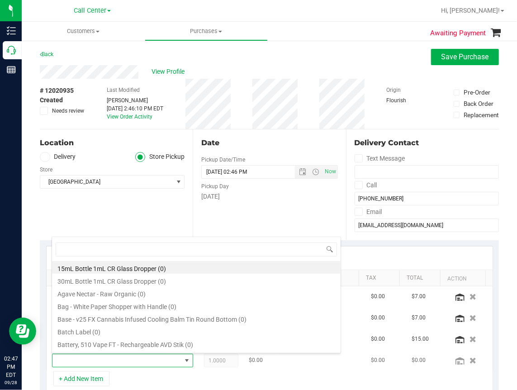
scroll to position [13, 121]
click at [78, 250] on input at bounding box center [196, 250] width 281 height 14
type input "hot mess"
click at [110, 264] on li "FD 3.5g Flower Greenhouse Hot Mess (Hybrid) (13)" at bounding box center [196, 267] width 289 height 13
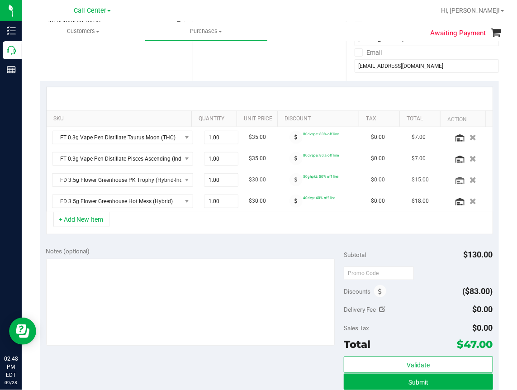
scroll to position [181, 0]
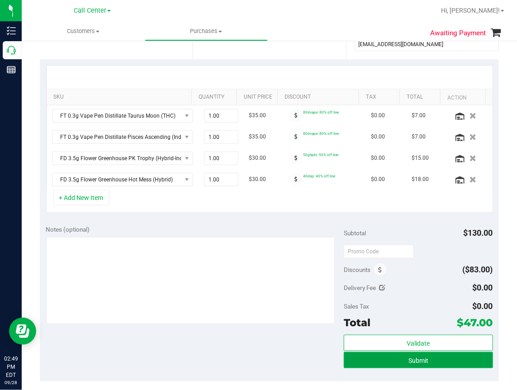
click at [415, 360] on span "Submit" at bounding box center [419, 360] width 20 height 7
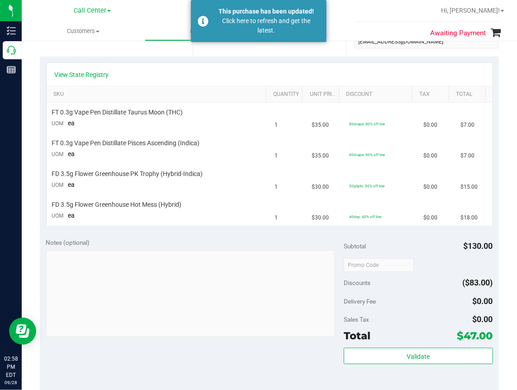
scroll to position [45, 0]
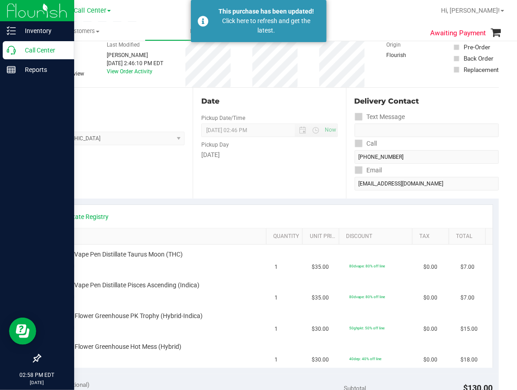
click at [5, 44] on div "Call Center" at bounding box center [39, 50] width 72 height 18
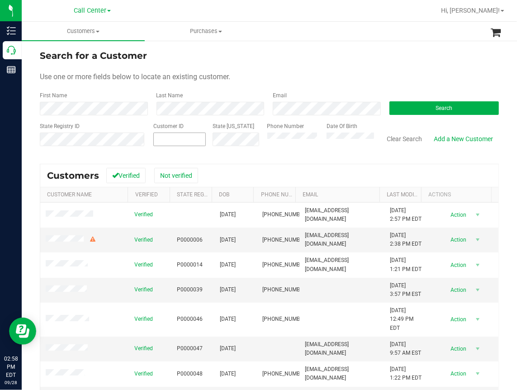
click at [0, 0] on input "text" at bounding box center [0, 0] width 0 height 0
paste input "229469"
type input "229469"
click at [439, 111] on span "Search" at bounding box center [444, 108] width 17 height 6
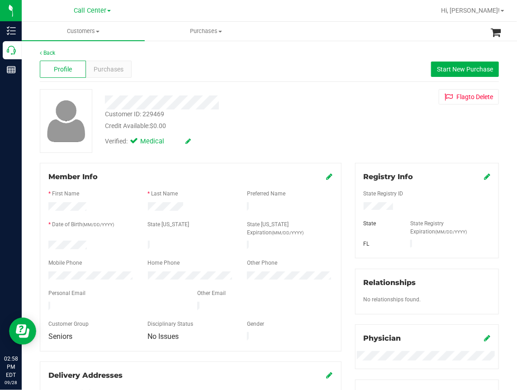
click at [328, 56] on div "Back" at bounding box center [269, 53] width 459 height 8
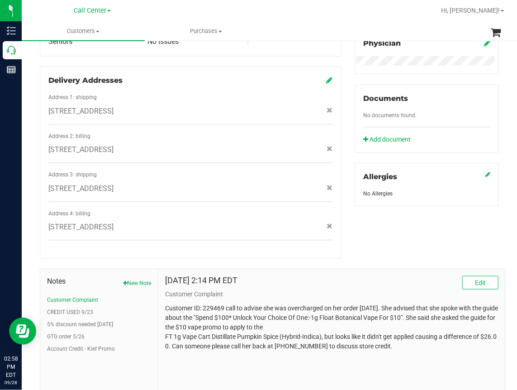
scroll to position [309, 0]
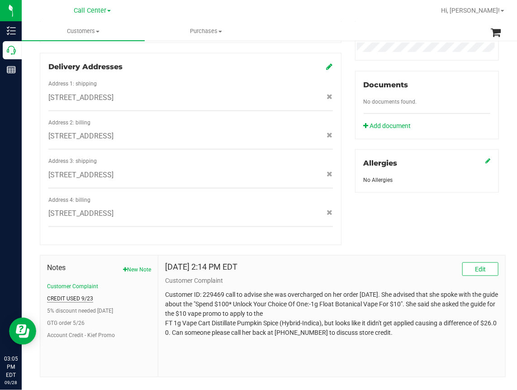
click at [54, 295] on button "CREDIT USED 9/23" at bounding box center [70, 299] width 46 height 8
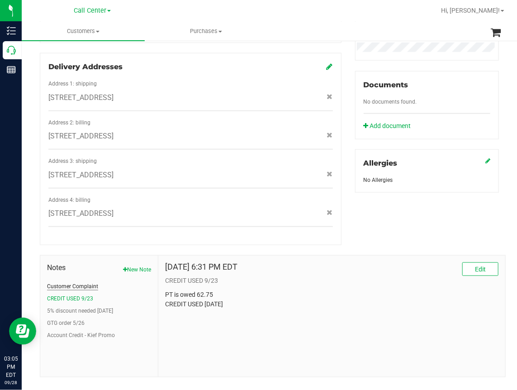
click at [71, 282] on button "Customer Complaint" at bounding box center [72, 286] width 51 height 8
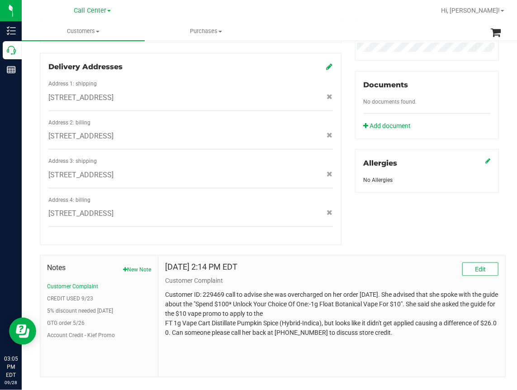
click at [203, 15] on div at bounding box center [298, 11] width 273 height 18
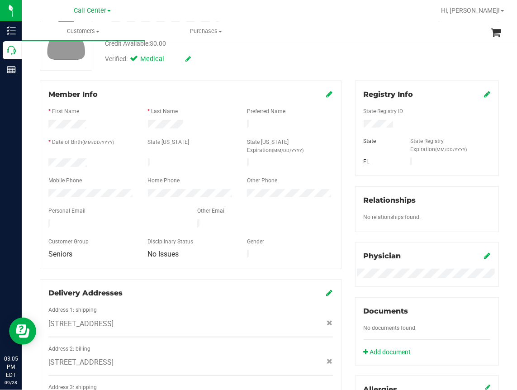
scroll to position [0, 0]
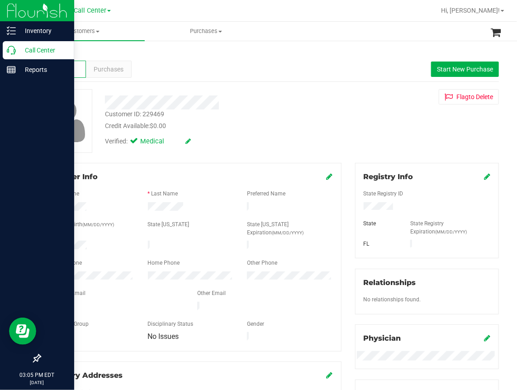
click at [16, 54] on p "Call Center" at bounding box center [43, 50] width 54 height 11
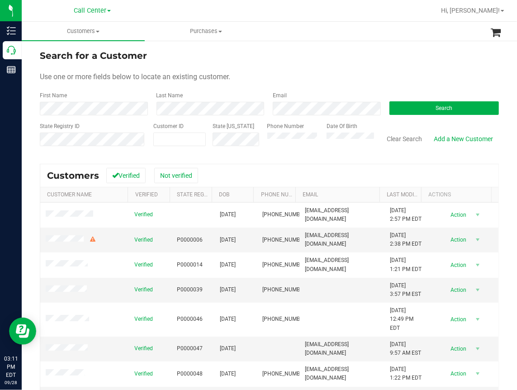
click at [313, 14] on div at bounding box center [298, 11] width 273 height 18
click at [418, 107] on button "Search" at bounding box center [445, 108] width 110 height 14
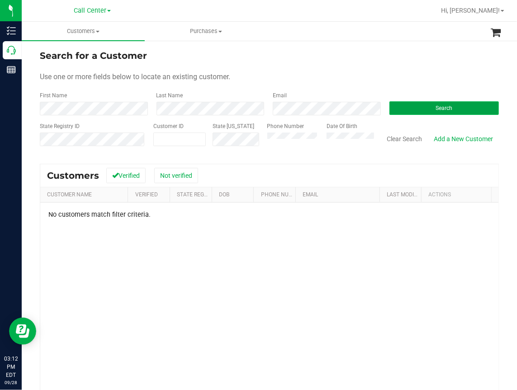
click at [419, 103] on button "Search" at bounding box center [445, 108] width 110 height 14
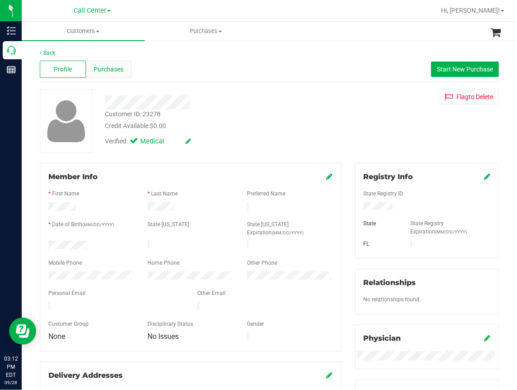
click at [114, 69] on span "Purchases" at bounding box center [109, 70] width 30 height 10
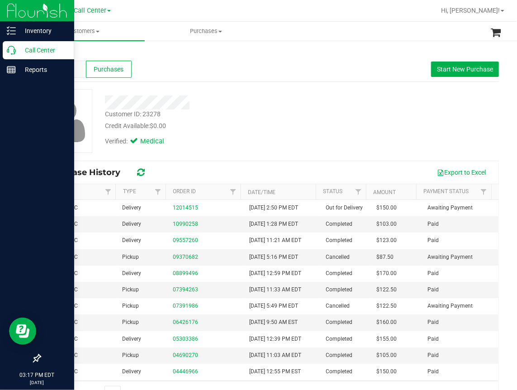
click at [11, 51] on icon at bounding box center [11, 50] width 9 height 9
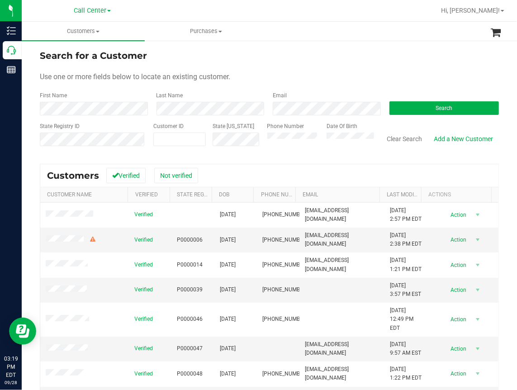
click at [163, 17] on div at bounding box center [298, 11] width 273 height 18
click at [399, 78] on div "Use one or more fields below to locate an existing customer." at bounding box center [269, 77] width 459 height 11
click at [418, 106] on button "Search" at bounding box center [445, 108] width 110 height 14
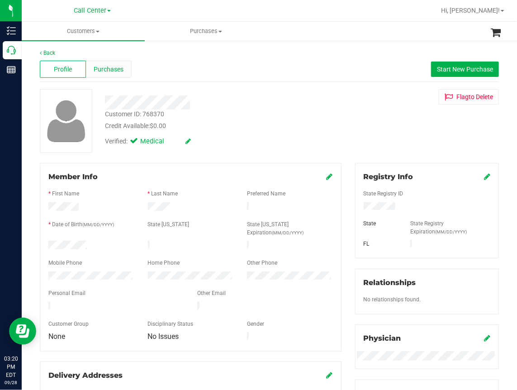
click at [116, 69] on span "Purchases" at bounding box center [109, 70] width 30 height 10
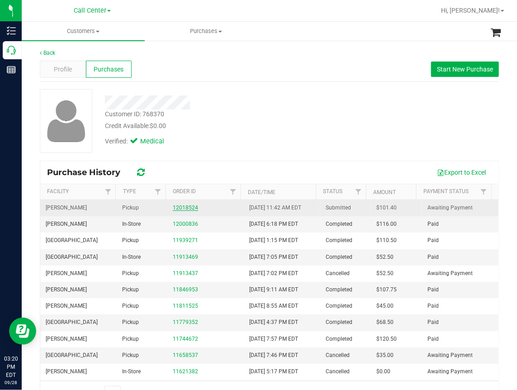
click at [186, 208] on link "12018524" at bounding box center [185, 208] width 25 height 6
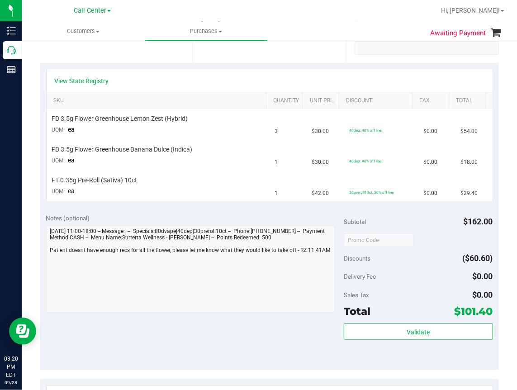
scroll to position [136, 0]
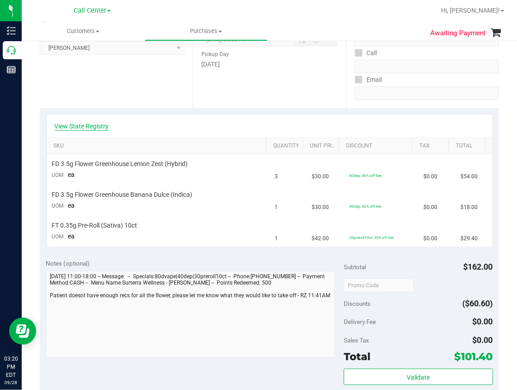
click at [87, 126] on link "View State Registry" at bounding box center [82, 126] width 54 height 9
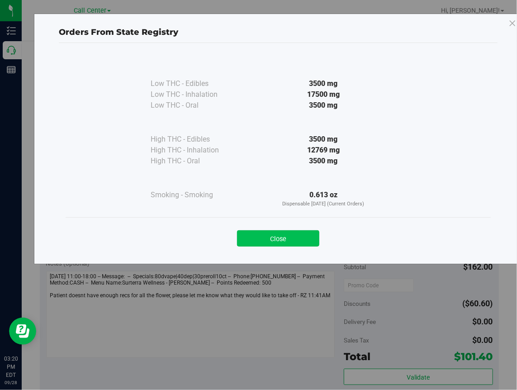
click at [289, 239] on button "Close" at bounding box center [278, 238] width 82 height 16
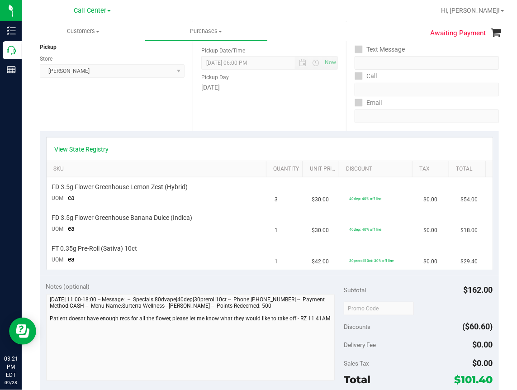
scroll to position [91, 0]
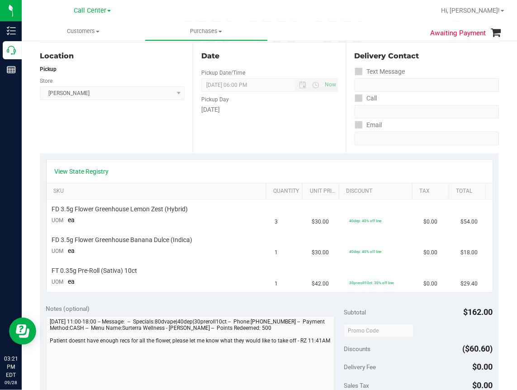
click at [116, 131] on div "Location Pickup Store Brandon WC Select Store Bonita Springs WC Boynton Beach W…" at bounding box center [116, 98] width 153 height 111
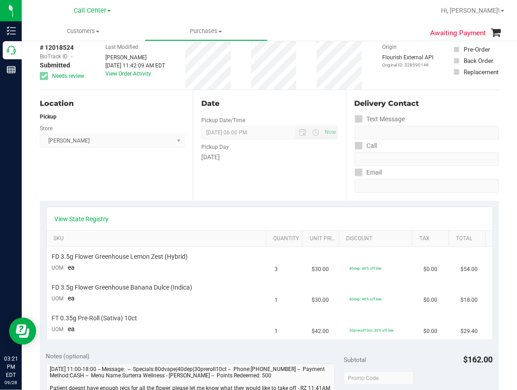
scroll to position [0, 0]
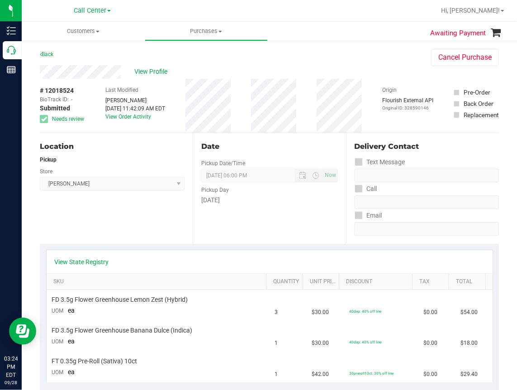
click at [102, 224] on div "Location Pickup Store Brandon WC Select Store Bonita Springs WC Boynton Beach W…" at bounding box center [116, 188] width 153 height 111
click at [148, 70] on span "View Profile" at bounding box center [152, 72] width 36 height 10
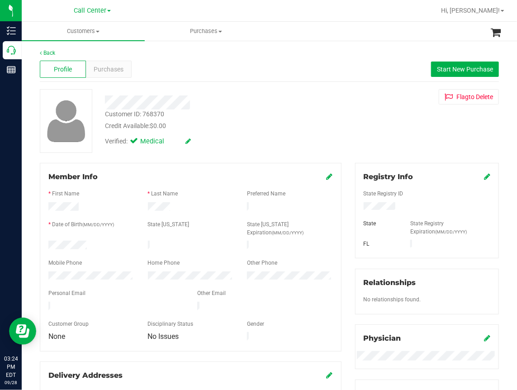
click at [129, 112] on div "Customer ID: 768370" at bounding box center [134, 115] width 59 height 10
click at [128, 112] on div "Customer ID: 768370" at bounding box center [134, 115] width 59 height 10
click at [283, 57] on div "Profile Purchases Start New Purchase" at bounding box center [269, 69] width 459 height 25
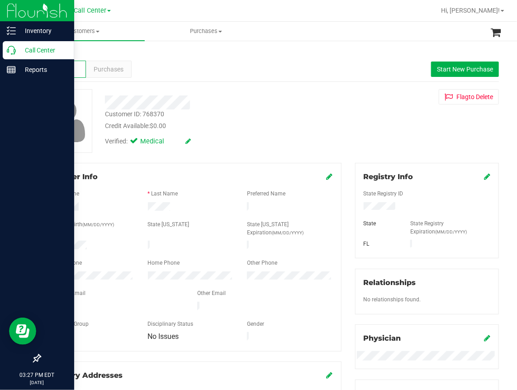
click at [12, 48] on icon at bounding box center [11, 50] width 9 height 9
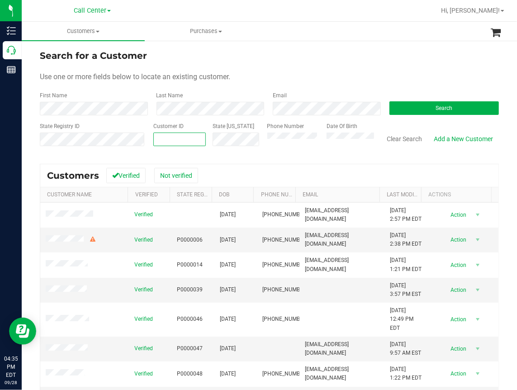
paste input "1498148"
type input "1498148"
click at [430, 114] on button "Search" at bounding box center [445, 108] width 110 height 14
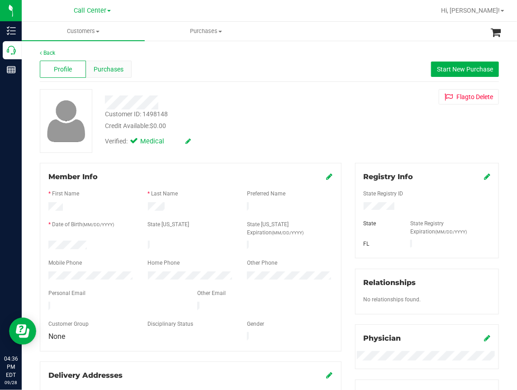
click at [111, 66] on span "Purchases" at bounding box center [109, 70] width 30 height 10
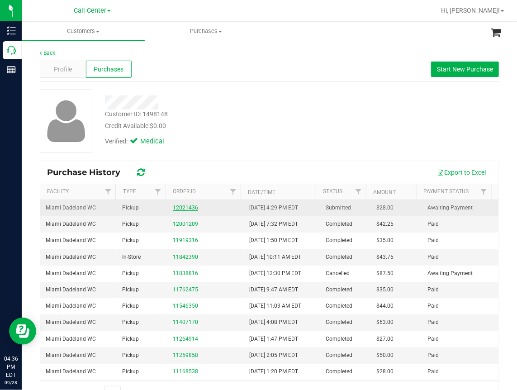
click at [184, 205] on link "12021436" at bounding box center [185, 208] width 25 height 6
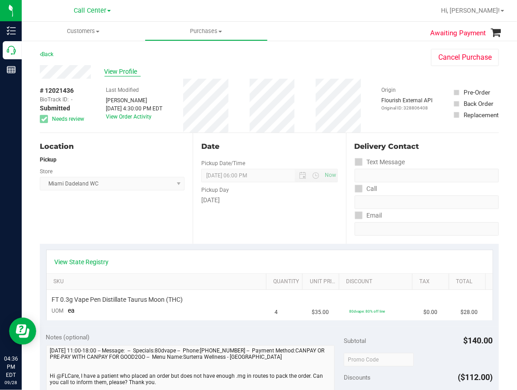
click at [128, 69] on span "View Profile" at bounding box center [123, 72] width 36 height 10
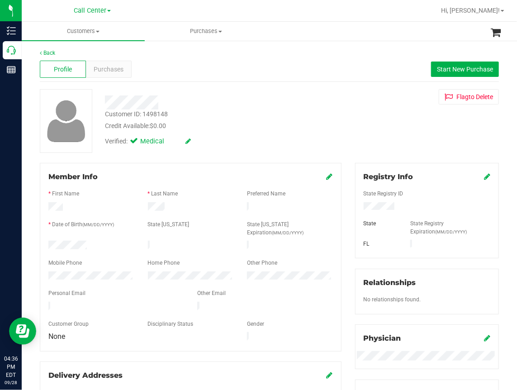
click at [316, 62] on div "Profile Purchases Start New Purchase" at bounding box center [269, 69] width 459 height 25
drag, startPoint x: 272, startPoint y: 47, endPoint x: 254, endPoint y: 51, distance: 18.1
click at [272, 47] on div "Back Profile Purchases Start New Purchase Customer ID: 1498148 Credit Available…" at bounding box center [270, 352] width 496 height 624
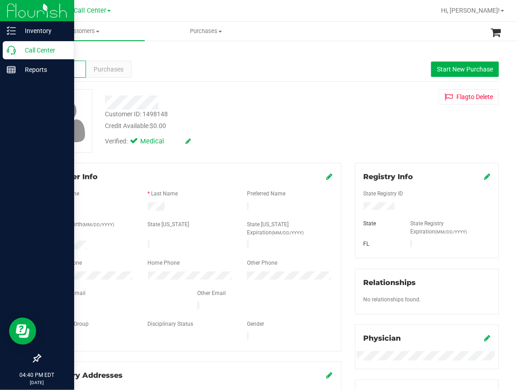
click at [15, 49] on icon at bounding box center [11, 50] width 9 height 9
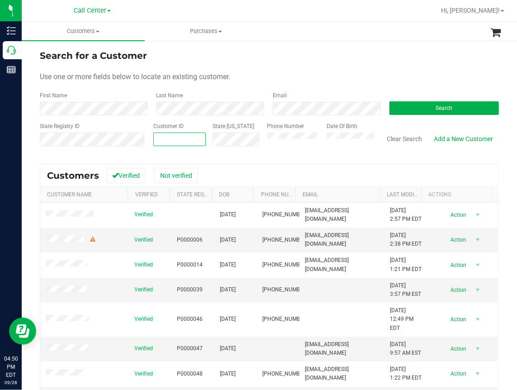
click at [169, 138] on span at bounding box center [179, 140] width 52 height 14
paste input "229469"
type input "229469"
click at [444, 105] on span "Search" at bounding box center [444, 108] width 17 height 6
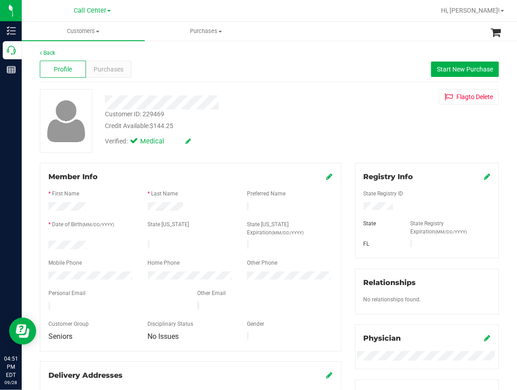
click at [144, 124] on div "Credit Available: $144.25" at bounding box center [216, 126] width 223 height 10
click at [160, 121] on div "Credit Available: $144.25" at bounding box center [216, 126] width 223 height 10
click at [256, 92] on div at bounding box center [216, 99] width 237 height 20
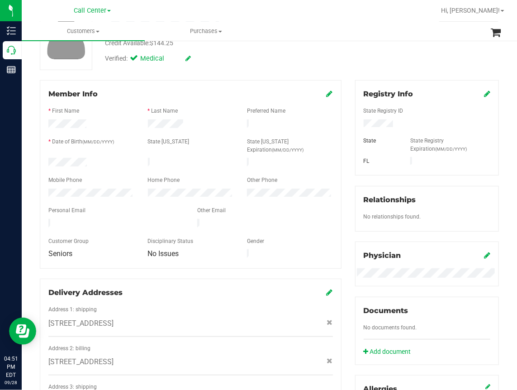
scroll to position [82, 0]
